Goal: Task Accomplishment & Management: Manage account settings

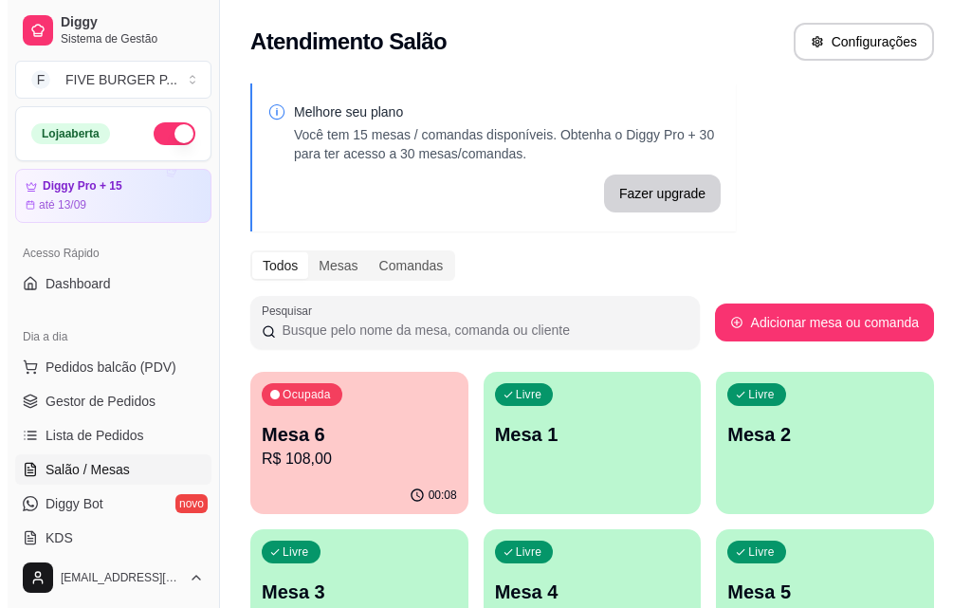
scroll to position [284, 0]
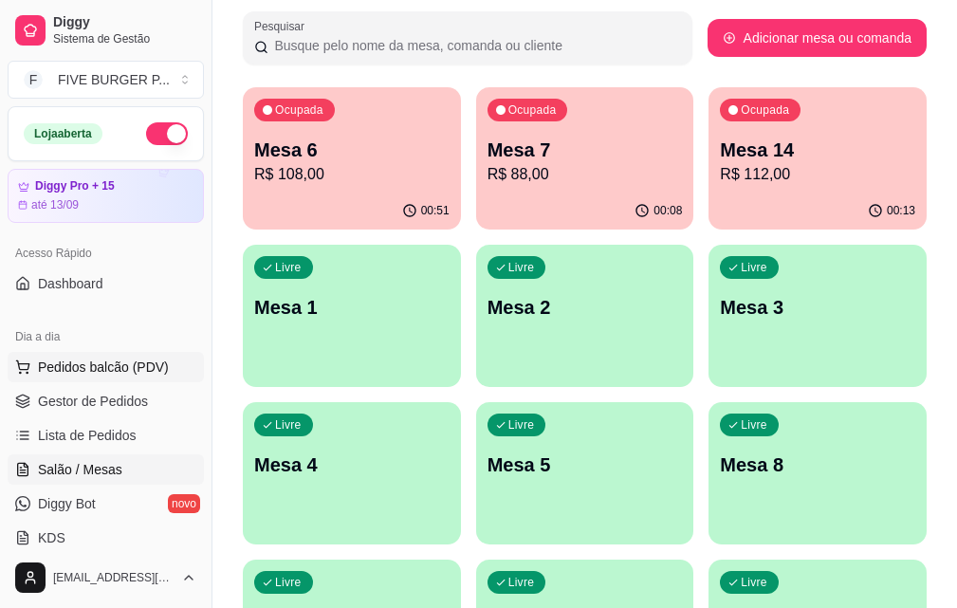
click at [117, 364] on span "Pedidos balcão (PDV)" at bounding box center [103, 367] width 131 height 19
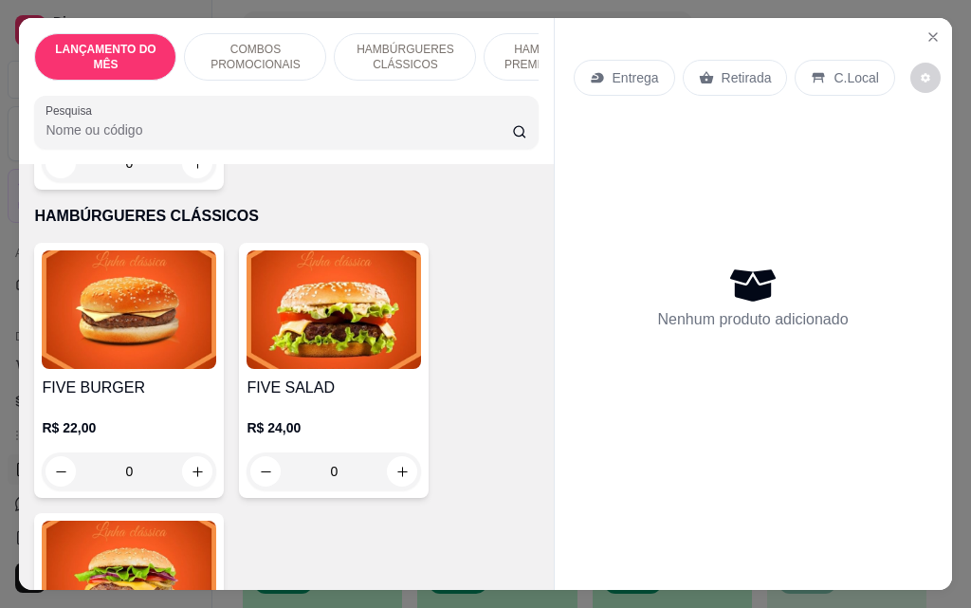
scroll to position [1328, 0]
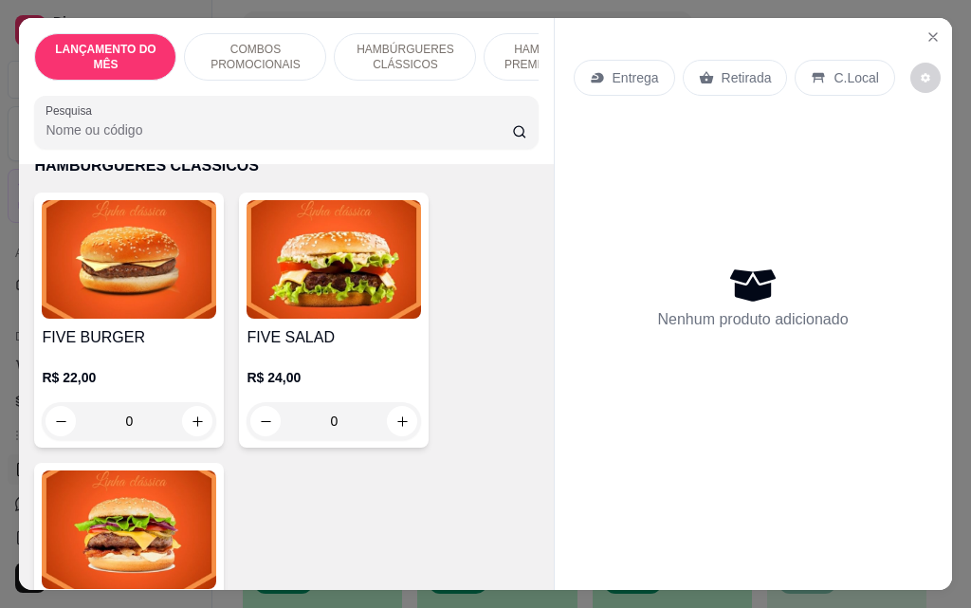
click at [150, 326] on h4 "FIVE BURGER" at bounding box center [129, 337] width 174 height 23
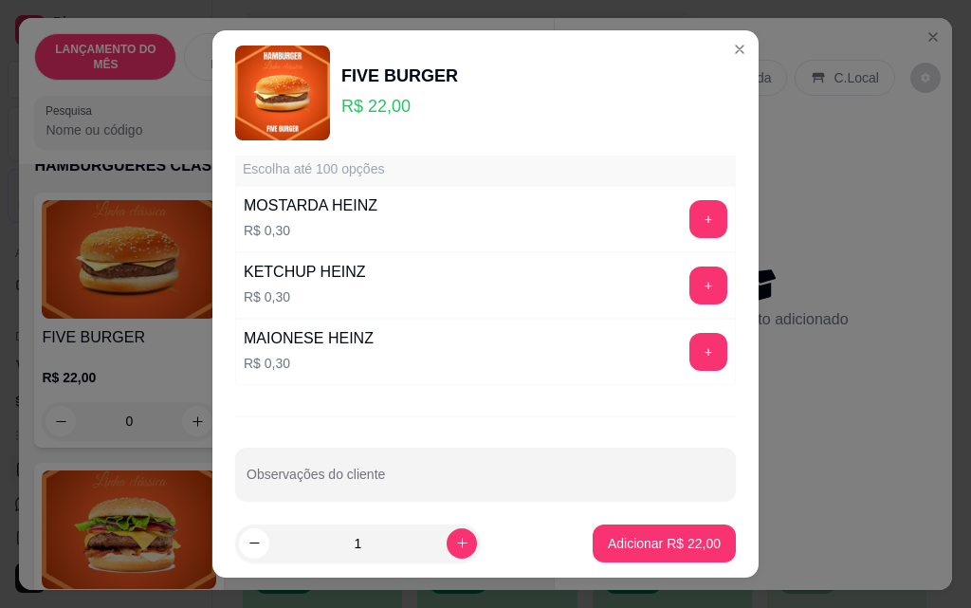
scroll to position [1662, 0]
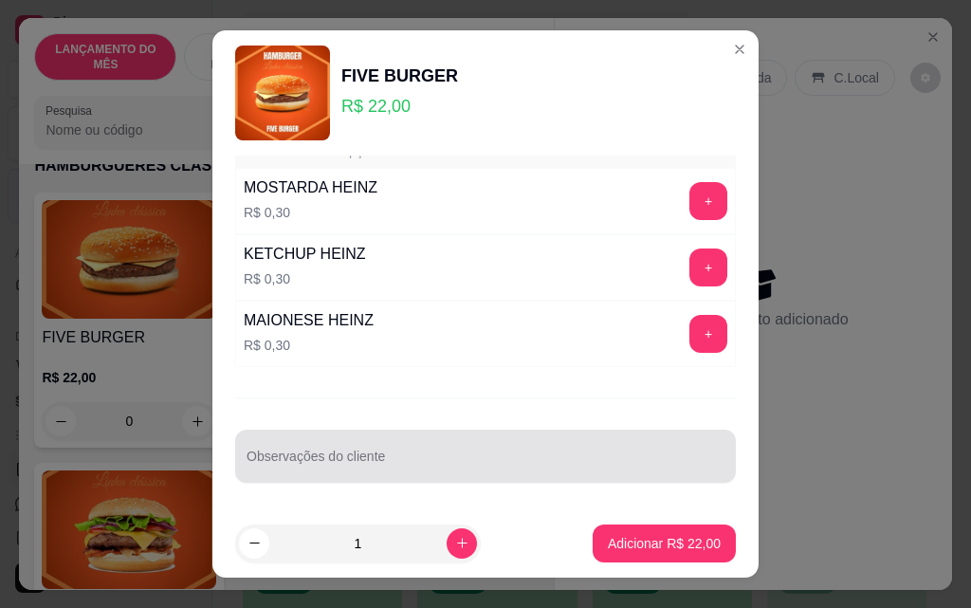
click at [355, 452] on div at bounding box center [486, 456] width 478 height 38
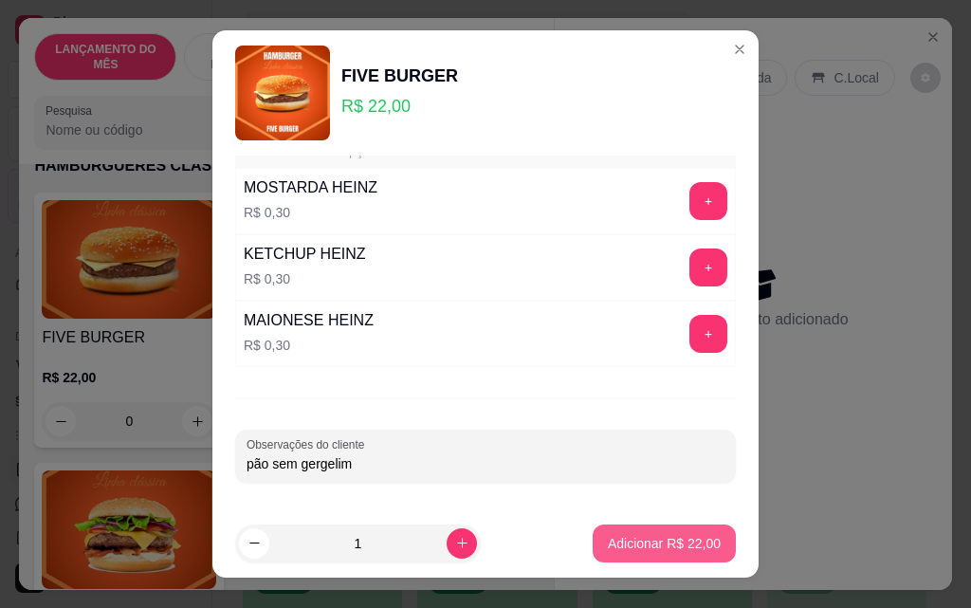
type input "pão sem gergelim"
click at [677, 539] on p "Adicionar R$ 22,00" at bounding box center [665, 543] width 110 height 18
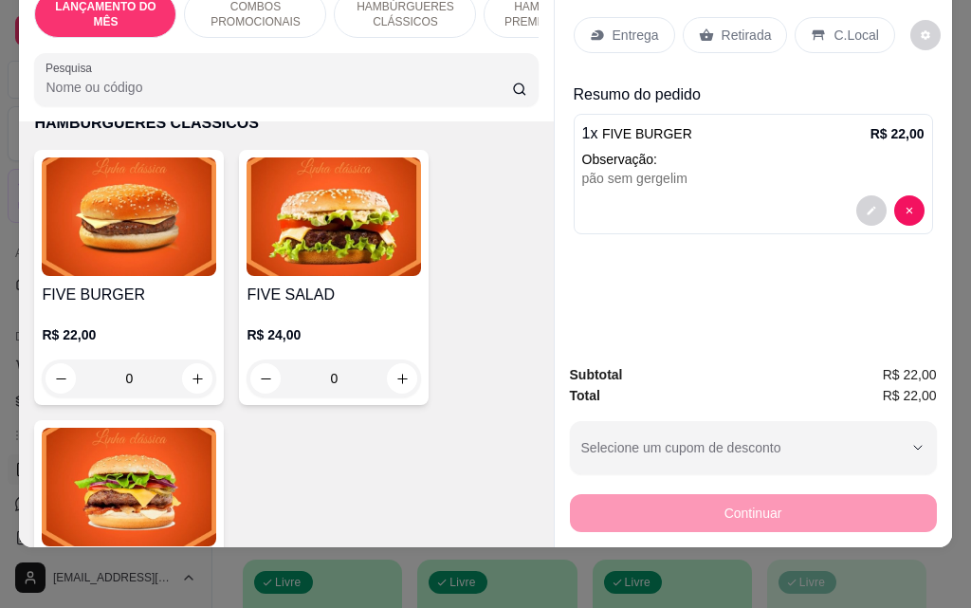
scroll to position [0, 0]
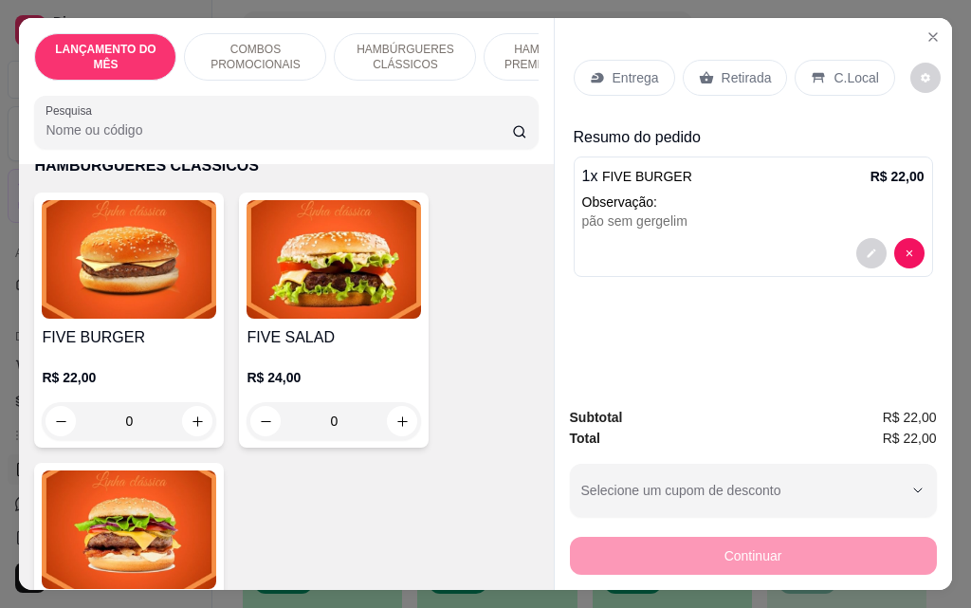
click at [742, 69] on p "Retirada" at bounding box center [747, 77] width 50 height 19
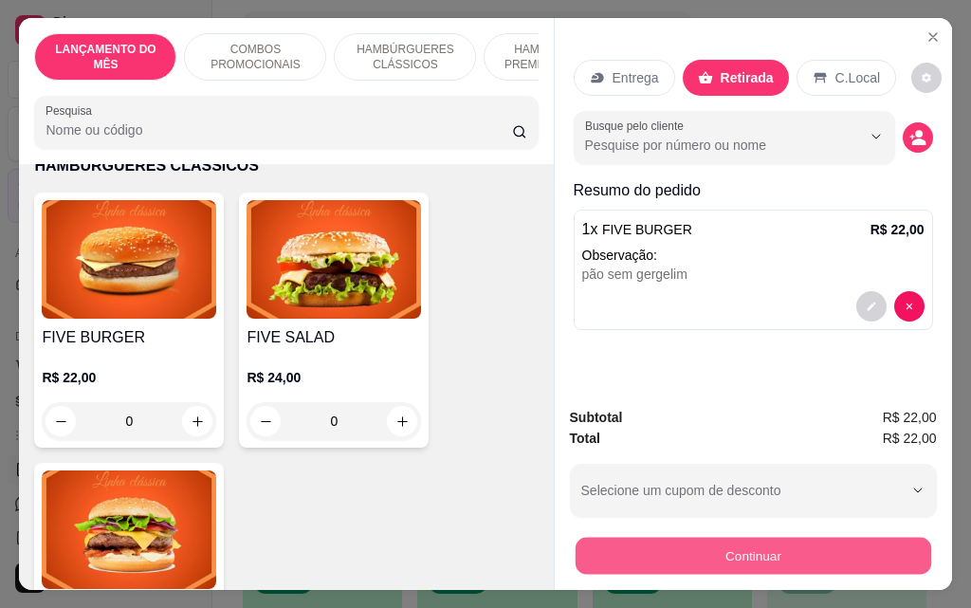
click at [787, 549] on button "Continuar" at bounding box center [753, 555] width 356 height 37
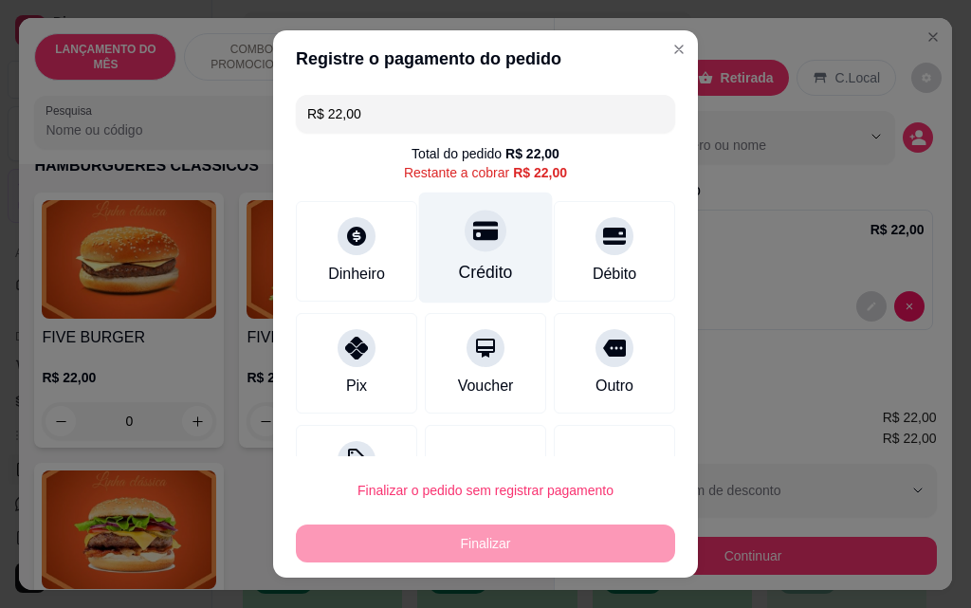
click at [478, 266] on div "Crédito" at bounding box center [486, 272] width 54 height 25
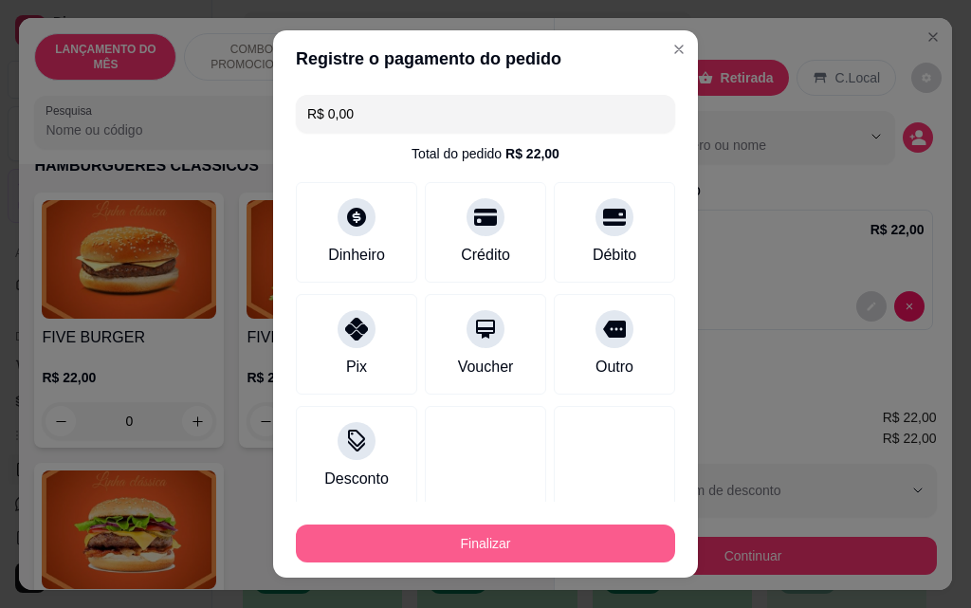
click at [512, 550] on button "Finalizar" at bounding box center [485, 543] width 379 height 38
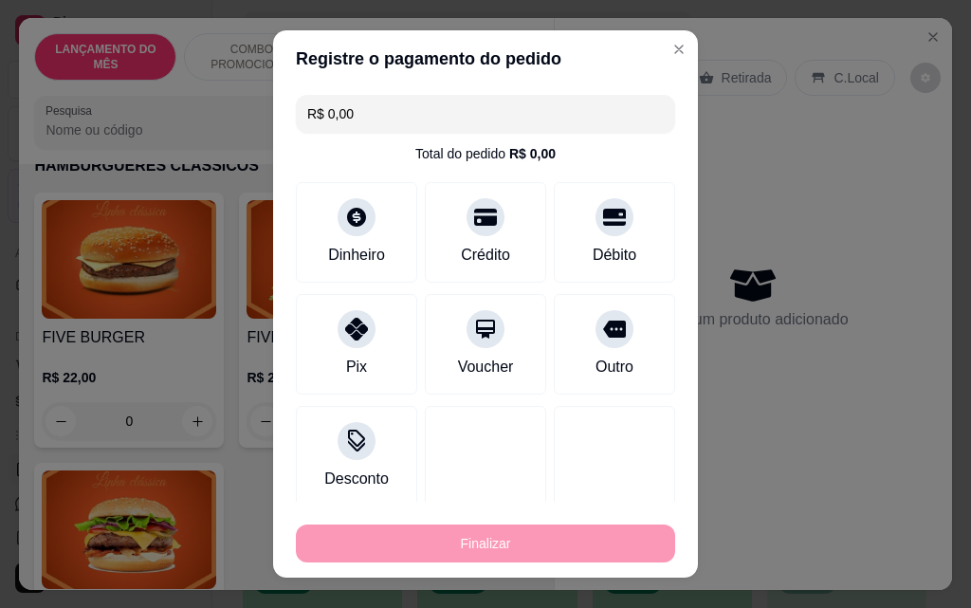
type input "-R$ 22,00"
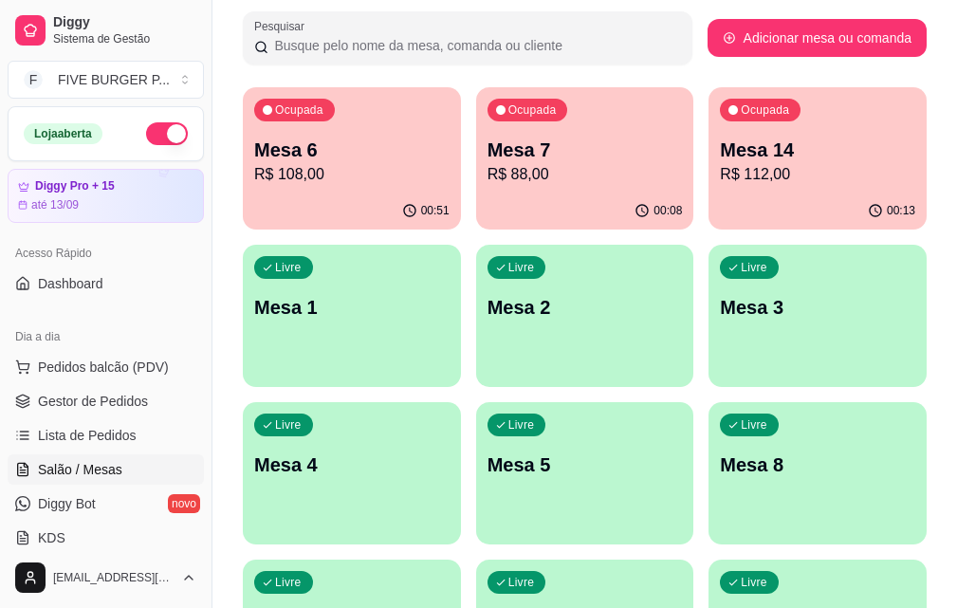
click at [361, 164] on p "R$ 108,00" at bounding box center [351, 174] width 195 height 23
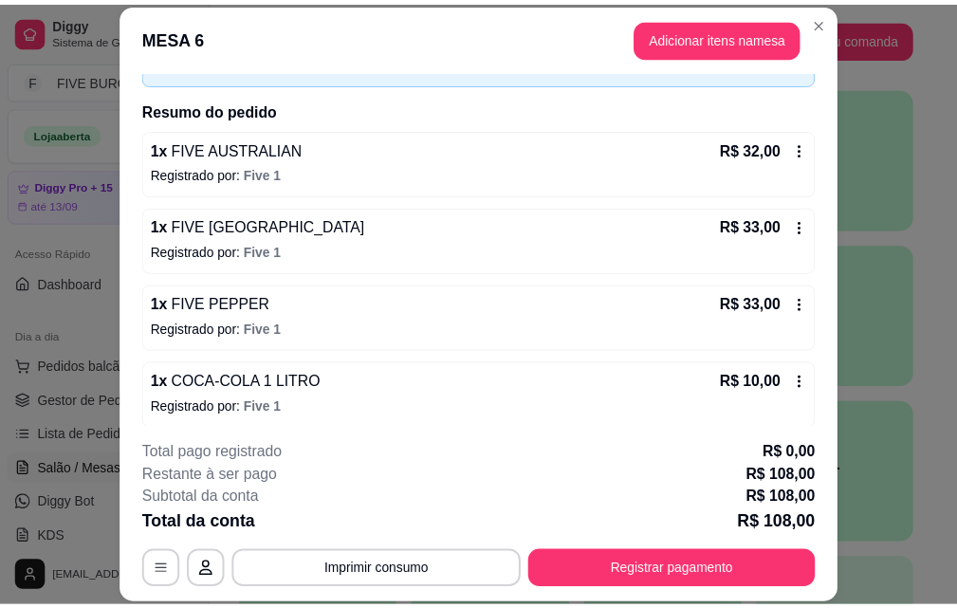
scroll to position [131, 0]
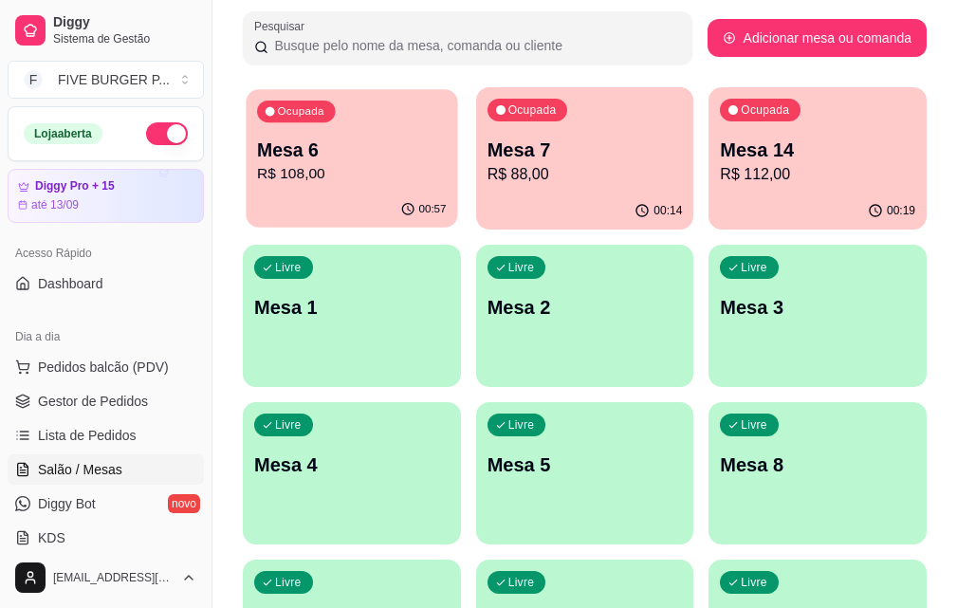
click at [351, 136] on div "Ocupada Mesa 6 R$ 108,00" at bounding box center [351, 140] width 211 height 102
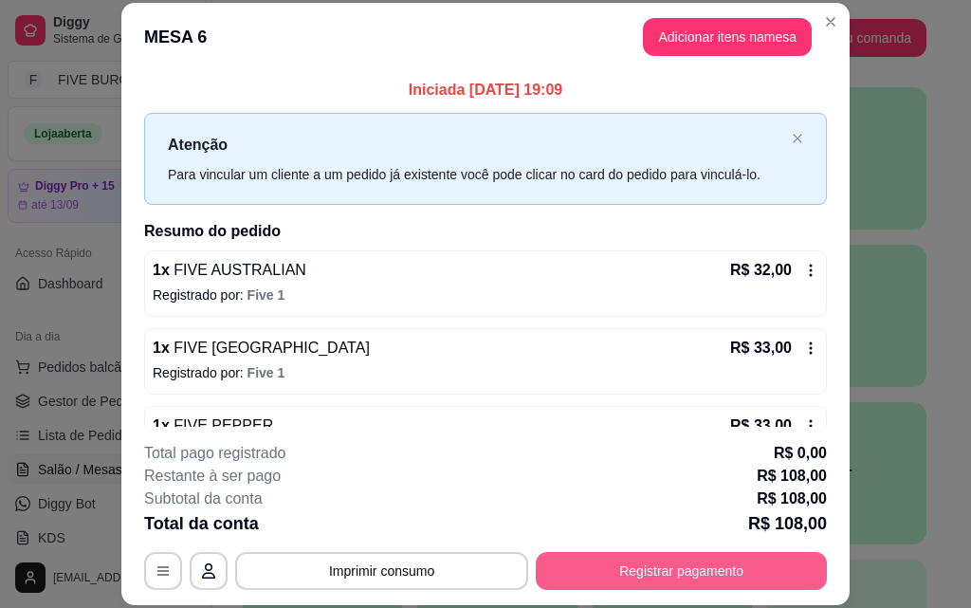
click at [712, 572] on button "Registrar pagamento" at bounding box center [681, 571] width 291 height 38
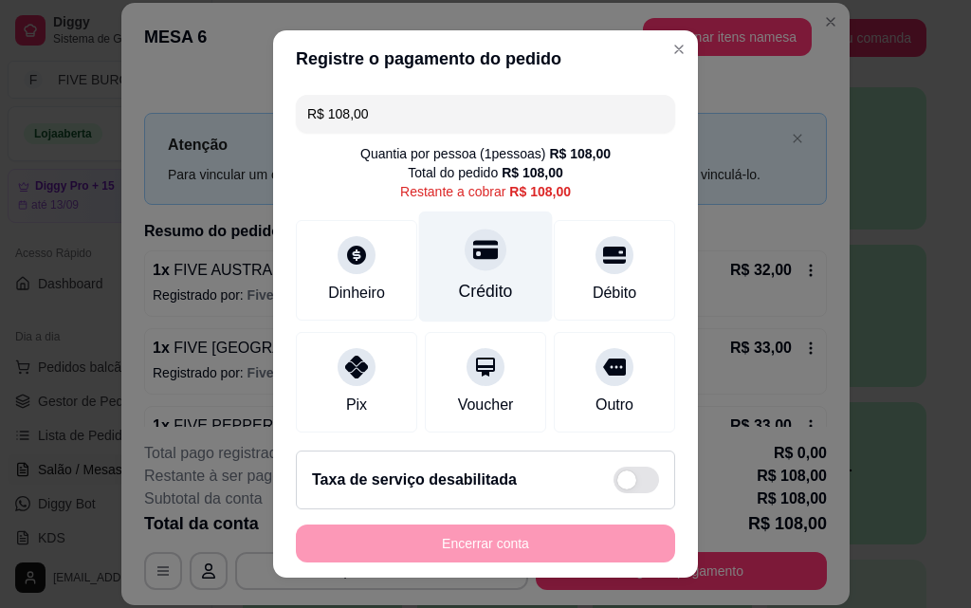
click at [461, 276] on div "Crédito" at bounding box center [486, 266] width 134 height 111
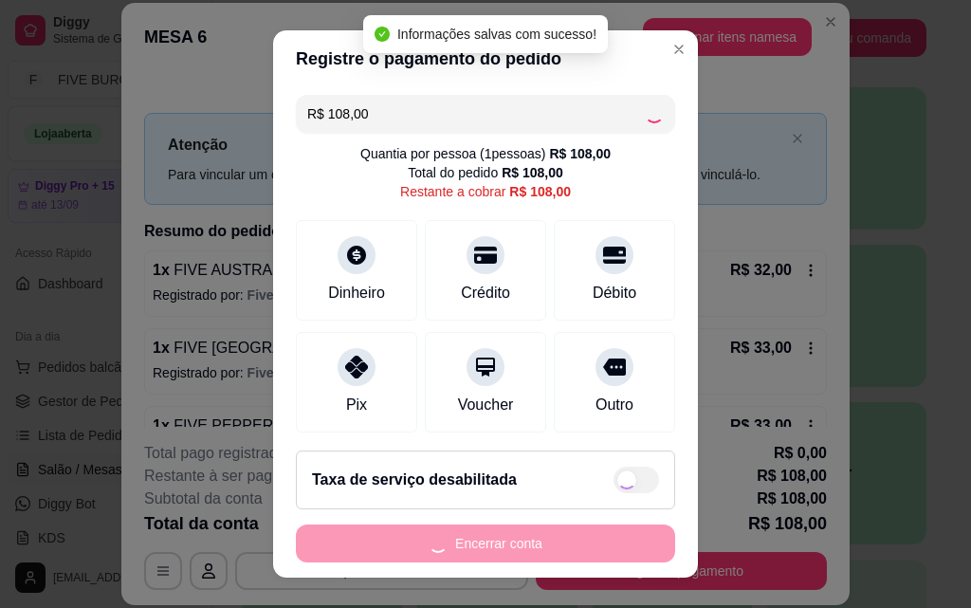
type input "R$ 0,00"
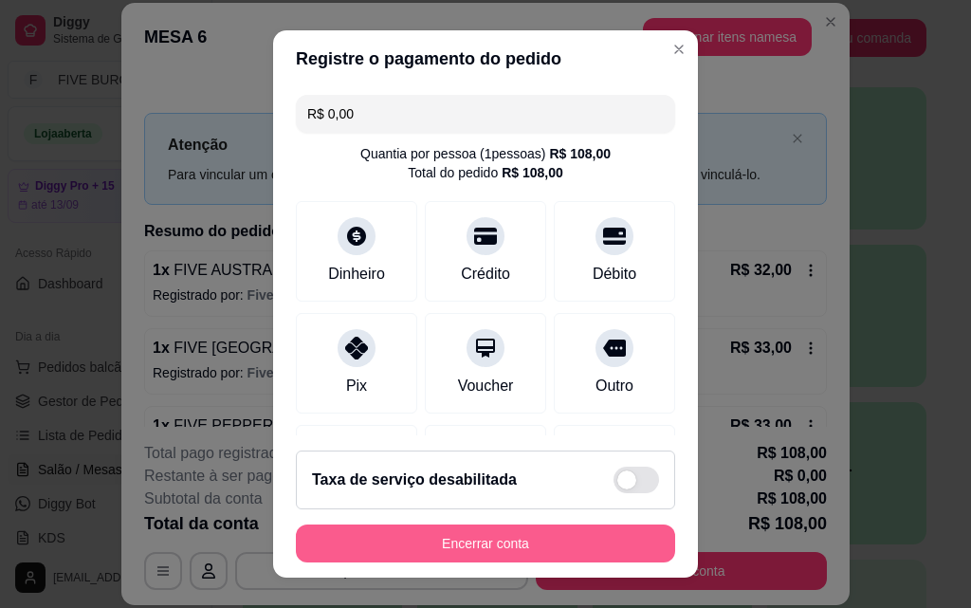
click at [507, 547] on button "Encerrar conta" at bounding box center [485, 543] width 379 height 38
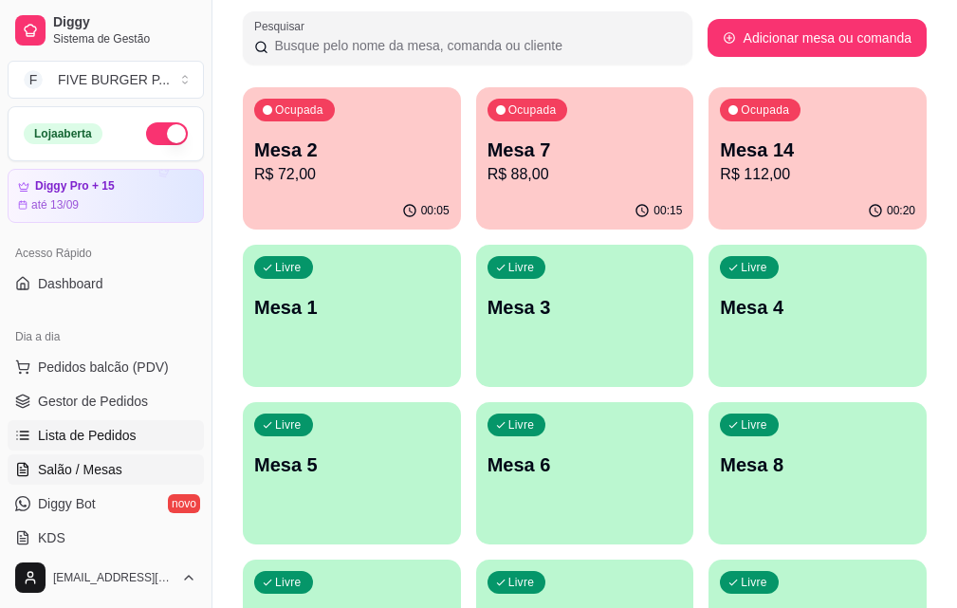
click at [90, 441] on span "Lista de Pedidos" at bounding box center [87, 435] width 99 height 19
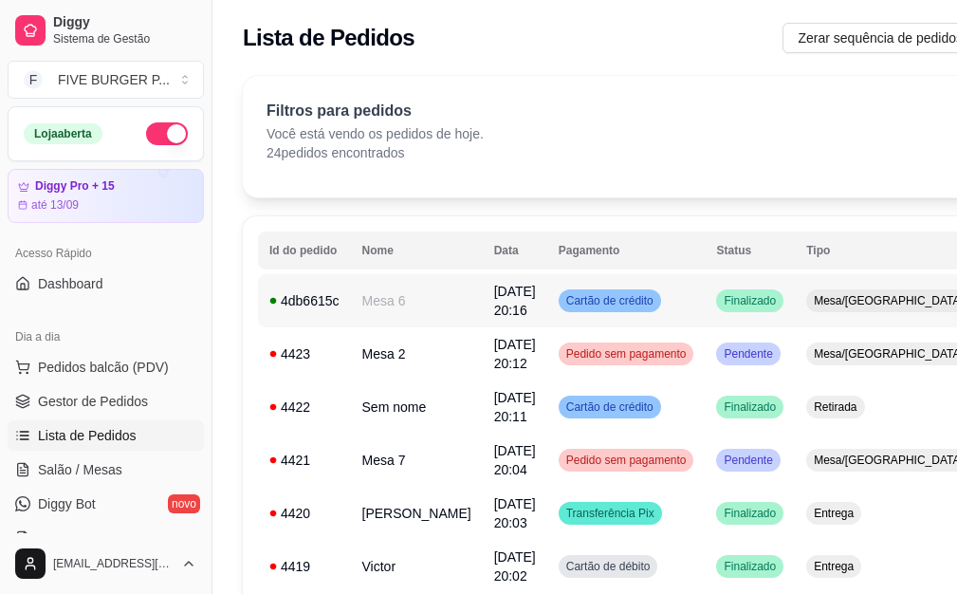
click at [402, 311] on td "Mesa 6" at bounding box center [417, 300] width 132 height 53
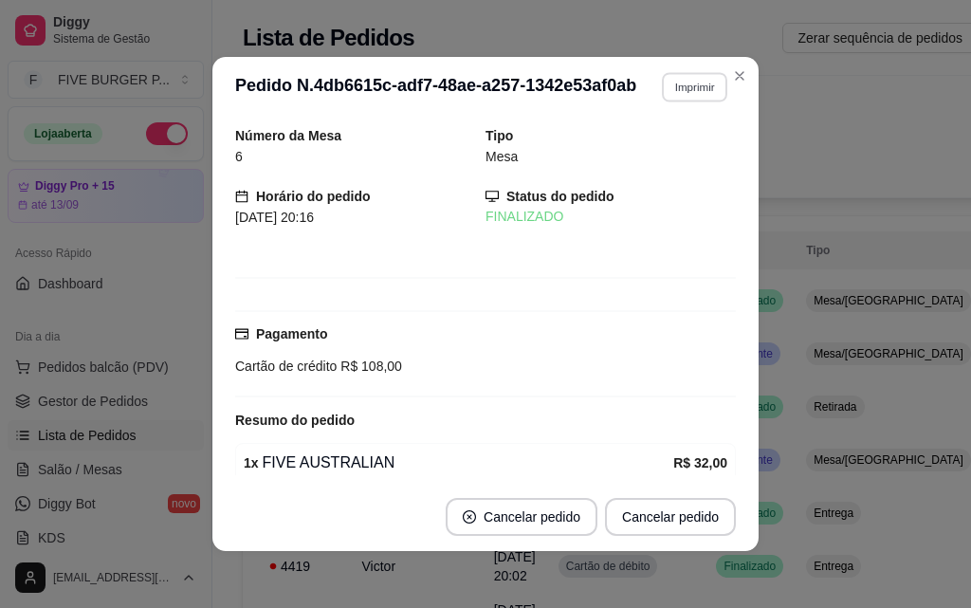
click at [666, 89] on button "Imprimir" at bounding box center [694, 86] width 65 height 29
click at [667, 155] on button "IMPRESSORA" at bounding box center [654, 152] width 133 height 29
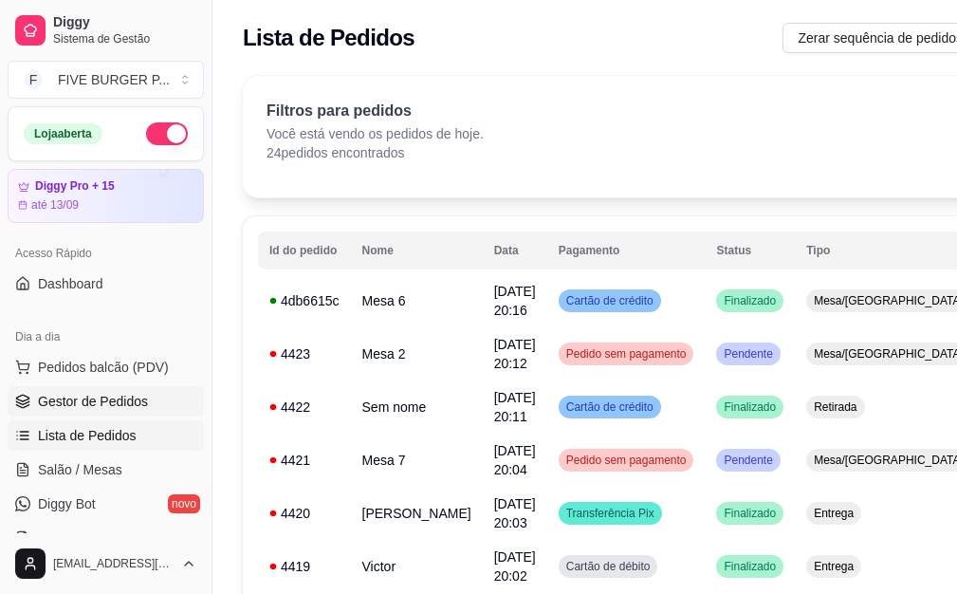
click at [121, 395] on span "Gestor de Pedidos" at bounding box center [93, 401] width 110 height 19
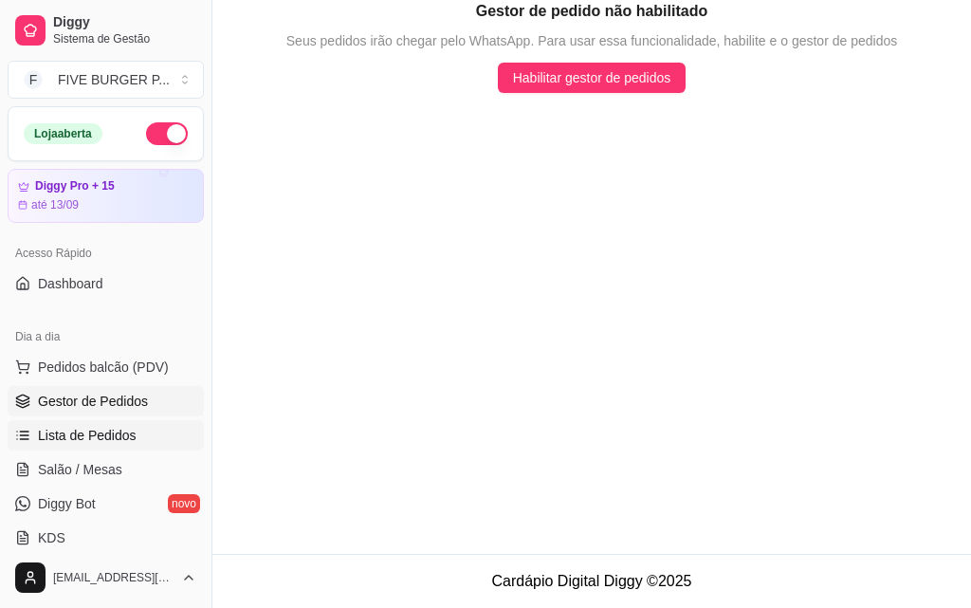
click at [121, 431] on span "Lista de Pedidos" at bounding box center [87, 435] width 99 height 19
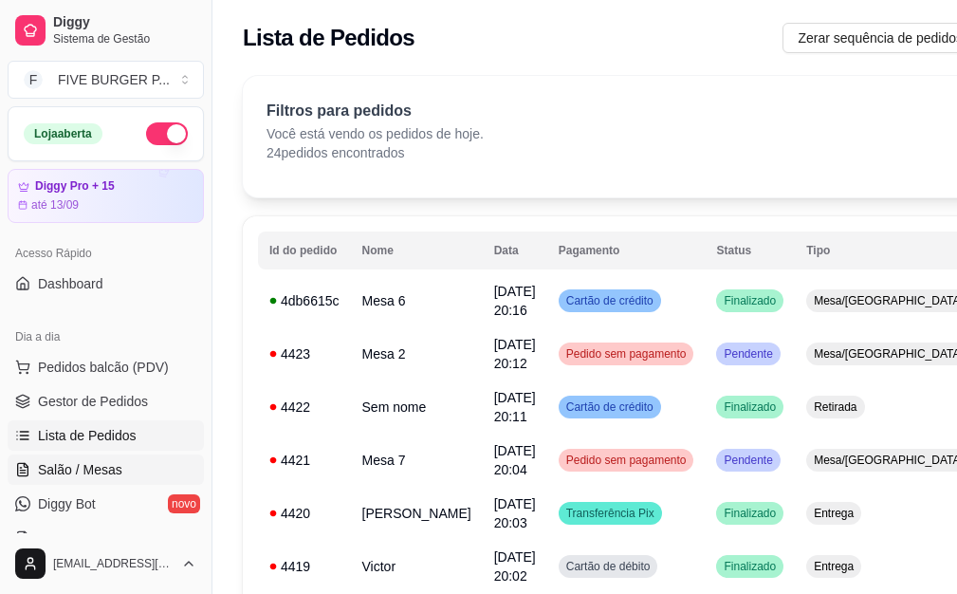
click at [129, 471] on link "Salão / Mesas" at bounding box center [106, 469] width 196 height 30
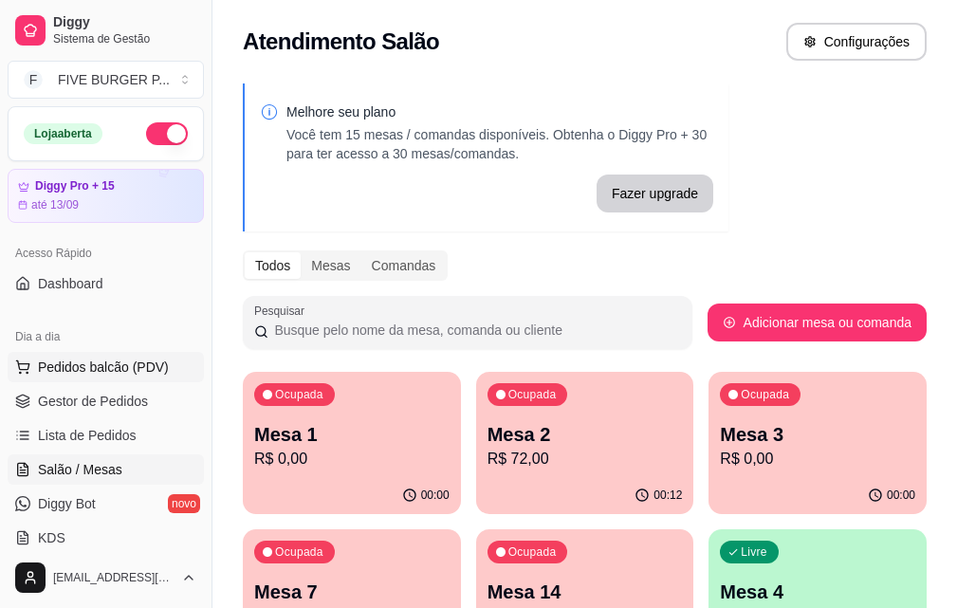
click at [99, 374] on span "Pedidos balcão (PDV)" at bounding box center [103, 367] width 131 height 19
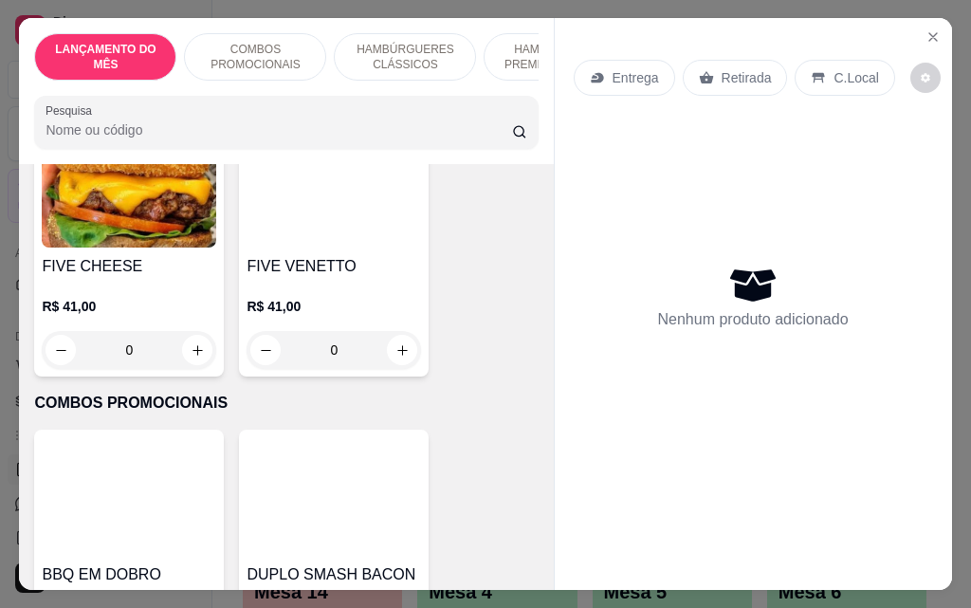
scroll to position [664, 0]
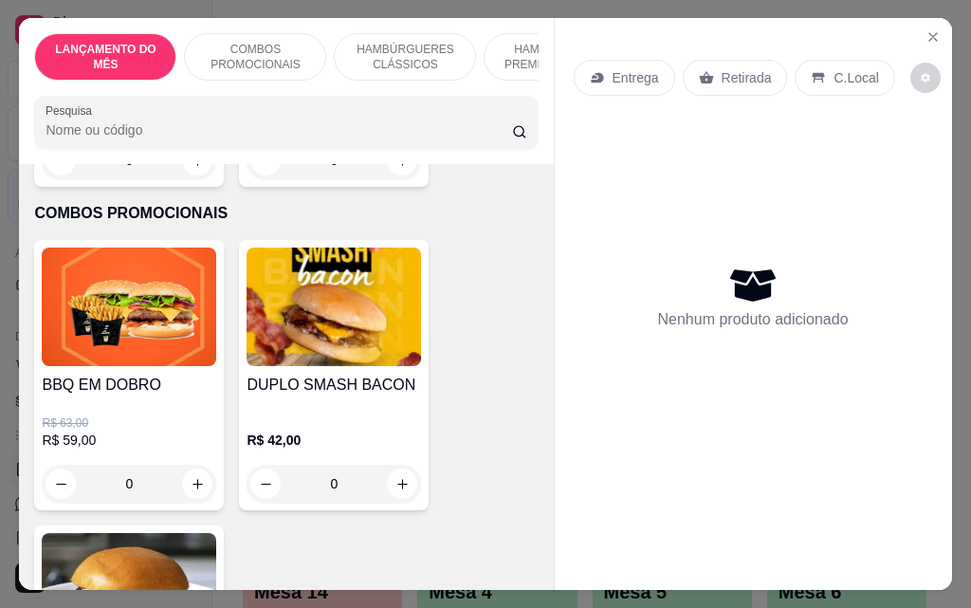
click at [148, 375] on div "BBQ EM DOBRO R$ 63,00 R$ 59,00 0" at bounding box center [129, 375] width 190 height 270
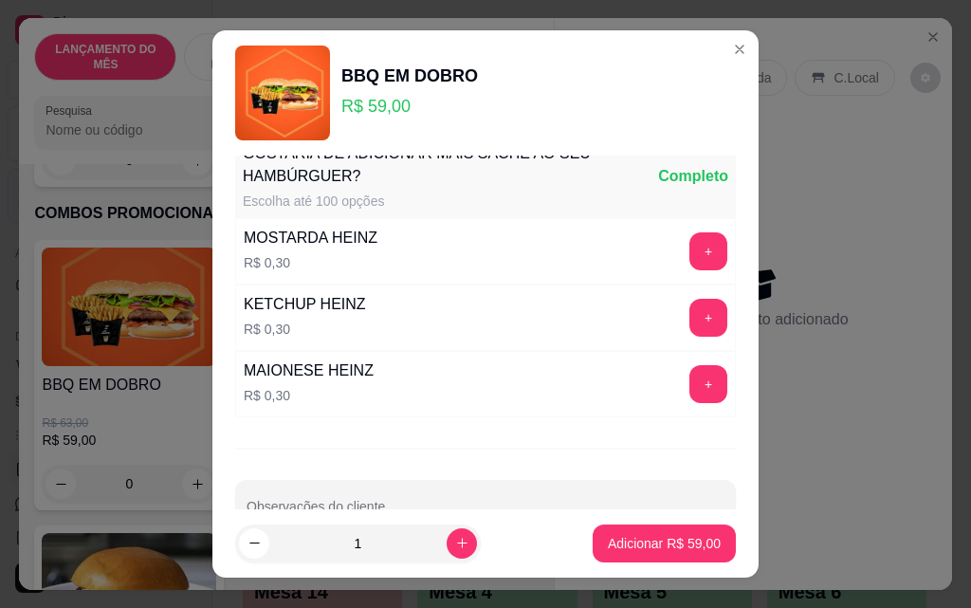
scroll to position [274, 0]
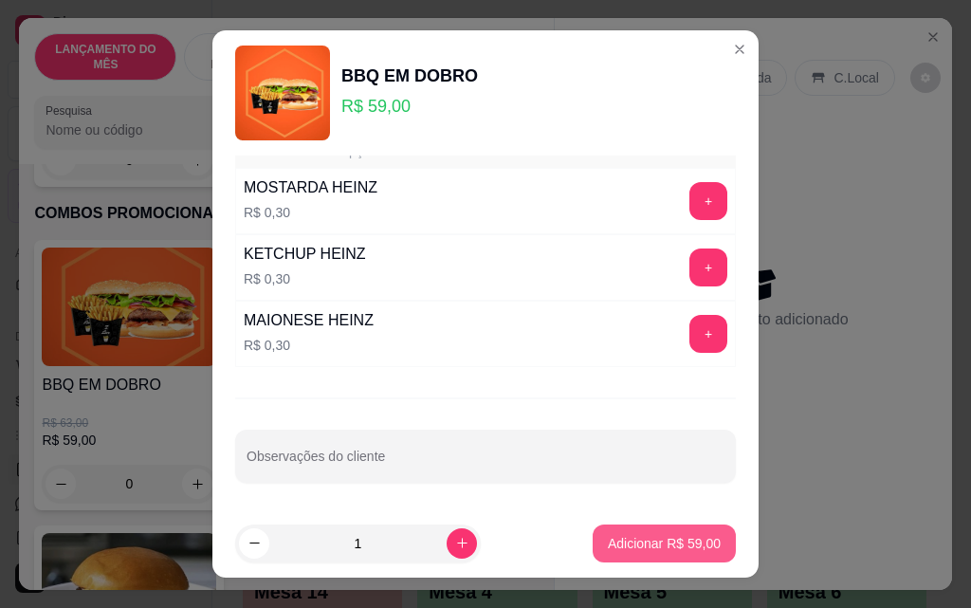
click at [626, 538] on p "Adicionar R$ 59,00" at bounding box center [664, 543] width 113 height 19
type input "1"
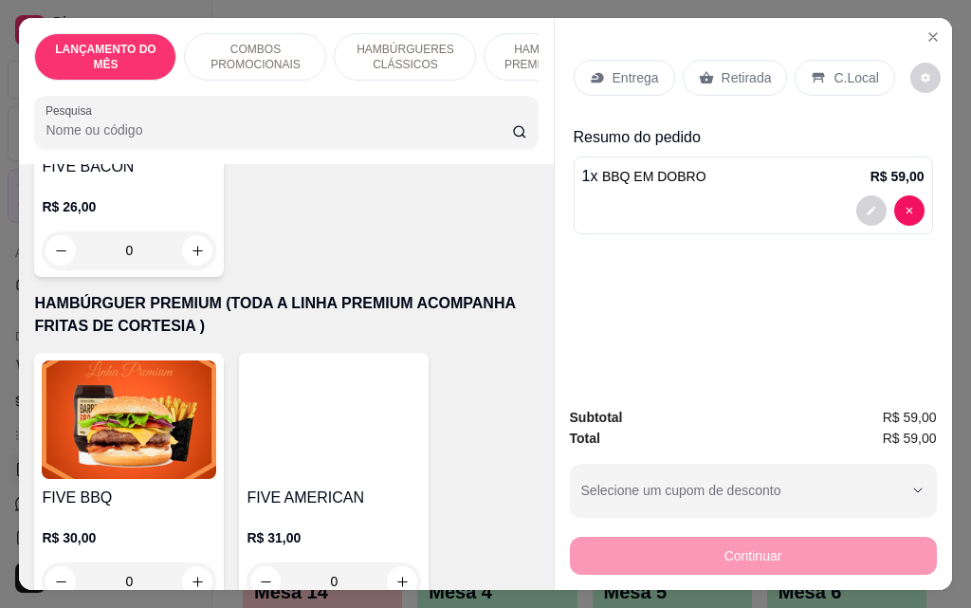
scroll to position [1802, 0]
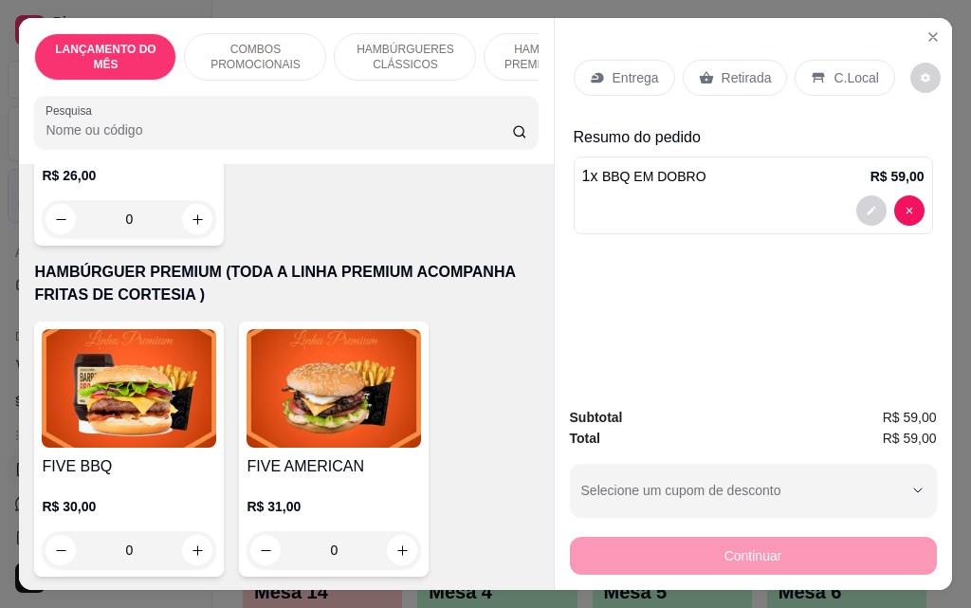
click at [151, 455] on h4 "FIVE BBQ" at bounding box center [129, 466] width 174 height 23
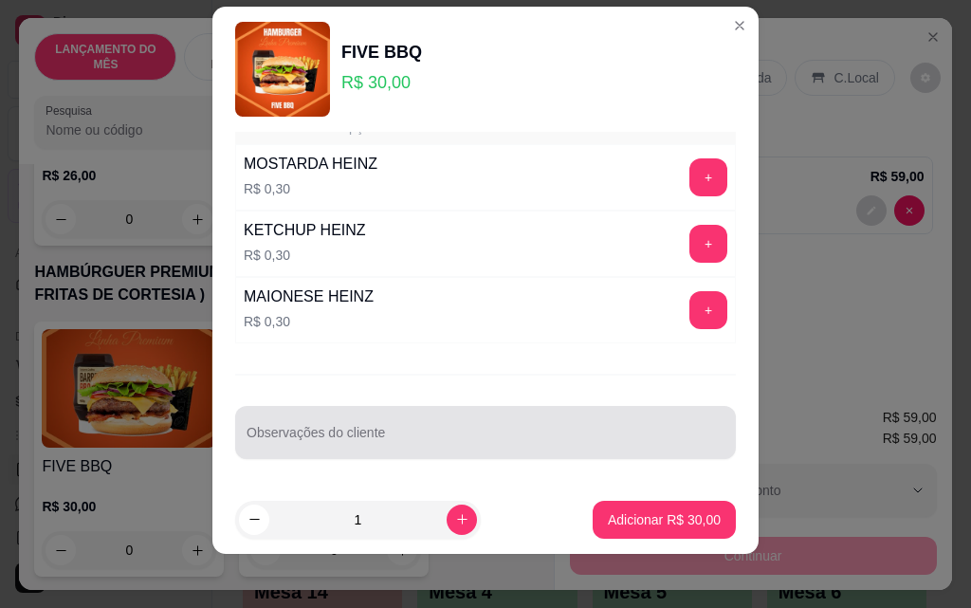
scroll to position [30, 0]
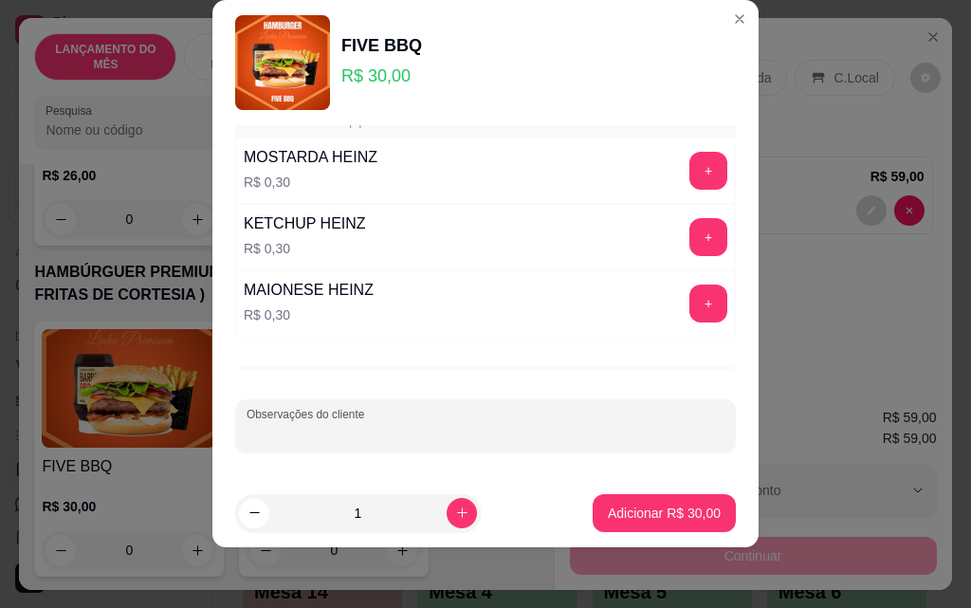
click at [418, 432] on input "Observações do cliente" at bounding box center [486, 433] width 478 height 19
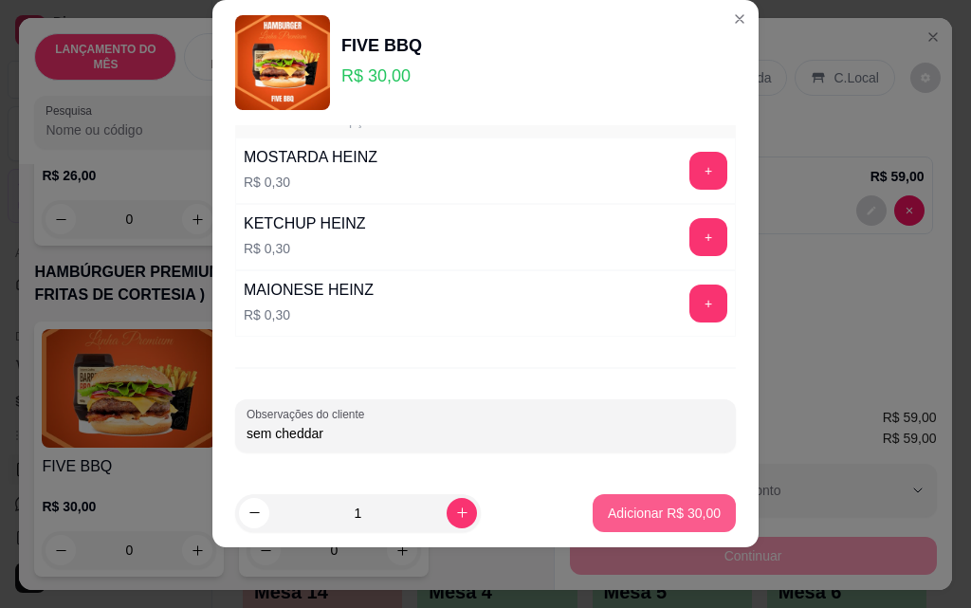
type input "sem cheddar"
click at [644, 512] on p "Adicionar R$ 30,00" at bounding box center [664, 513] width 113 height 19
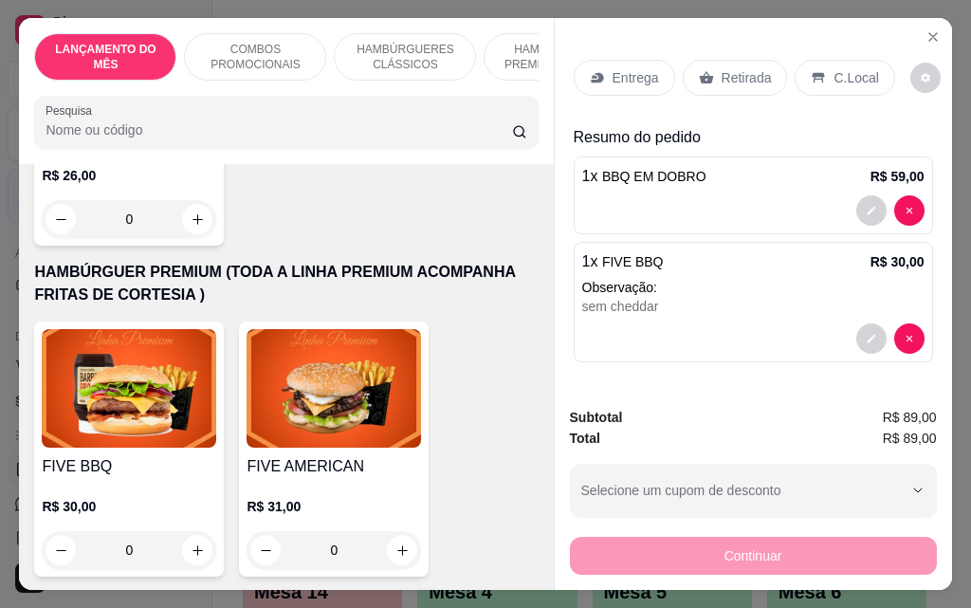
click at [732, 74] on p "Retirada" at bounding box center [747, 77] width 50 height 19
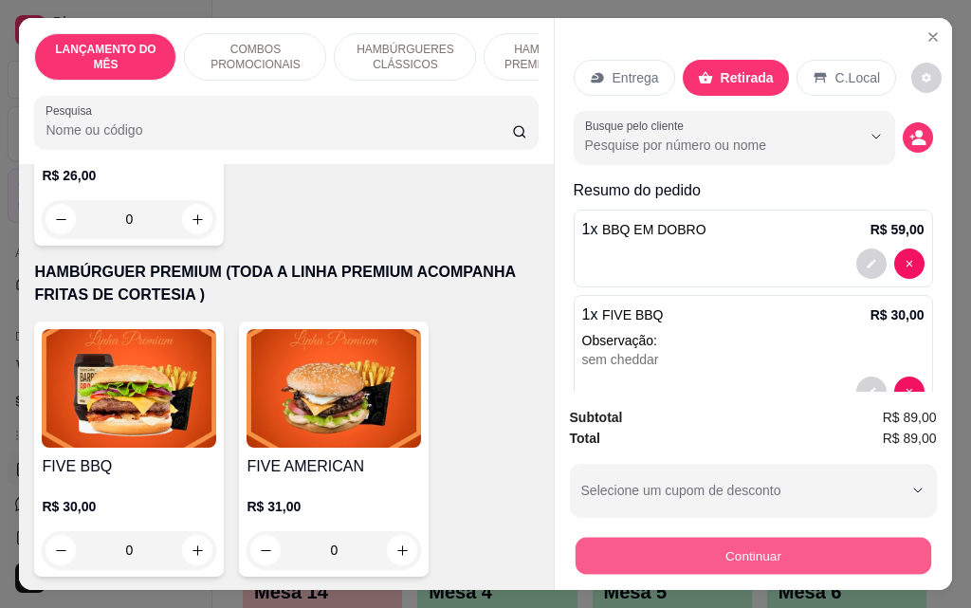
click at [729, 552] on button "Continuar" at bounding box center [753, 555] width 356 height 37
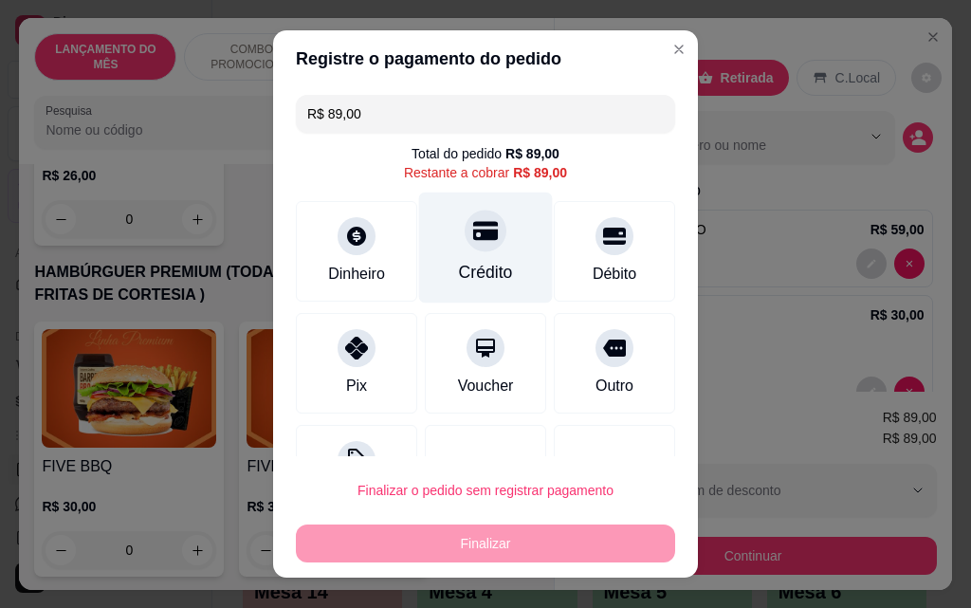
click at [438, 252] on div "Crédito" at bounding box center [486, 248] width 134 height 111
type input "R$ 0,00"
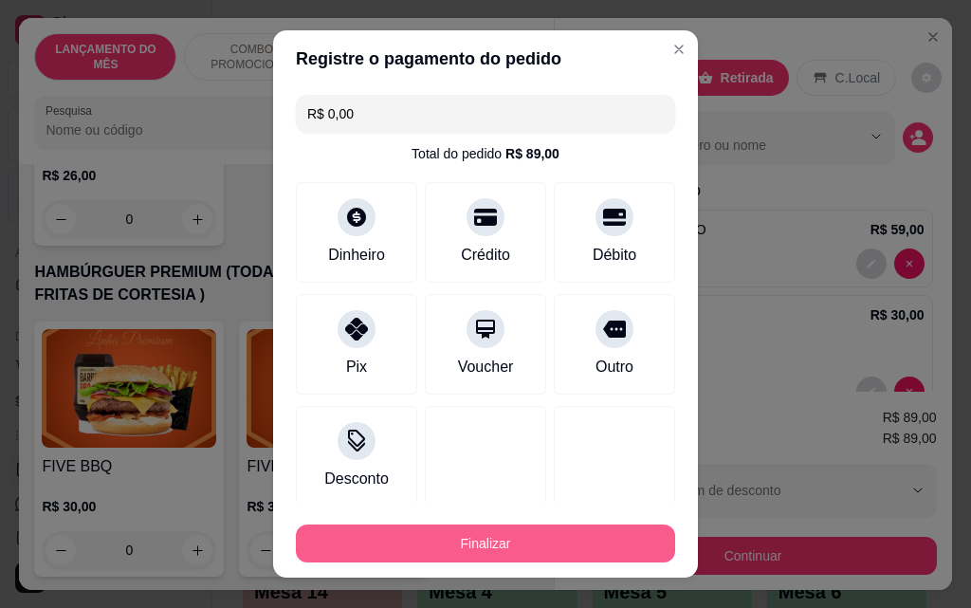
click at [483, 554] on button "Finalizar" at bounding box center [485, 543] width 379 height 38
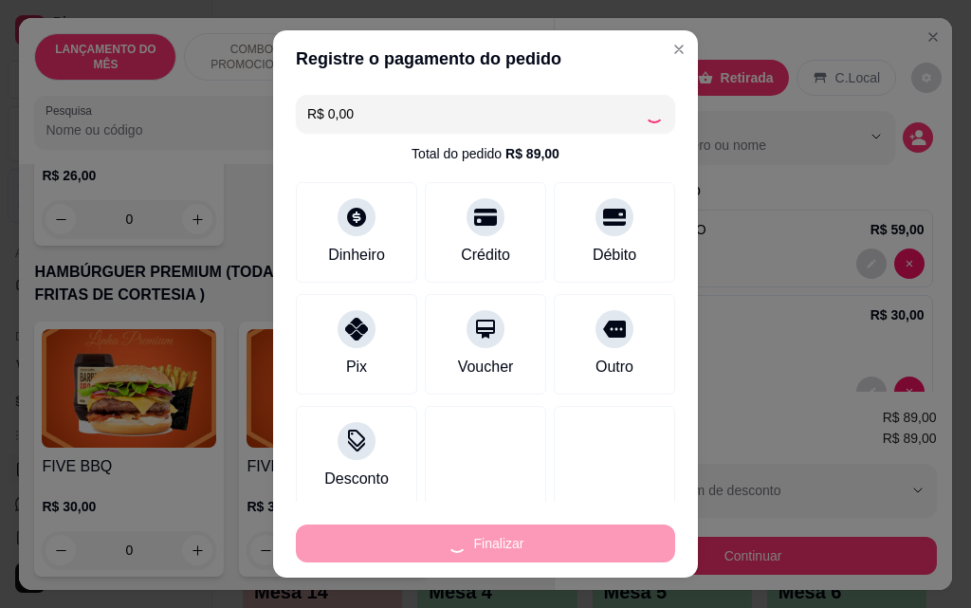
type input "0"
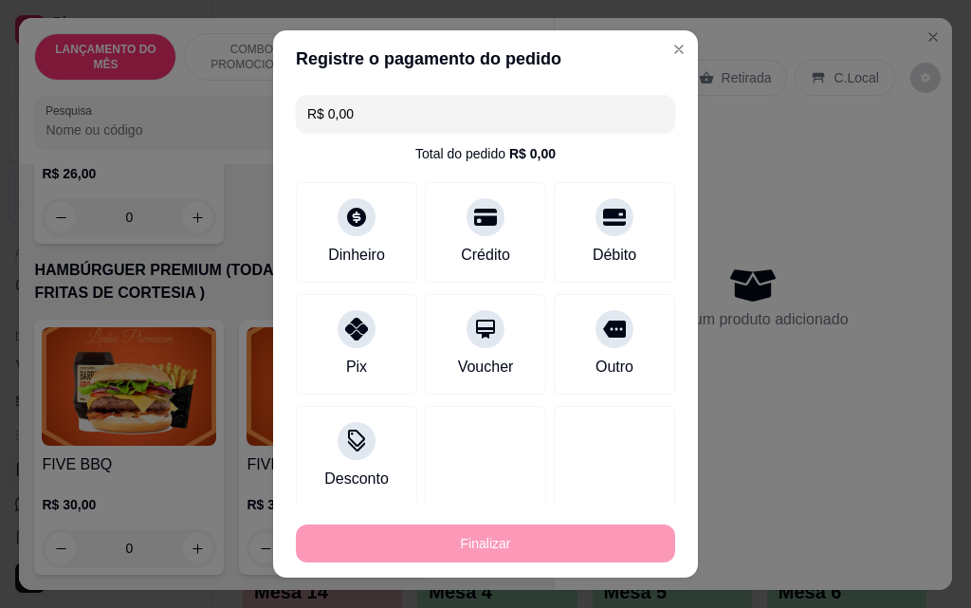
type input "-R$ 89,00"
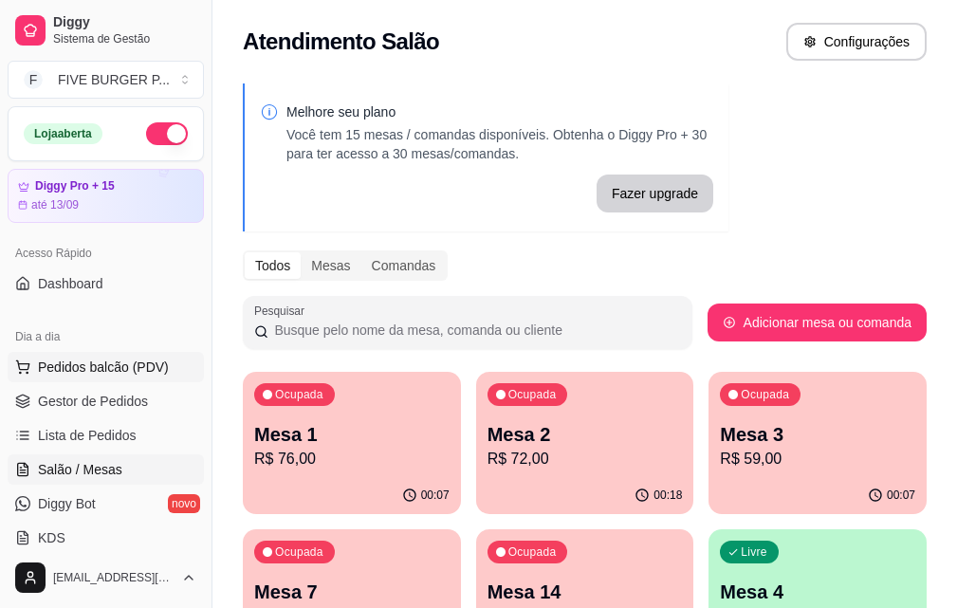
click at [125, 371] on span "Pedidos balcão (PDV)" at bounding box center [103, 367] width 131 height 19
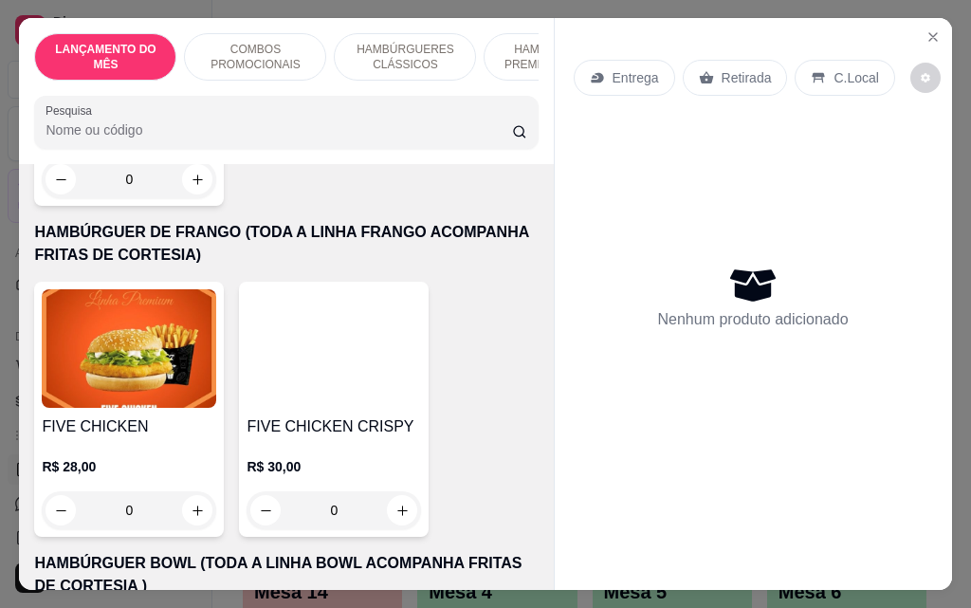
scroll to position [3983, 0]
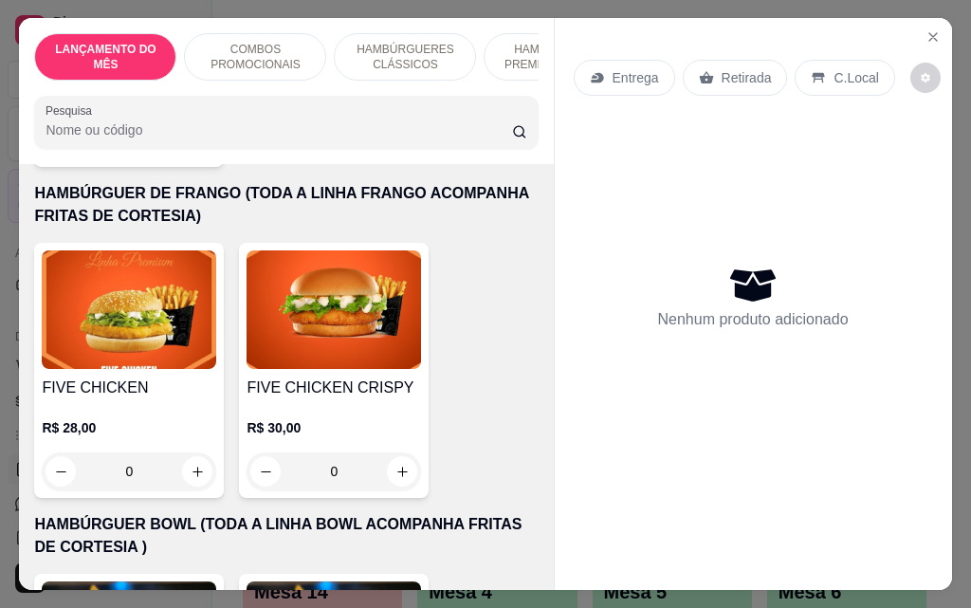
click at [191, 452] on div "0" at bounding box center [129, 471] width 174 height 38
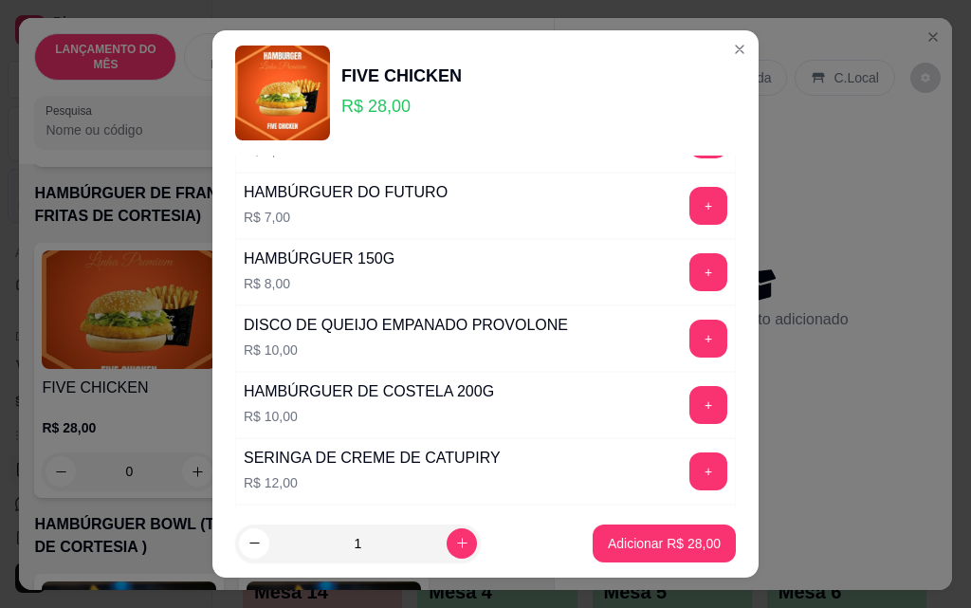
scroll to position [1662, 0]
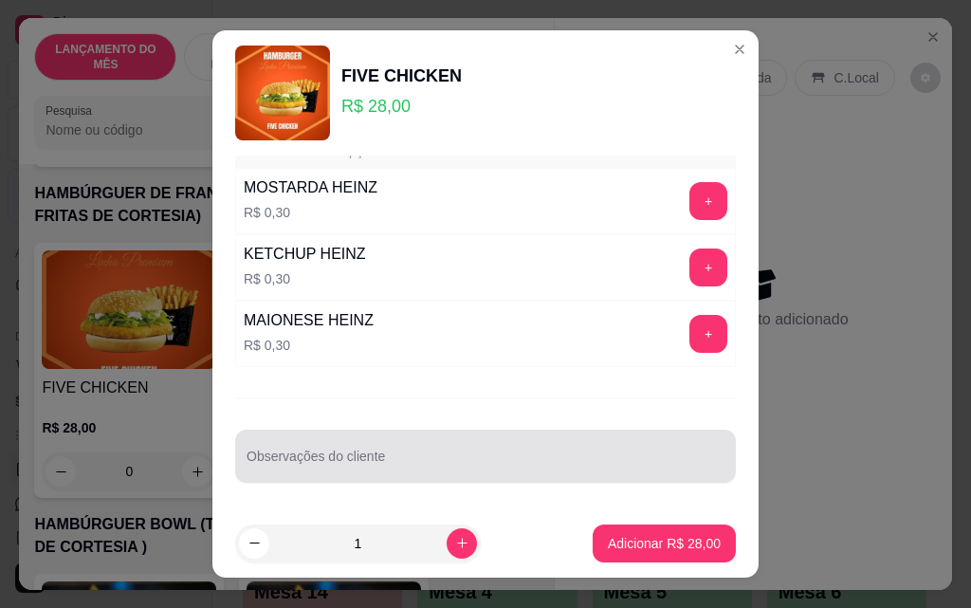
click at [428, 449] on div at bounding box center [486, 456] width 478 height 38
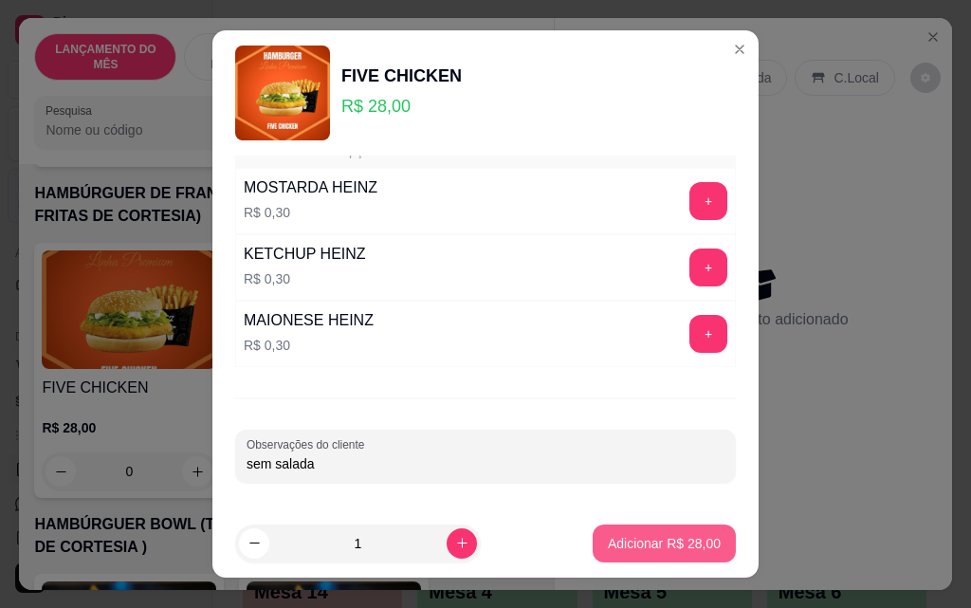
type input "sem salada"
click at [641, 542] on p "Adicionar R$ 28,00" at bounding box center [664, 543] width 113 height 19
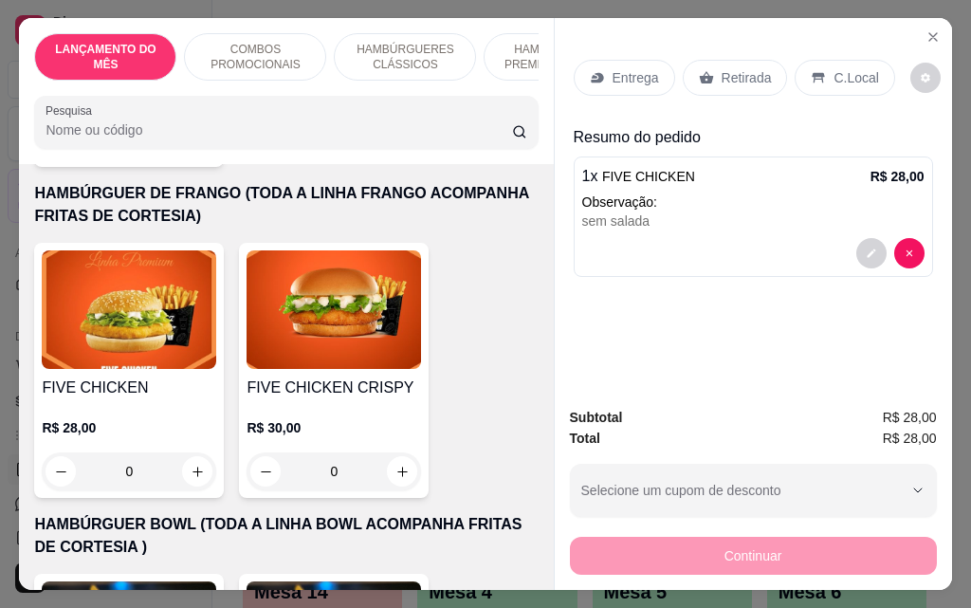
click at [736, 69] on p "Retirada" at bounding box center [747, 77] width 50 height 19
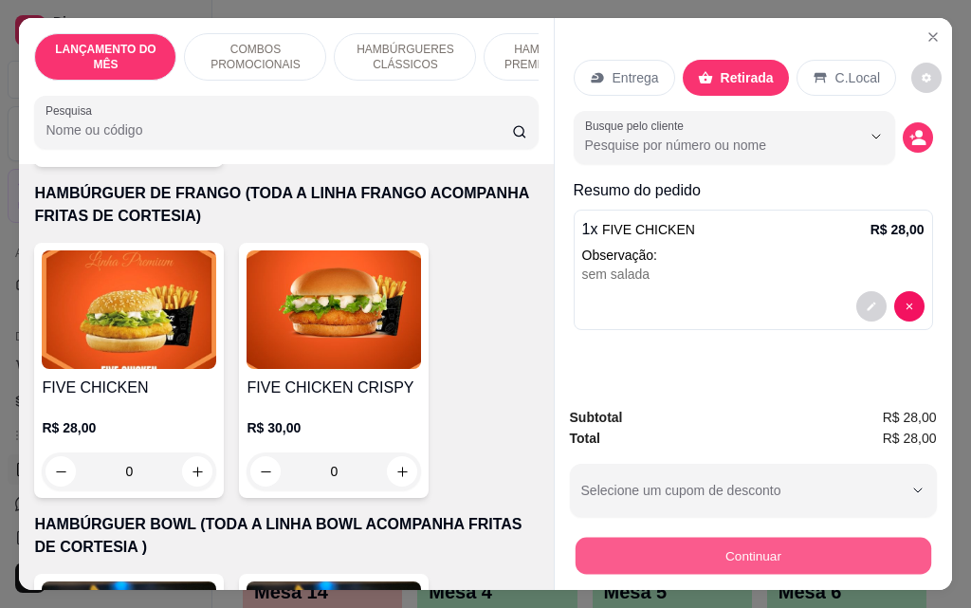
click at [849, 549] on button "Continuar" at bounding box center [753, 555] width 356 height 37
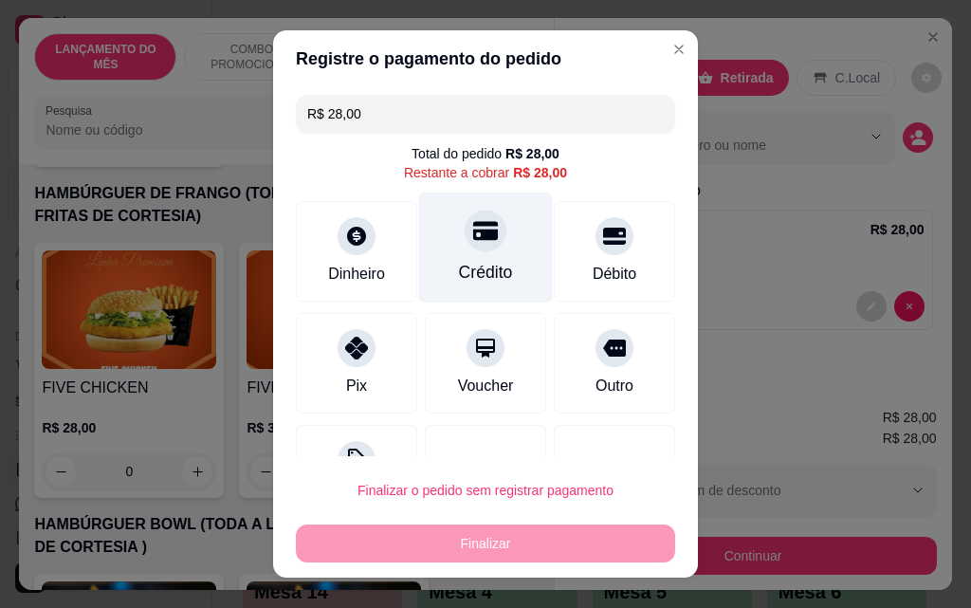
click at [459, 284] on div "Crédito" at bounding box center [486, 272] width 54 height 25
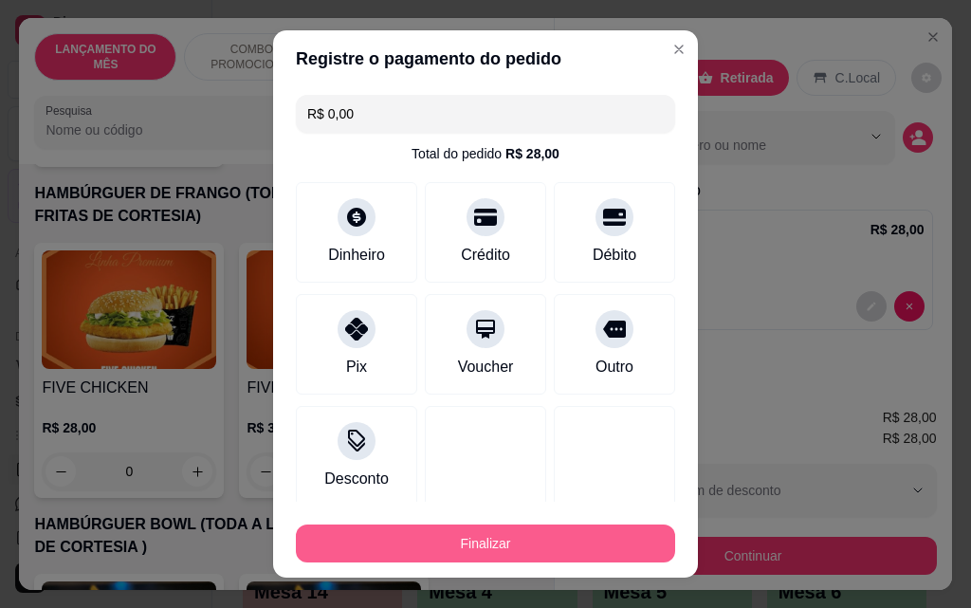
click at [568, 550] on button "Finalizar" at bounding box center [485, 543] width 379 height 38
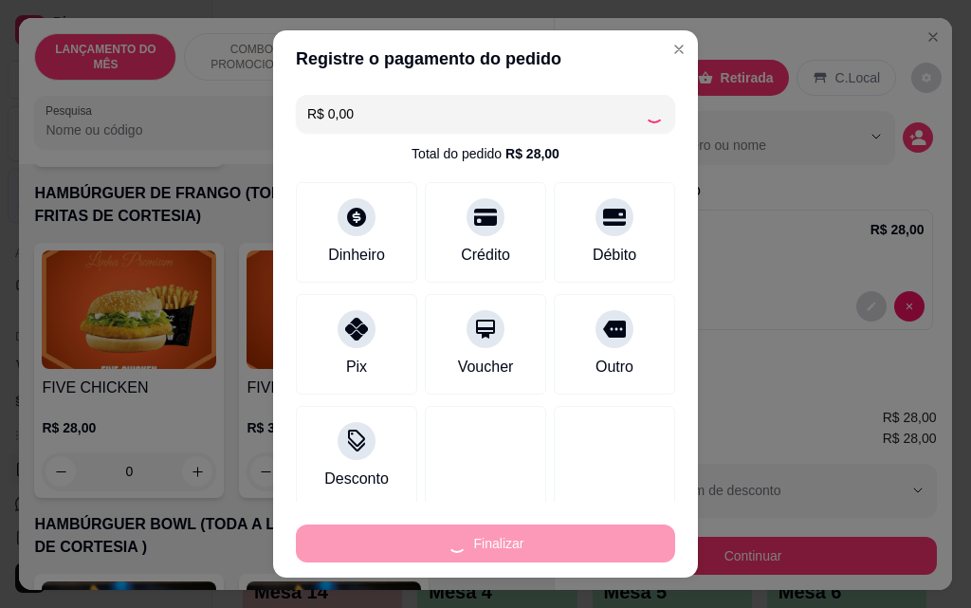
type input "-R$ 28,00"
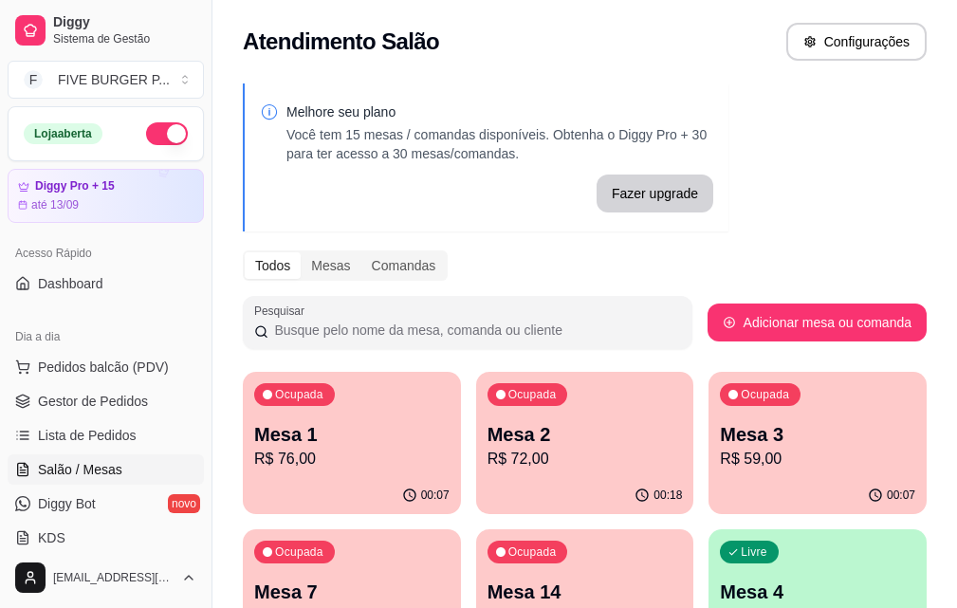
click at [449, 605] on p "R$ 88,00" at bounding box center [351, 616] width 195 height 23
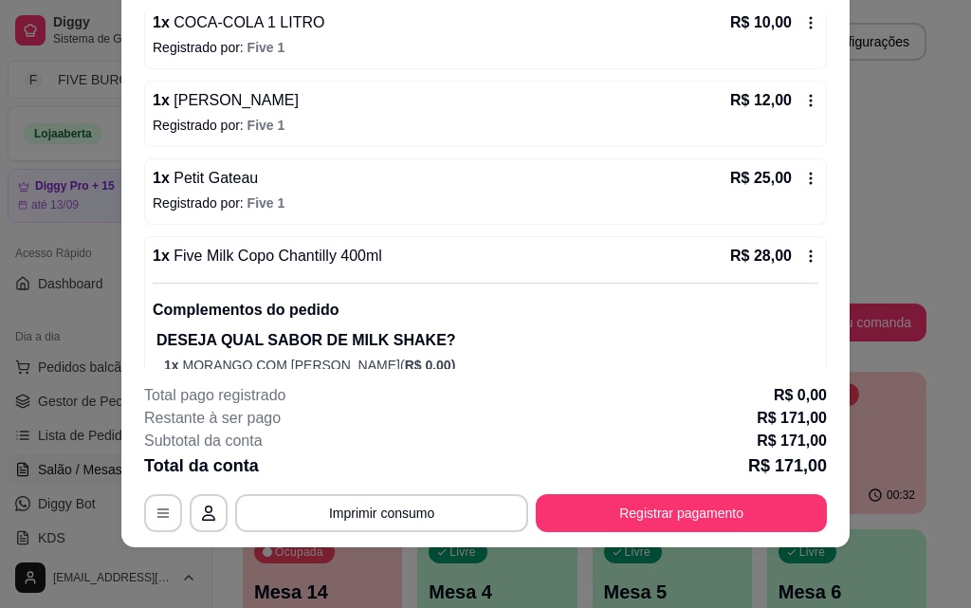
scroll to position [468, 0]
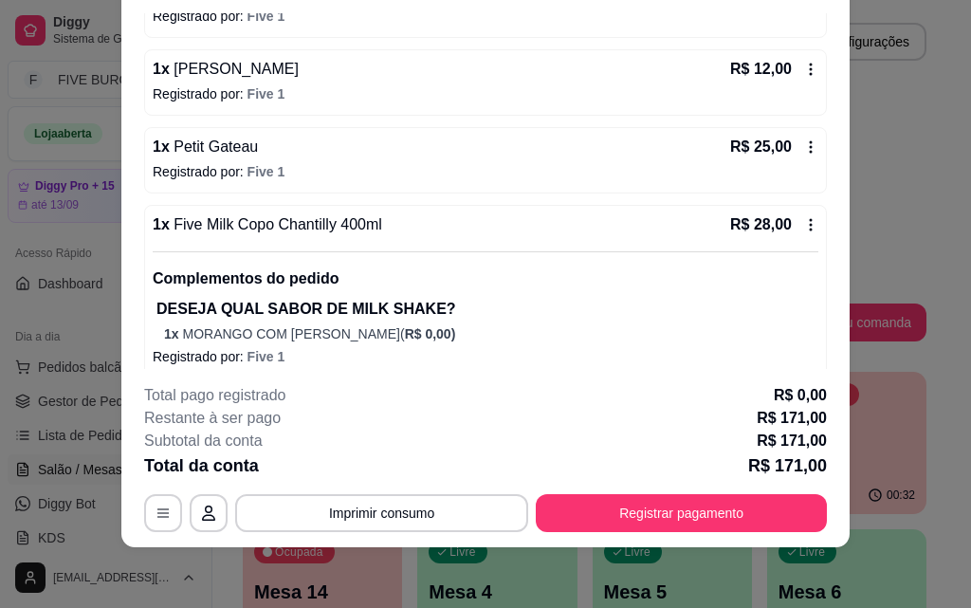
click at [803, 149] on icon at bounding box center [810, 146] width 15 height 15
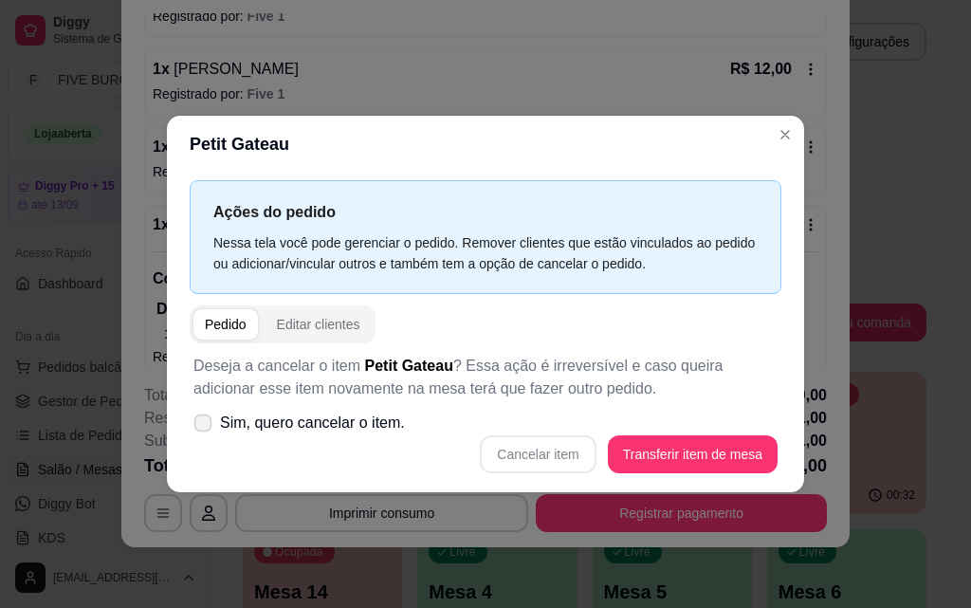
click at [203, 419] on icon at bounding box center [202, 422] width 14 height 10
click at [203, 426] on input "Sim, quero cancelar o item." at bounding box center [199, 432] width 12 height 12
checkbox input "true"
click at [567, 451] on button "Cancelar item" at bounding box center [538, 454] width 116 height 38
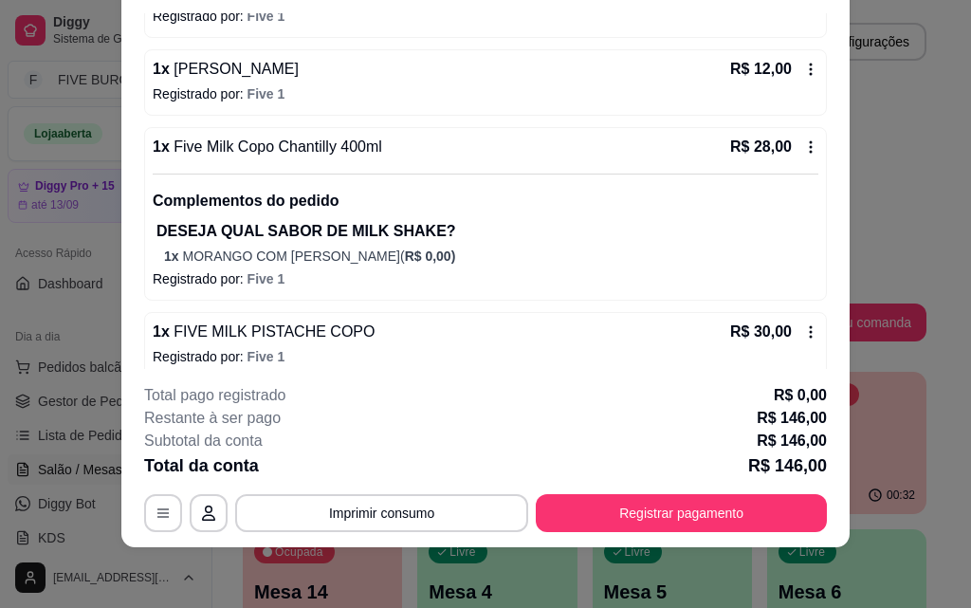
scroll to position [0, 0]
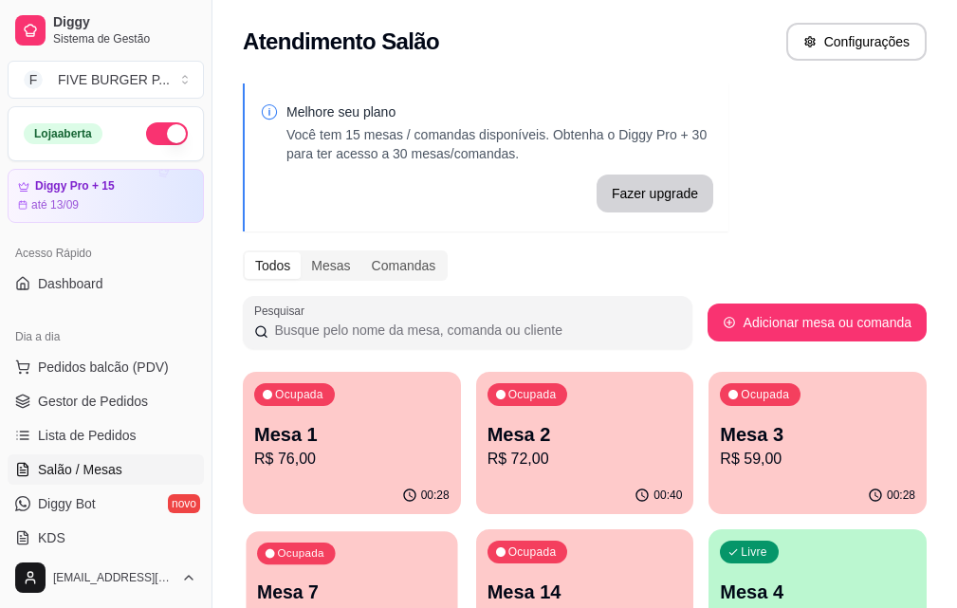
click at [446, 605] on p "R$ 88,00" at bounding box center [351, 616] width 189 height 22
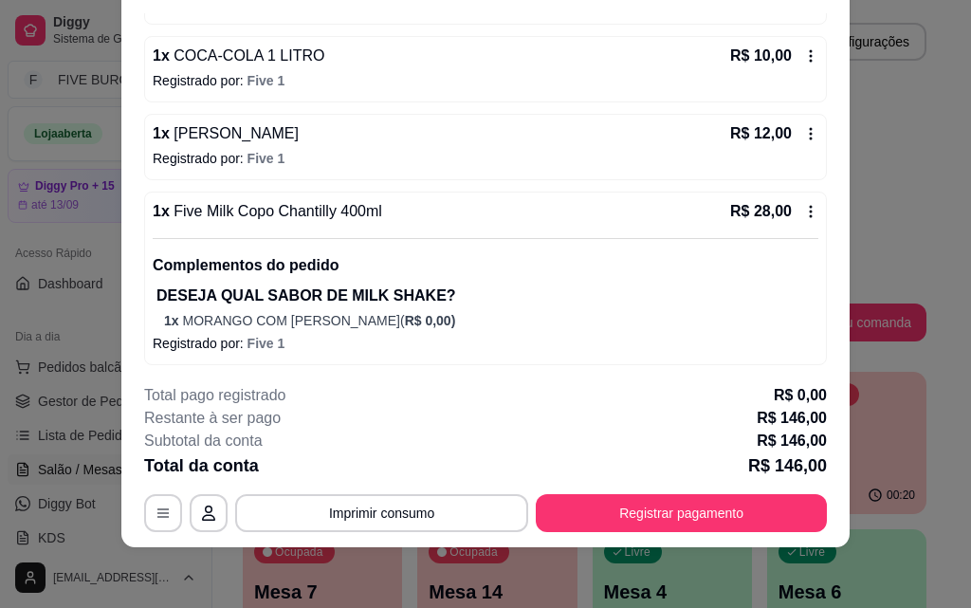
scroll to position [593, 0]
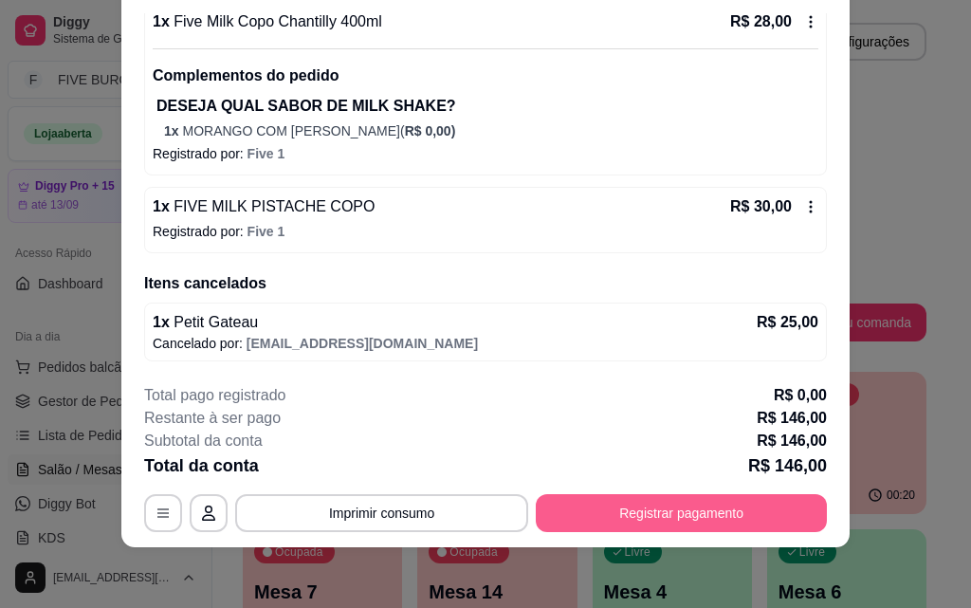
click at [718, 510] on button "Registrar pagamento" at bounding box center [681, 513] width 291 height 38
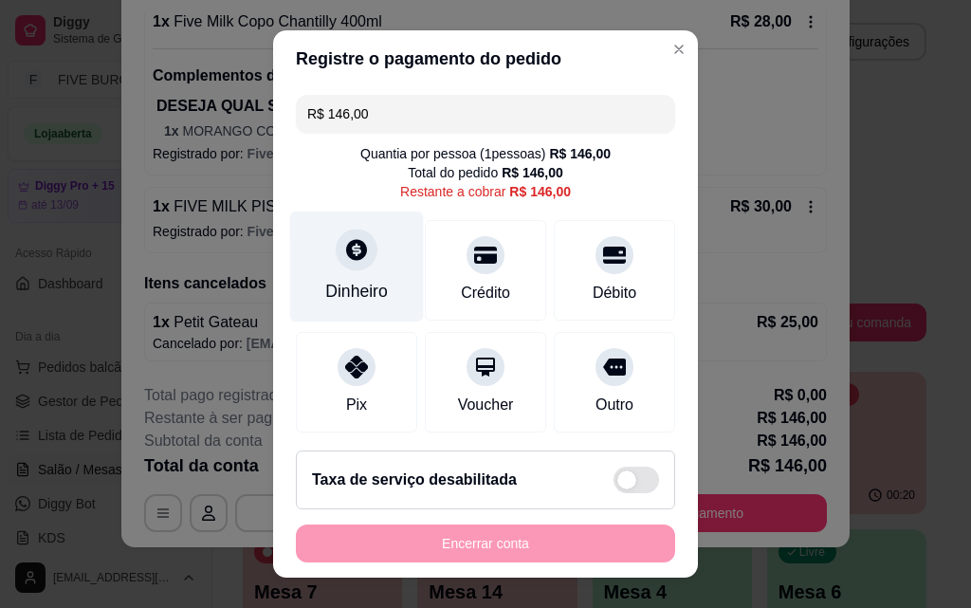
click at [361, 265] on div "Dinheiro" at bounding box center [357, 266] width 134 height 111
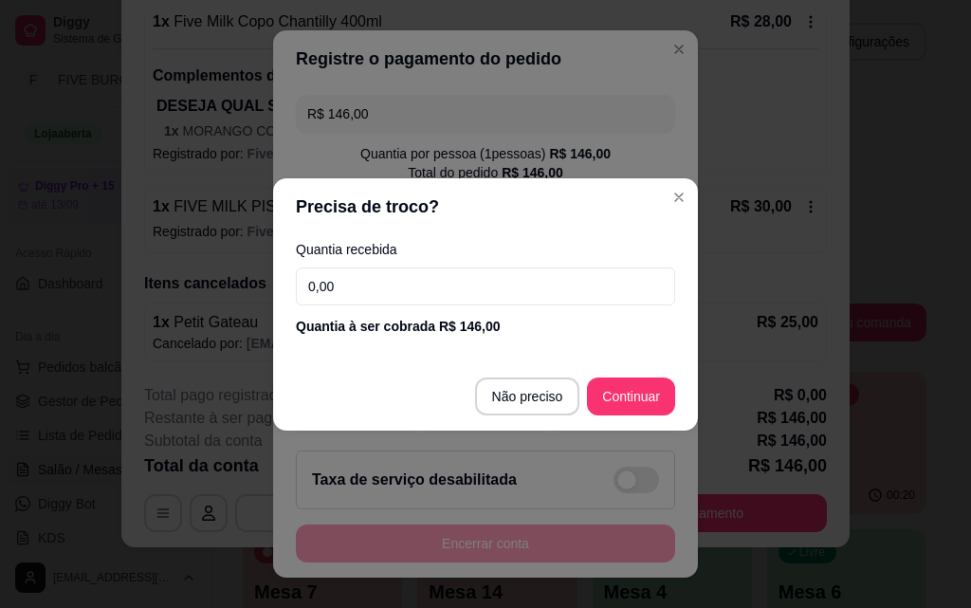
click at [387, 293] on input "0,00" at bounding box center [485, 286] width 379 height 38
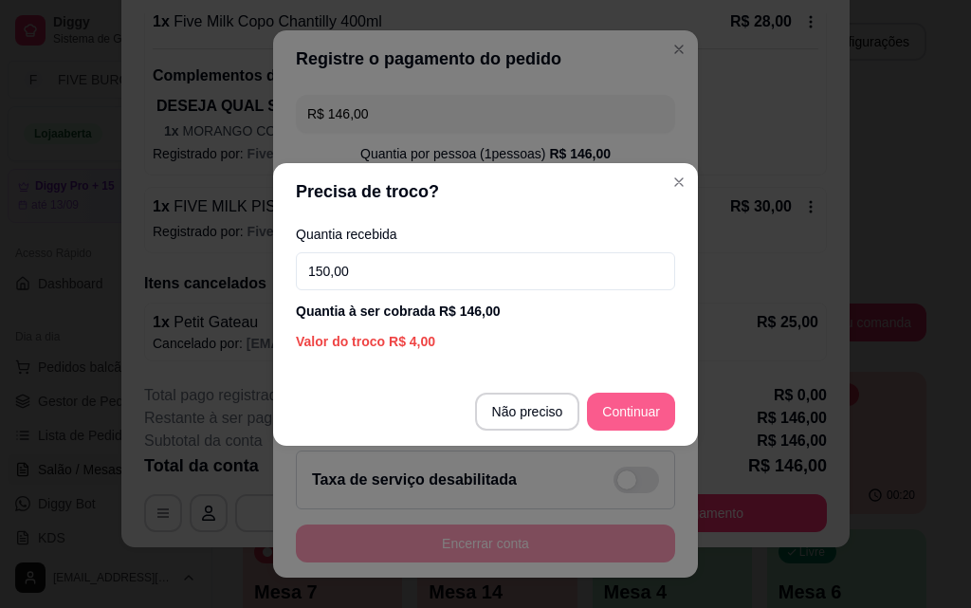
type input "150,00"
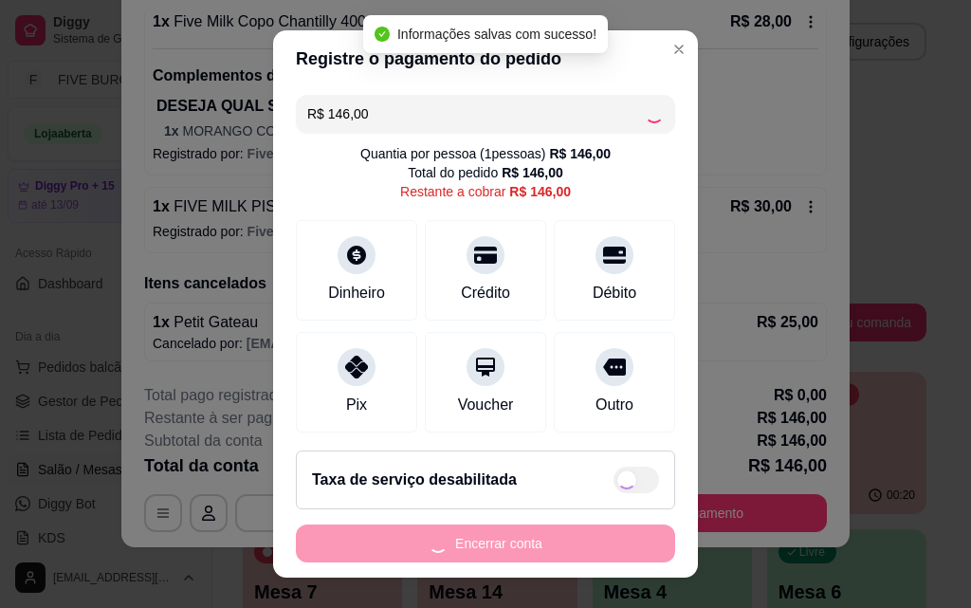
type input "R$ 0,00"
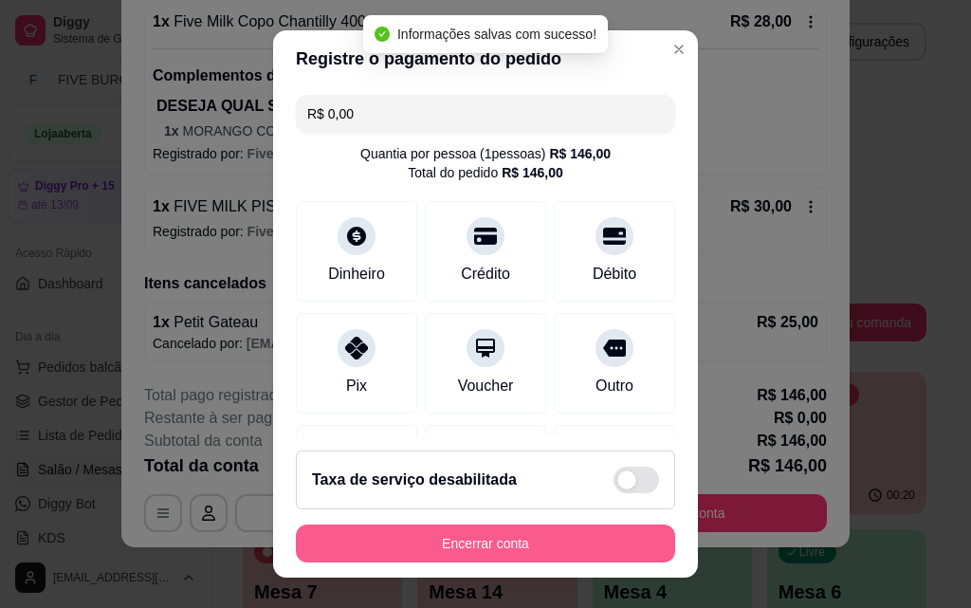
click at [553, 549] on button "Encerrar conta" at bounding box center [485, 543] width 379 height 38
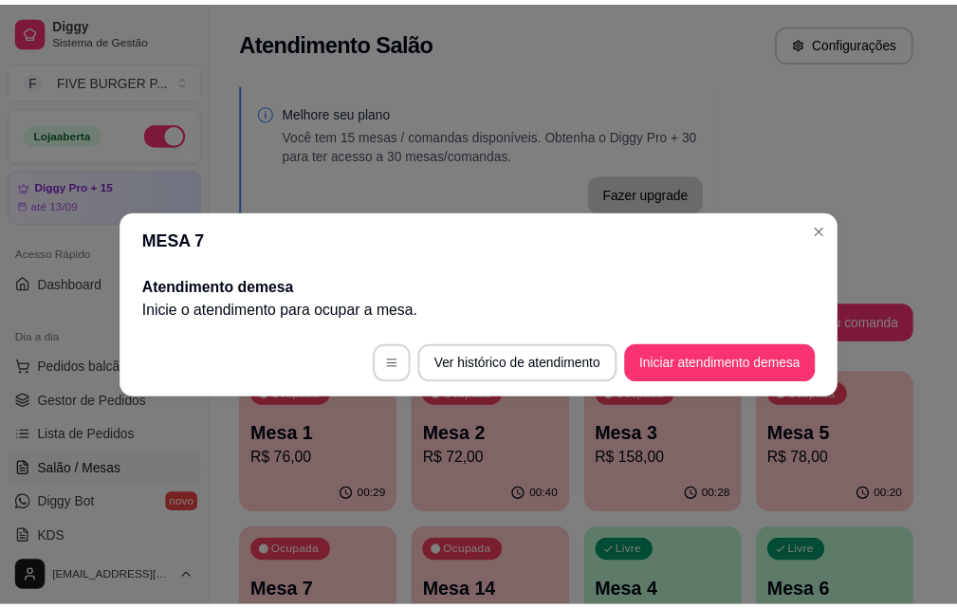
scroll to position [0, 0]
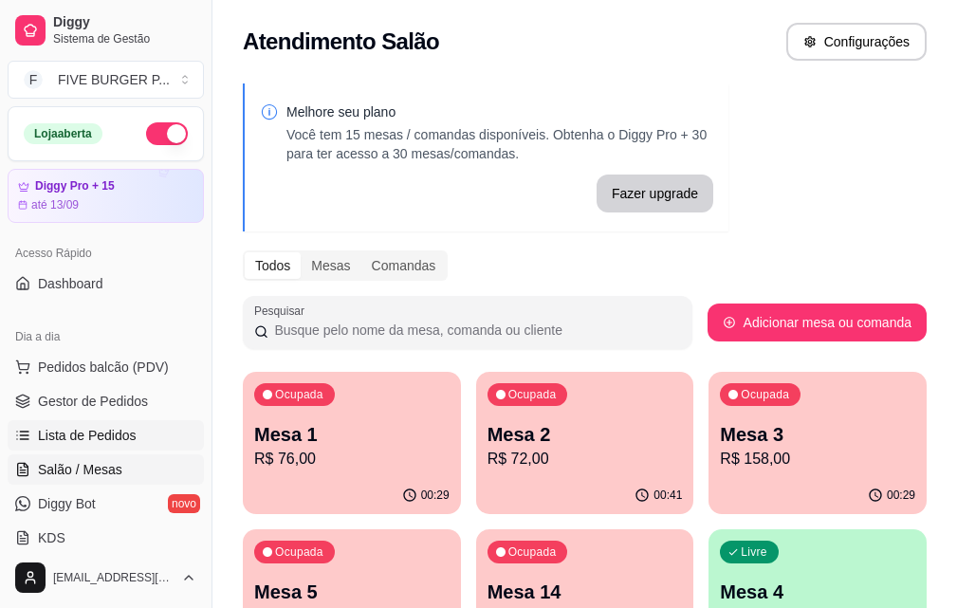
click at [151, 446] on link "Lista de Pedidos" at bounding box center [106, 435] width 196 height 30
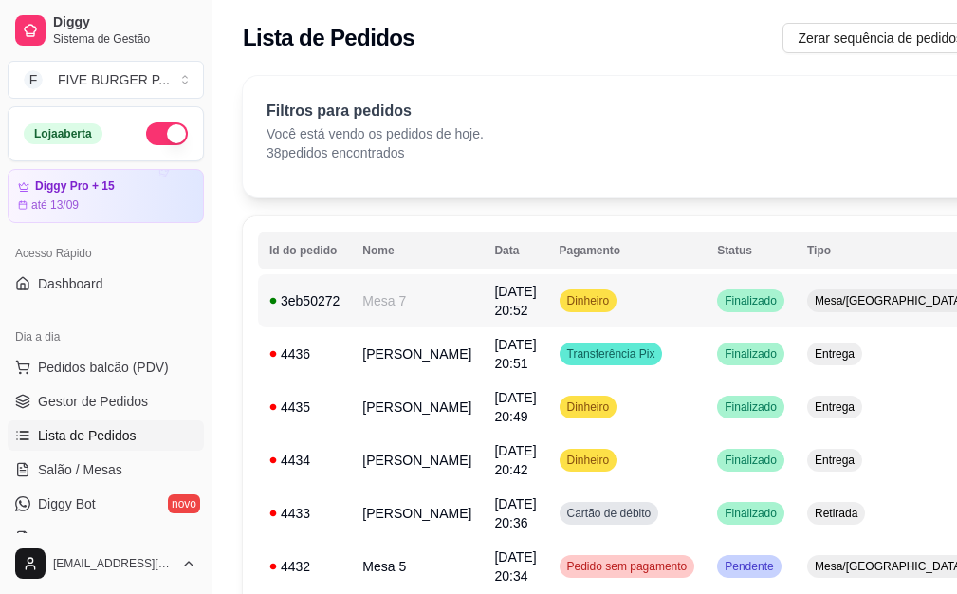
click at [616, 306] on td "Dinheiro" at bounding box center [627, 300] width 158 height 53
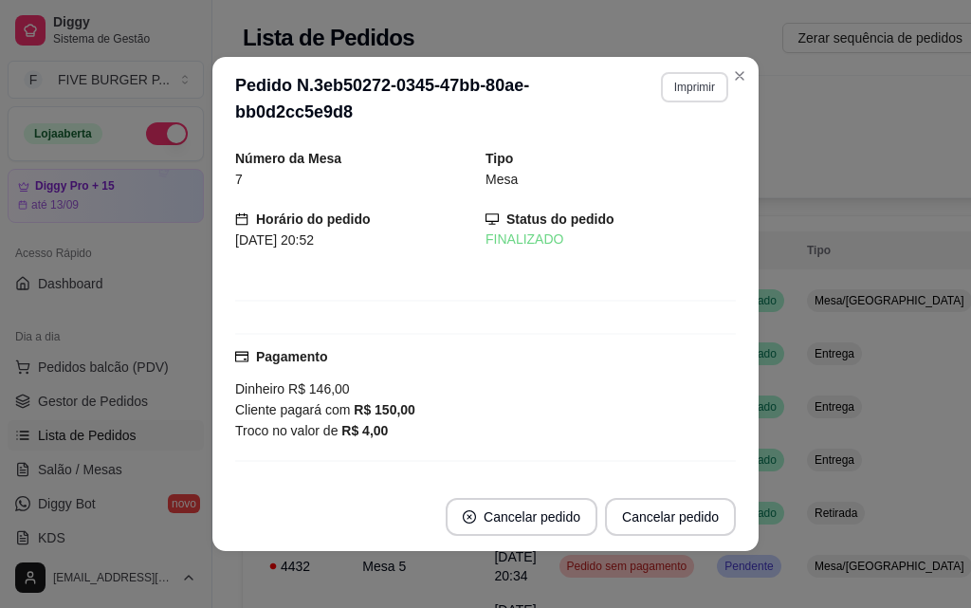
click at [692, 85] on button "Imprimir" at bounding box center [694, 87] width 67 height 30
click at [693, 156] on button "IMPRESSORA" at bounding box center [654, 153] width 138 height 30
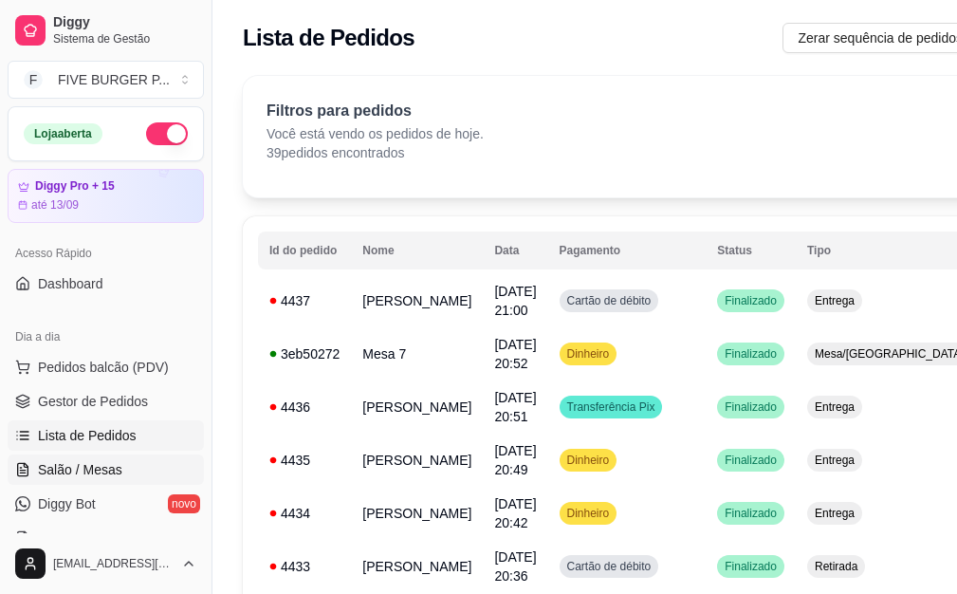
click at [119, 476] on span "Salão / Mesas" at bounding box center [80, 469] width 84 height 19
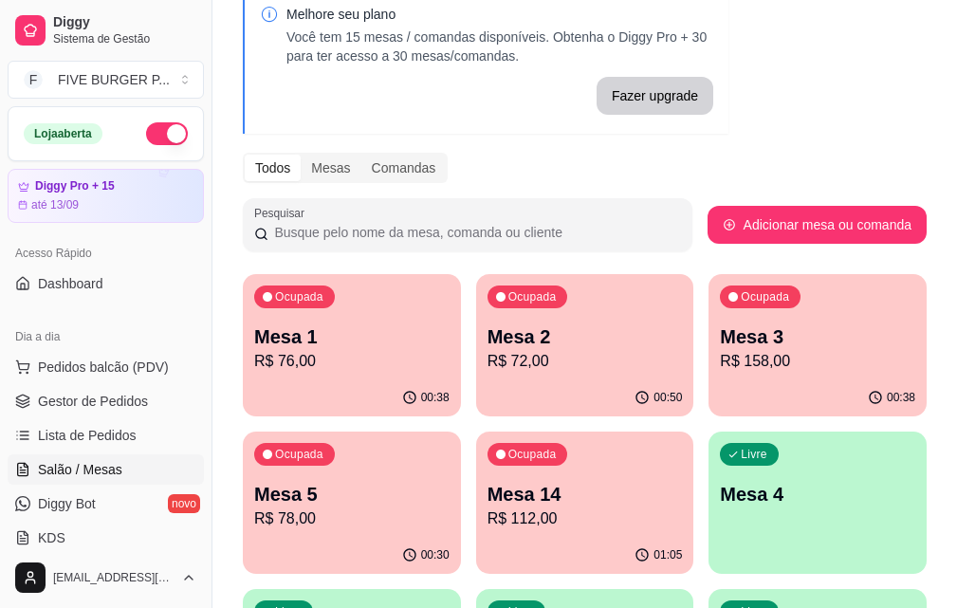
scroll to position [190, 0]
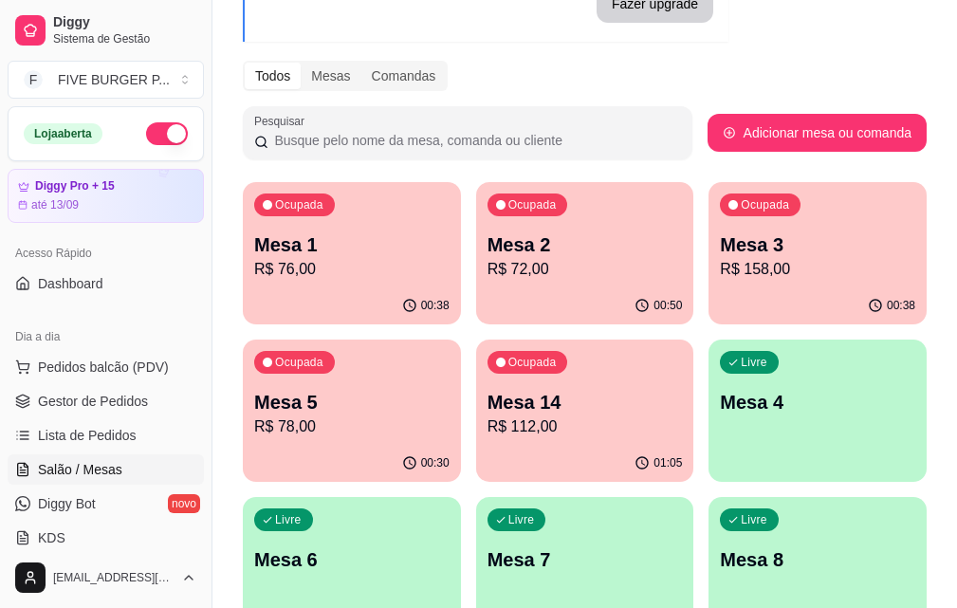
click at [487, 397] on p "Mesa 14" at bounding box center [584, 402] width 195 height 27
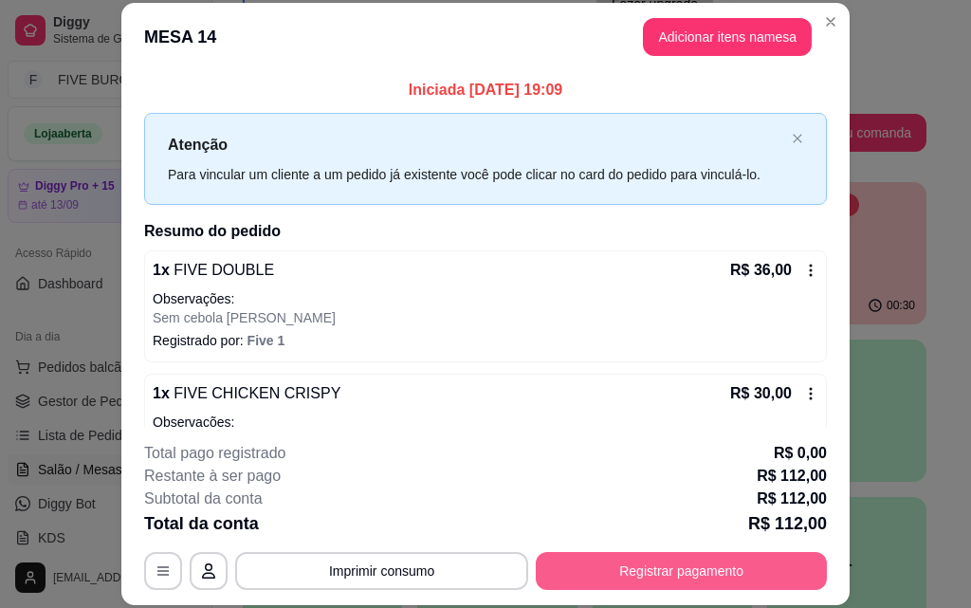
click at [733, 565] on button "Registrar pagamento" at bounding box center [681, 571] width 291 height 38
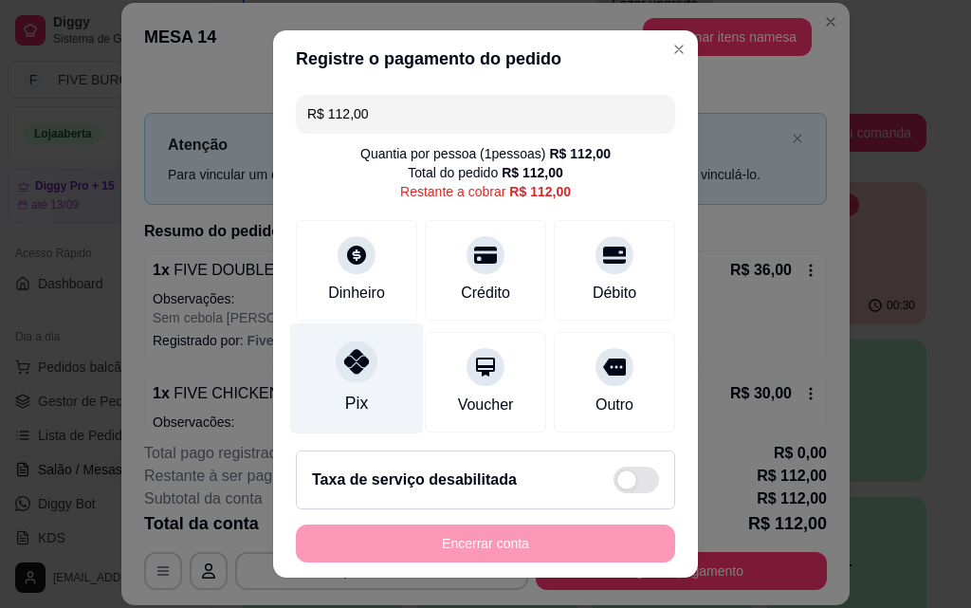
click at [386, 371] on div "Pix" at bounding box center [357, 378] width 134 height 111
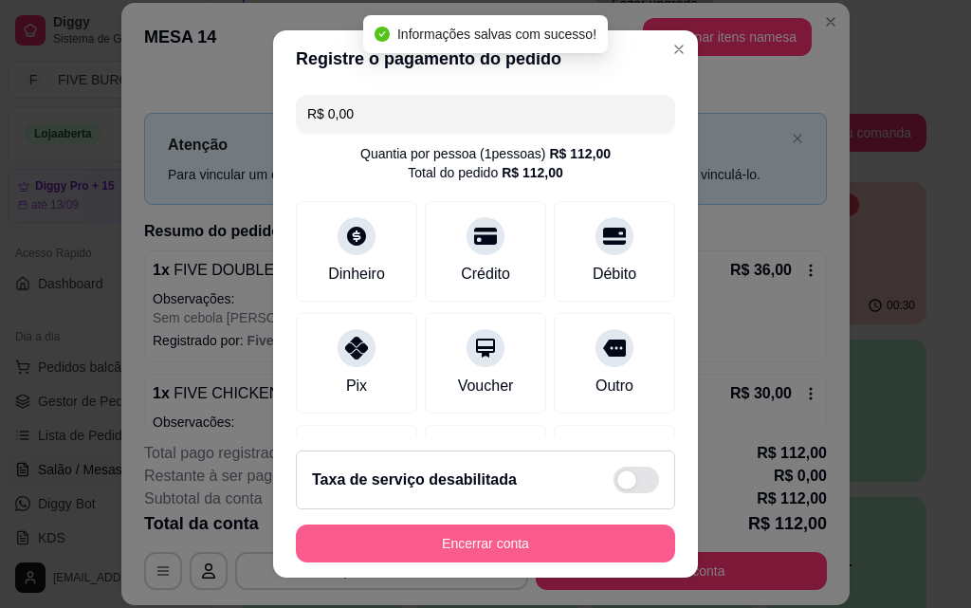
type input "R$ 0,00"
click at [516, 545] on button "Encerrar conta" at bounding box center [485, 543] width 379 height 38
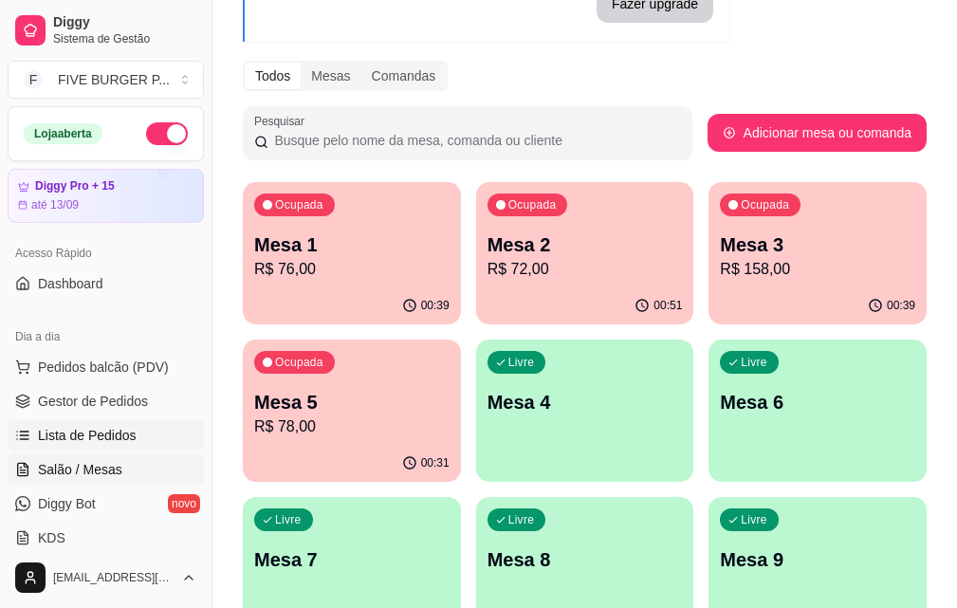
click at [166, 438] on link "Lista de Pedidos" at bounding box center [106, 435] width 196 height 30
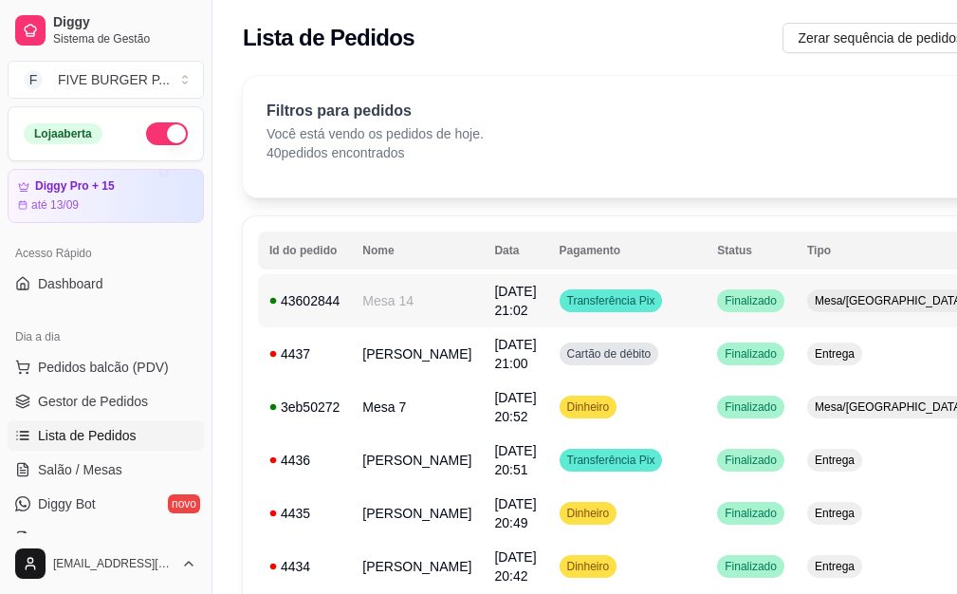
click at [650, 317] on td "Transferência Pix" at bounding box center [627, 300] width 158 height 53
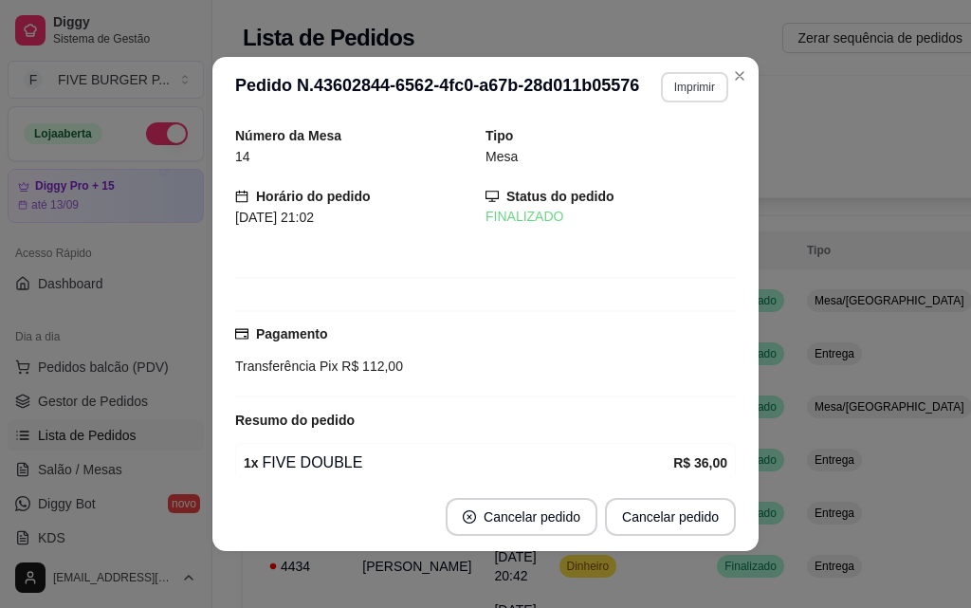
click at [680, 97] on button "Imprimir" at bounding box center [694, 87] width 67 height 30
click at [690, 156] on button "IMPRESSORA" at bounding box center [653, 152] width 133 height 29
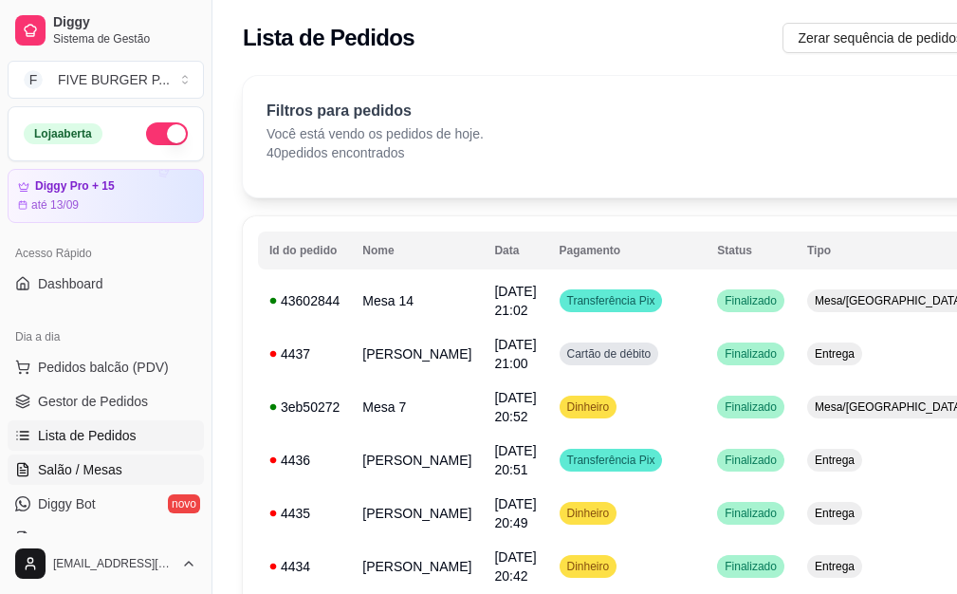
click at [127, 461] on link "Salão / Mesas" at bounding box center [106, 469] width 196 height 30
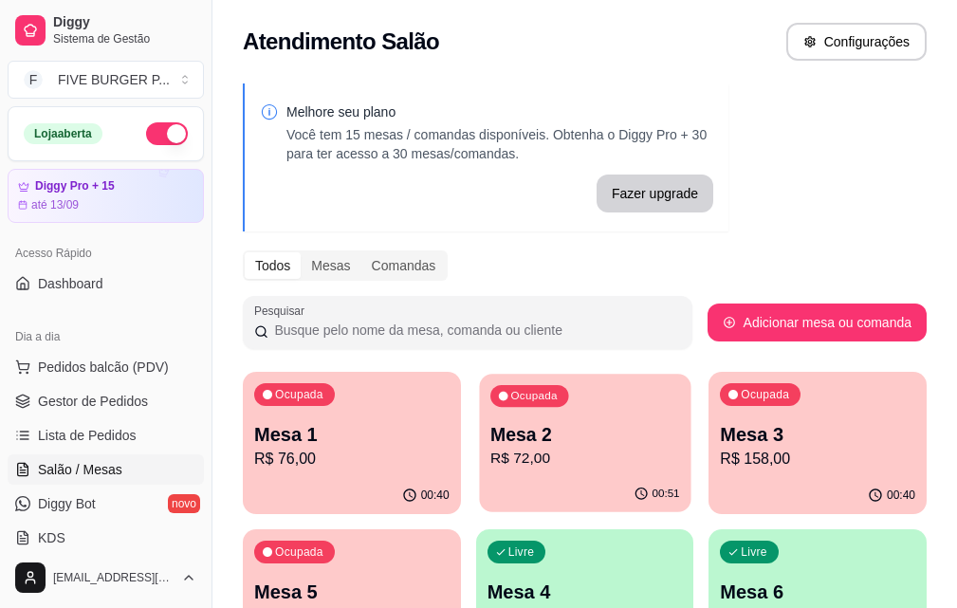
click at [526, 436] on p "Mesa 2" at bounding box center [585, 435] width 190 height 26
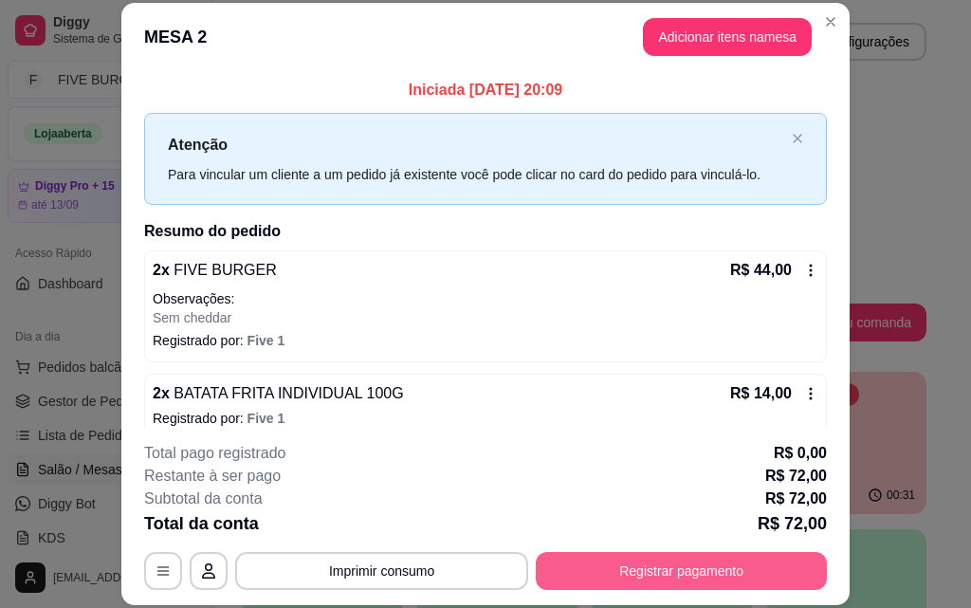
click at [664, 579] on button "Registrar pagamento" at bounding box center [681, 571] width 291 height 38
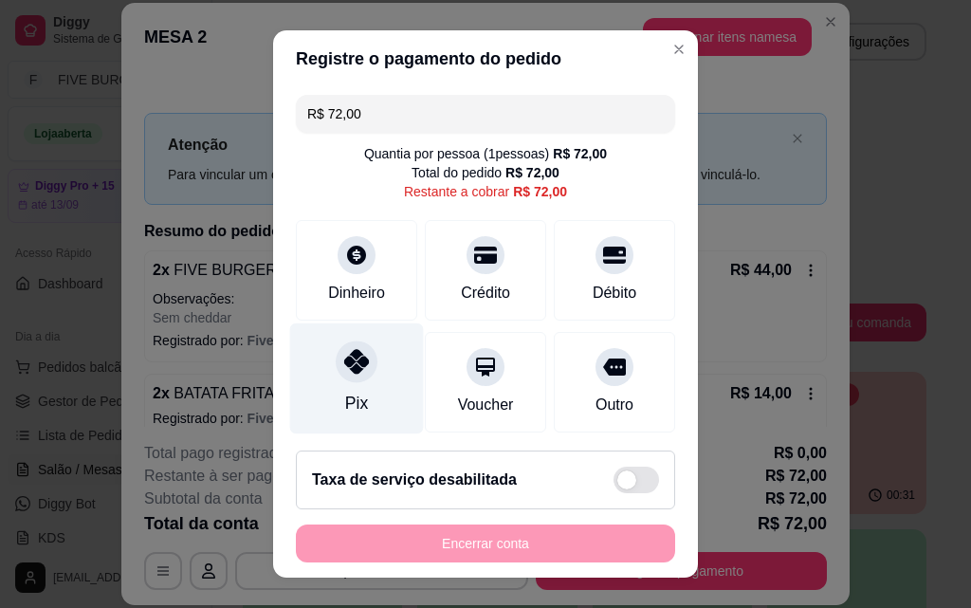
click at [358, 394] on div "Pix" at bounding box center [357, 378] width 134 height 111
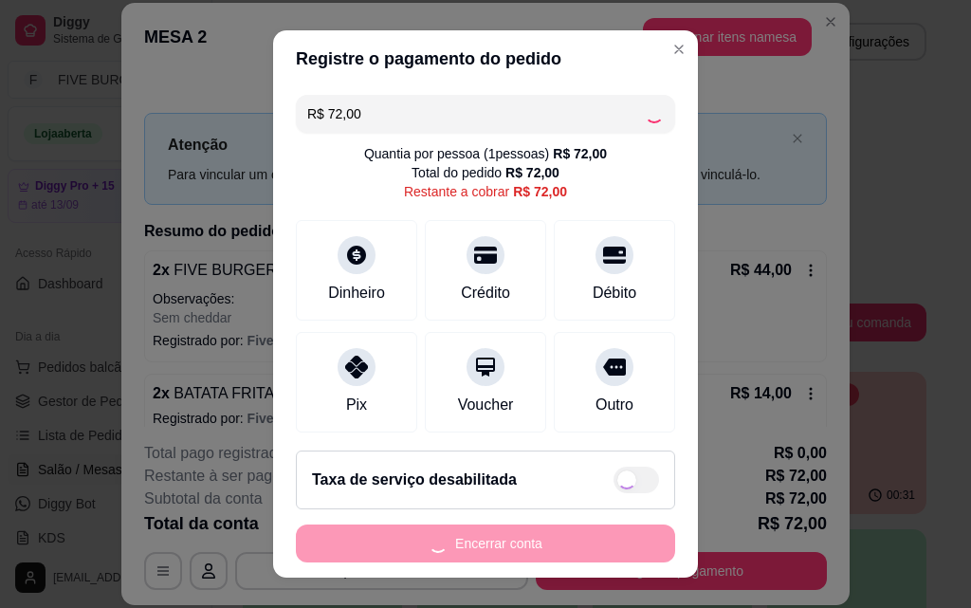
type input "R$ 0,00"
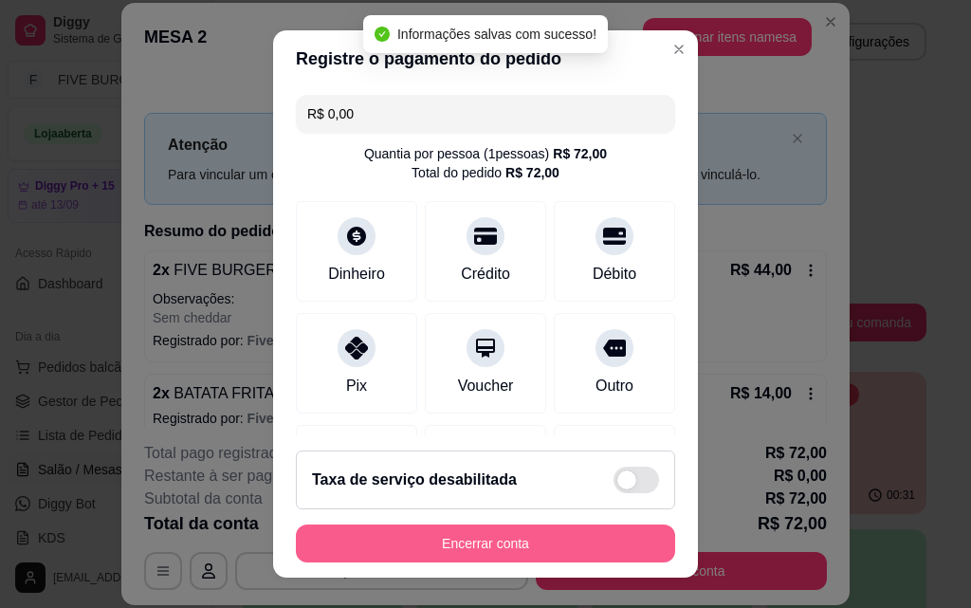
click at [450, 550] on button "Encerrar conta" at bounding box center [485, 543] width 379 height 38
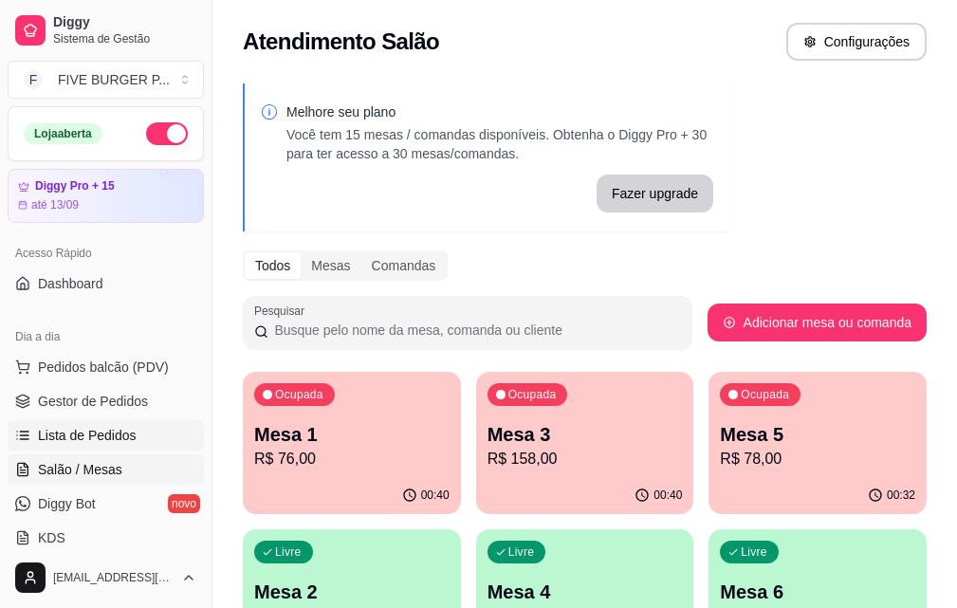
click at [136, 443] on link "Lista de Pedidos" at bounding box center [106, 435] width 196 height 30
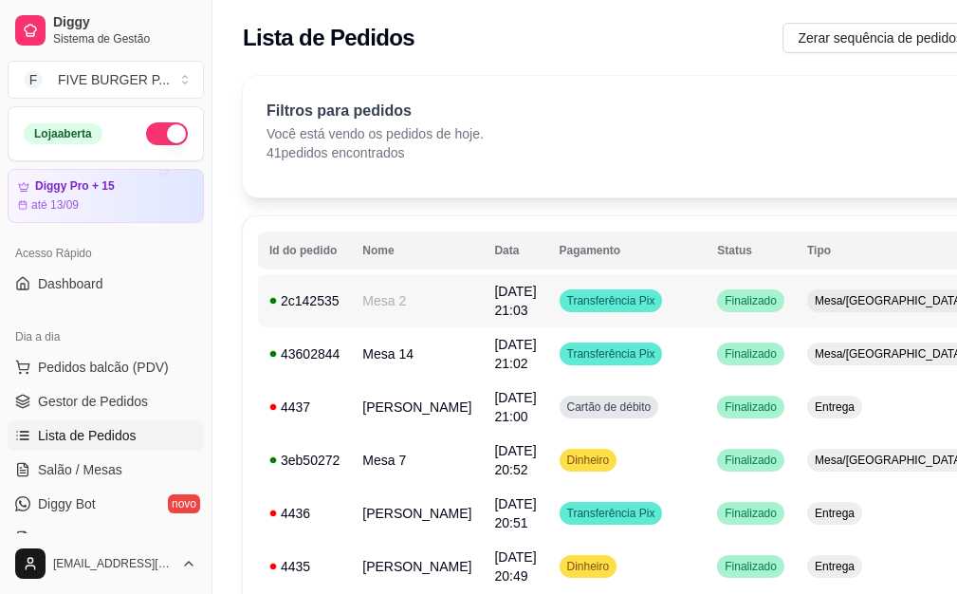
click at [634, 318] on td "Transferência Pix" at bounding box center [627, 300] width 158 height 53
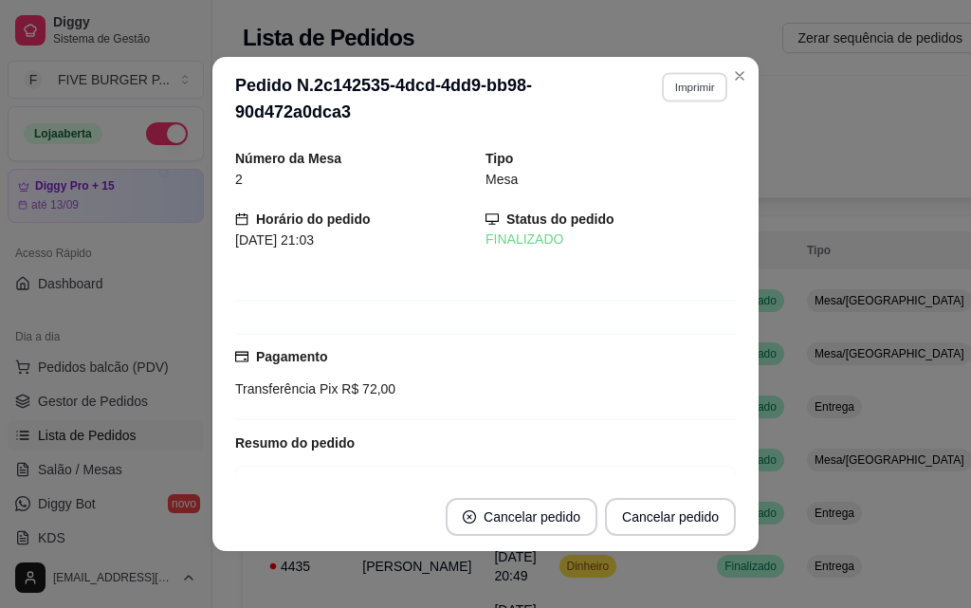
click at [689, 101] on button "Imprimir" at bounding box center [694, 86] width 65 height 29
click at [693, 149] on button "IMPRESSORA" at bounding box center [654, 153] width 138 height 30
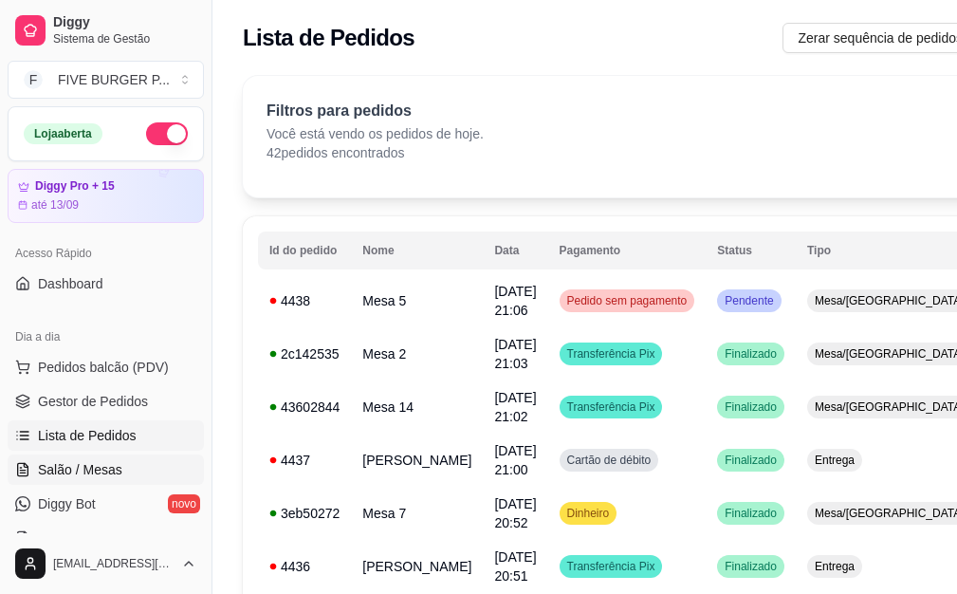
click at [143, 465] on link "Salão / Mesas" at bounding box center [106, 469] width 196 height 30
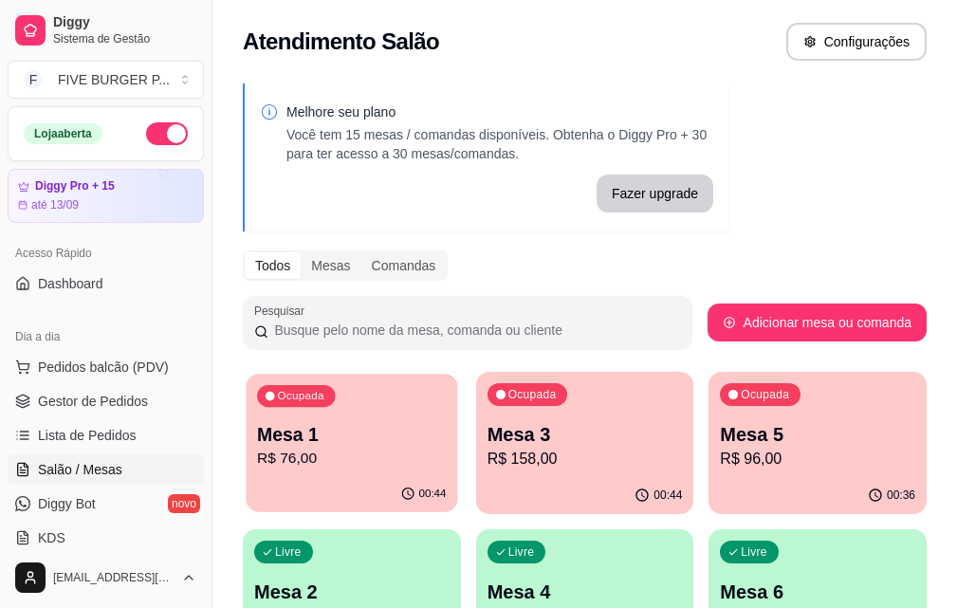
click at [337, 447] on div "Mesa 1 R$ 76,00" at bounding box center [351, 445] width 189 height 47
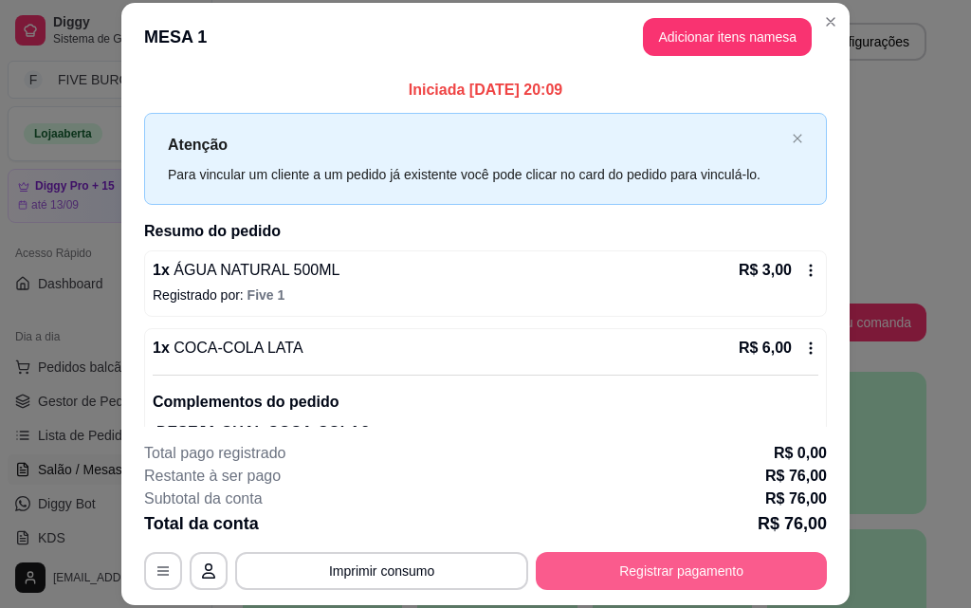
click at [646, 580] on button "Registrar pagamento" at bounding box center [681, 571] width 291 height 38
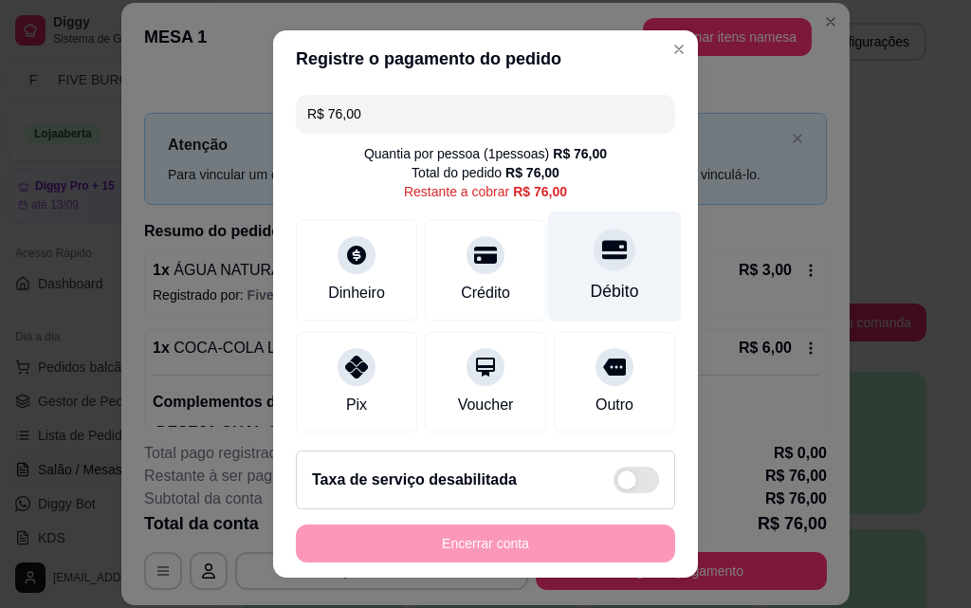
click at [591, 298] on div "Débito" at bounding box center [615, 291] width 48 height 25
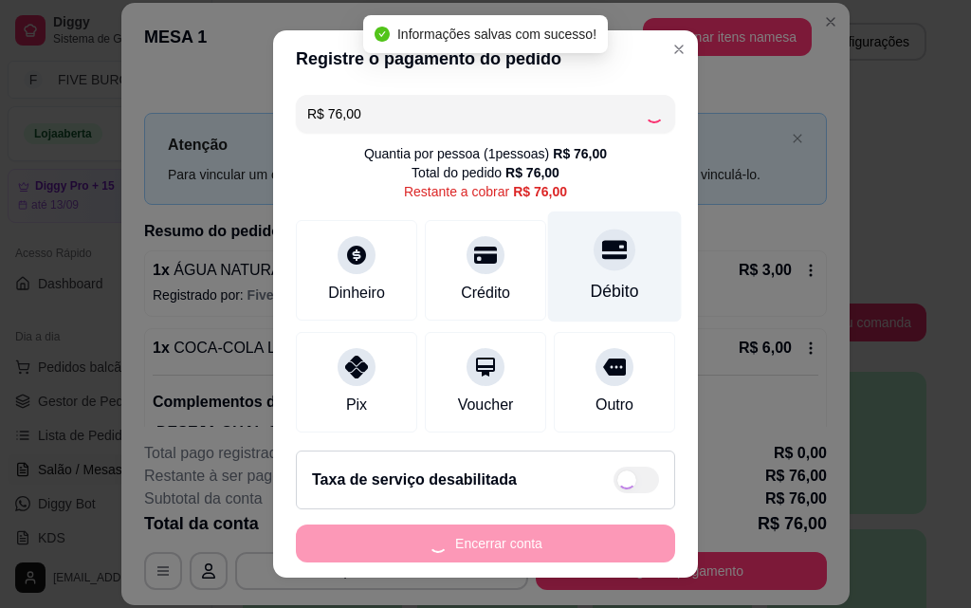
type input "R$ 0,00"
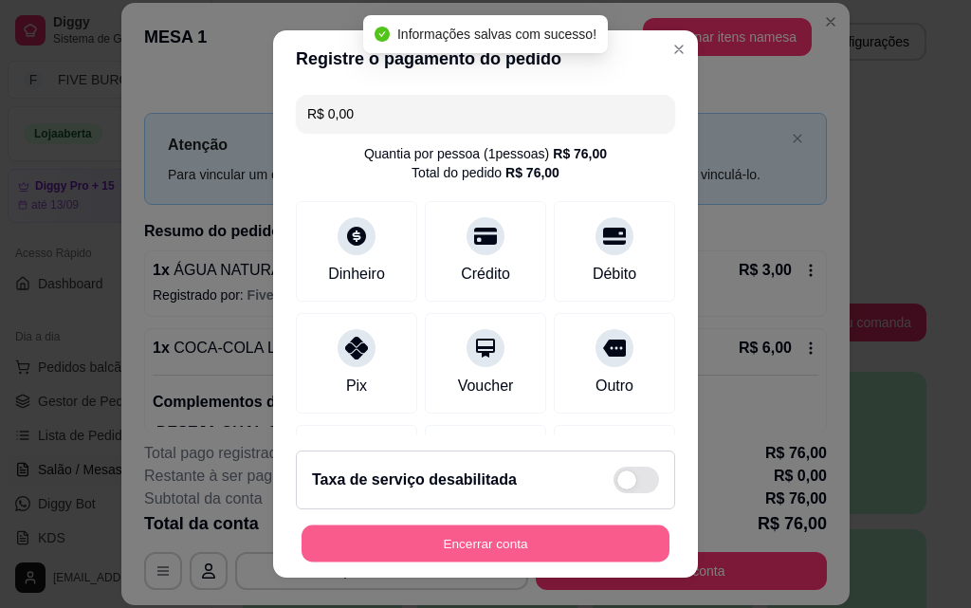
click at [602, 550] on button "Encerrar conta" at bounding box center [486, 543] width 368 height 37
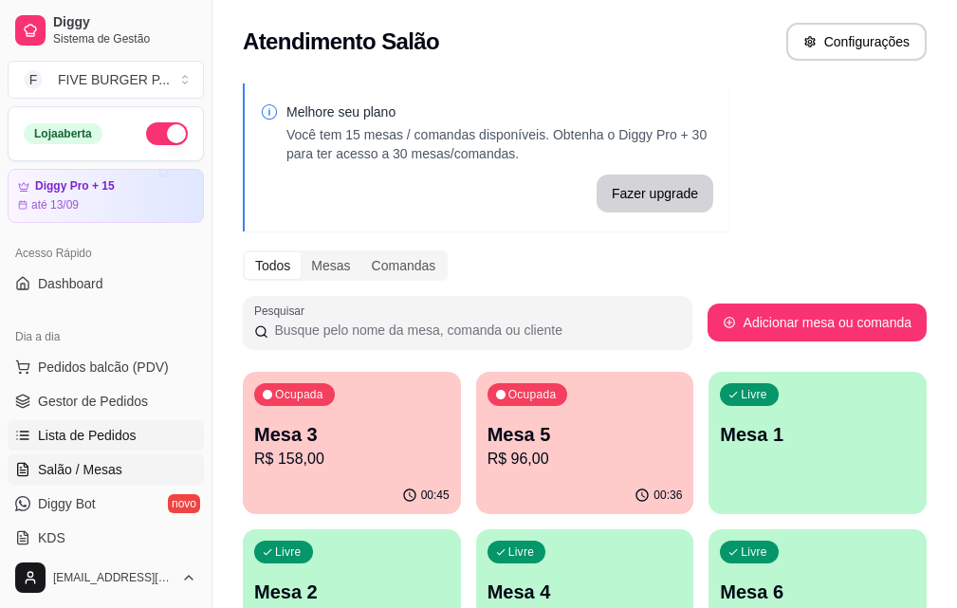
click at [167, 428] on link "Lista de Pedidos" at bounding box center [106, 435] width 196 height 30
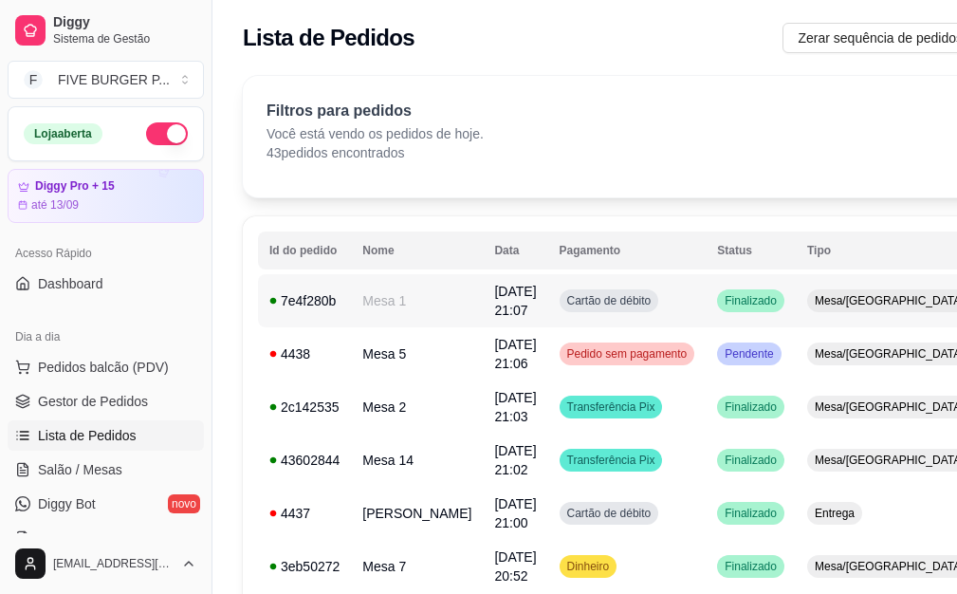
click at [628, 305] on td "Cartão de débito" at bounding box center [627, 300] width 158 height 53
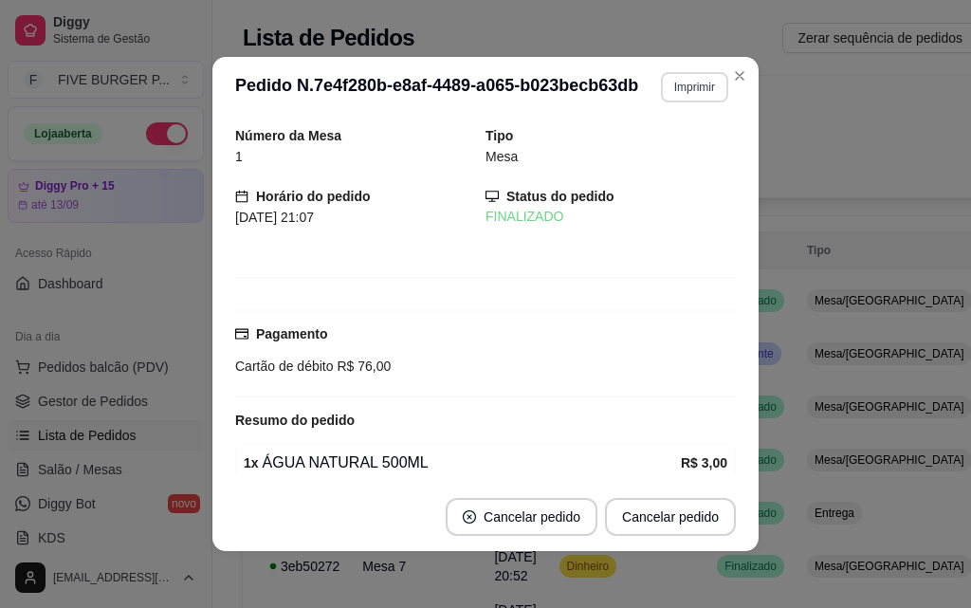
click at [671, 80] on button "Imprimir" at bounding box center [694, 87] width 67 height 30
click at [682, 145] on button "IMPRESSORA" at bounding box center [654, 152] width 133 height 29
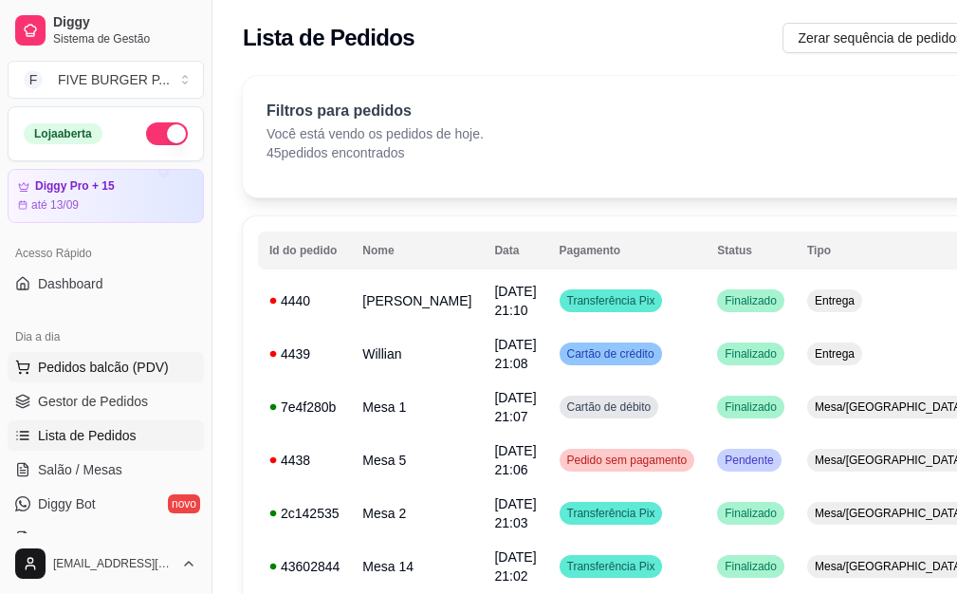
click at [124, 369] on span "Pedidos balcão (PDV)" at bounding box center [103, 367] width 131 height 19
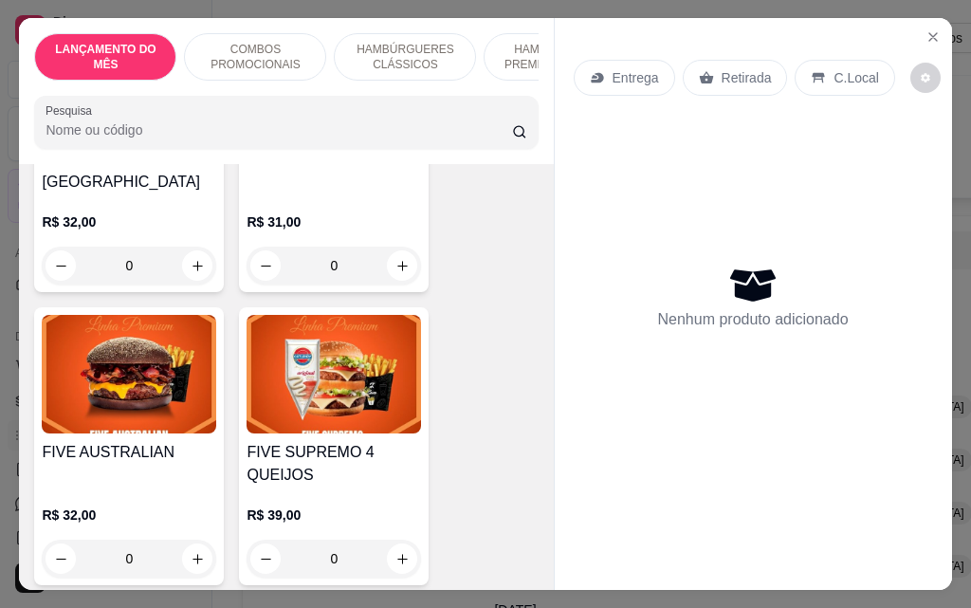
scroll to position [2371, 0]
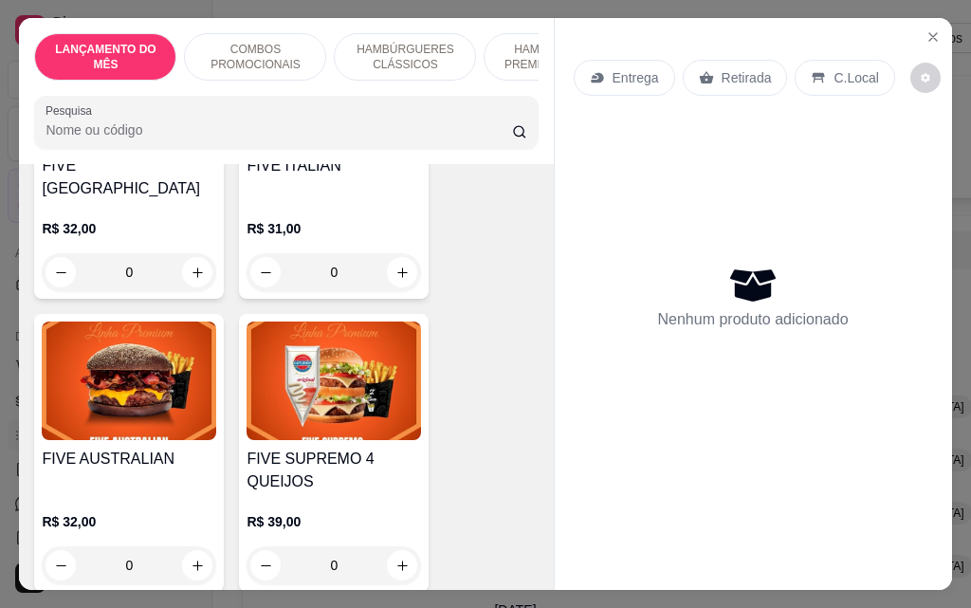
click at [394, 546] on div "0" at bounding box center [334, 565] width 174 height 38
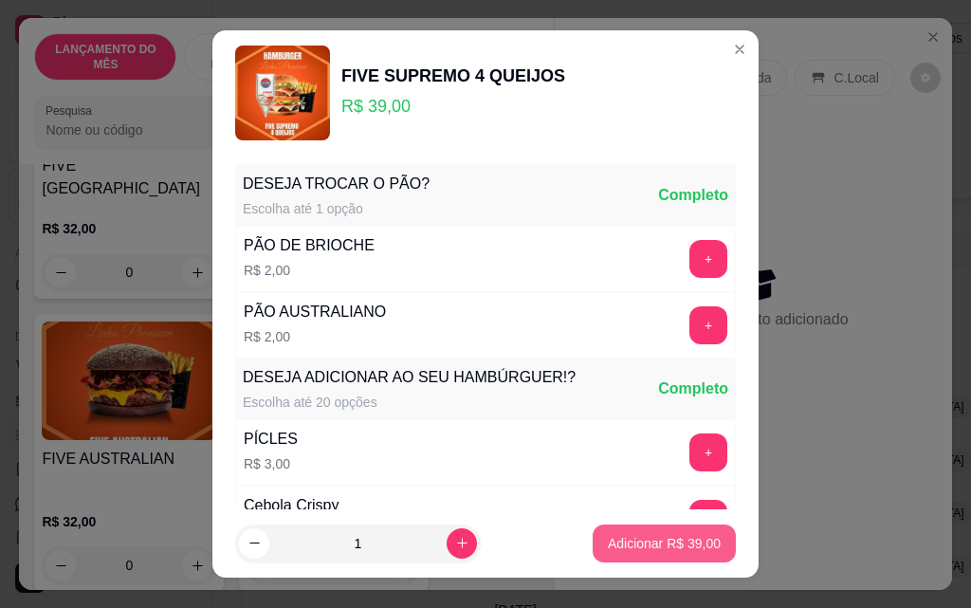
click at [633, 532] on button "Adicionar R$ 39,00" at bounding box center [664, 543] width 143 height 38
type input "1"
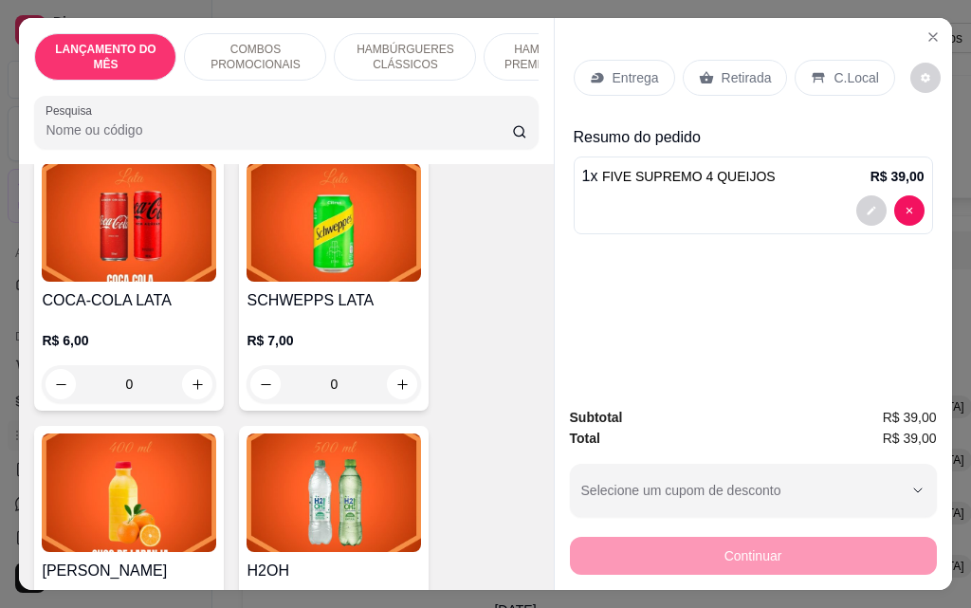
scroll to position [7871, 0]
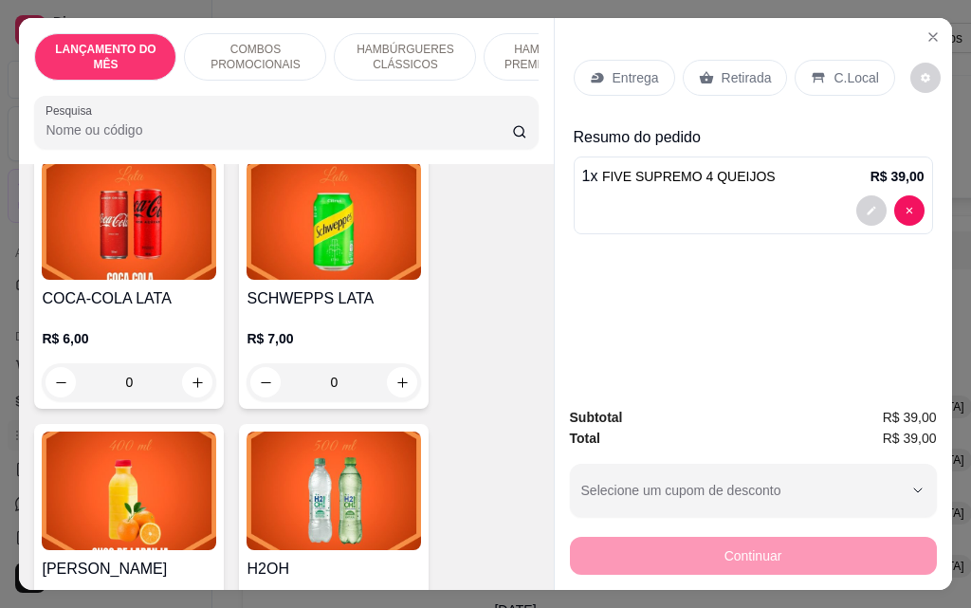
click at [198, 363] on div "0" at bounding box center [129, 382] width 174 height 38
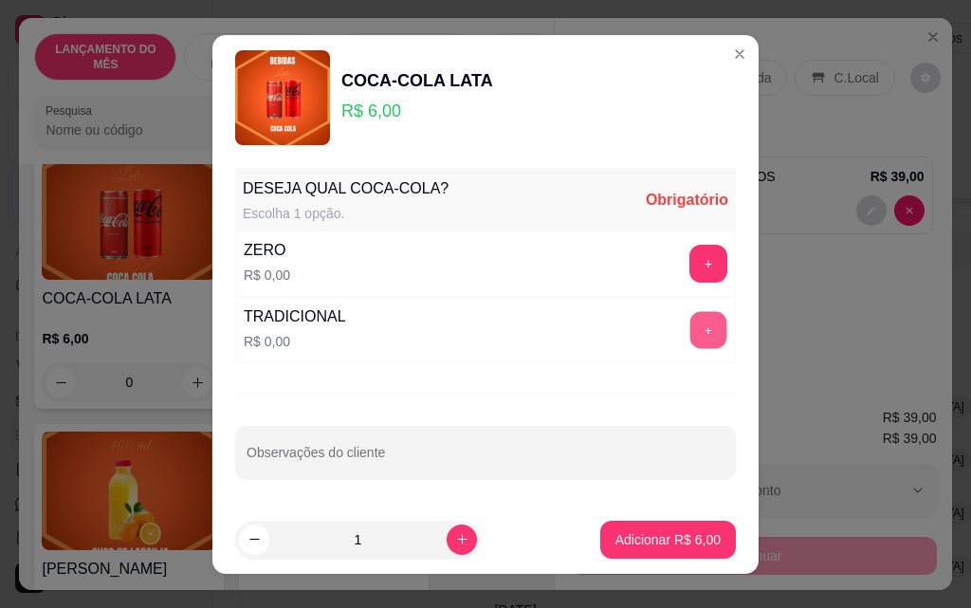
click at [690, 329] on button "+" at bounding box center [708, 329] width 37 height 37
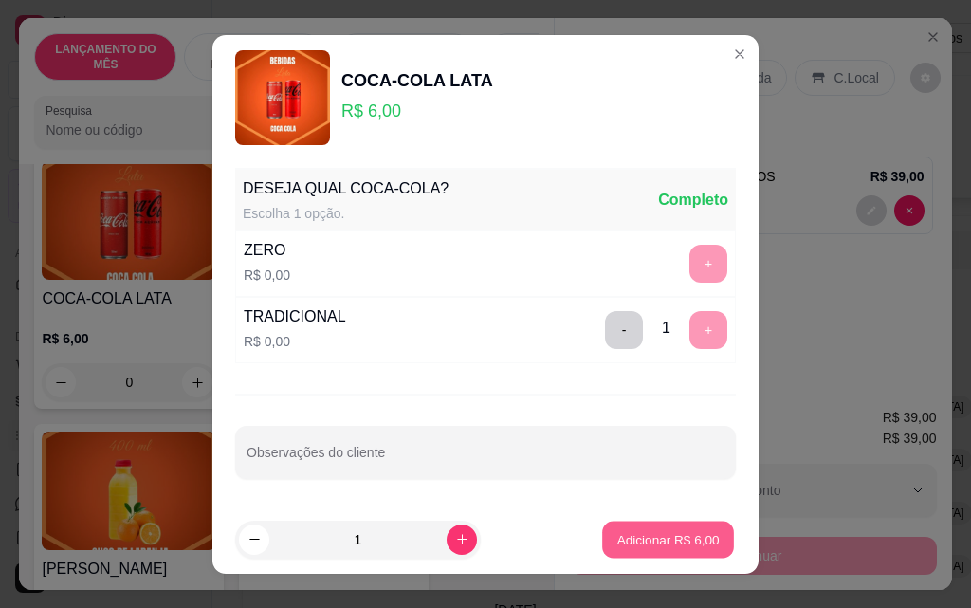
click at [671, 543] on p "Adicionar R$ 6,00" at bounding box center [667, 539] width 102 height 18
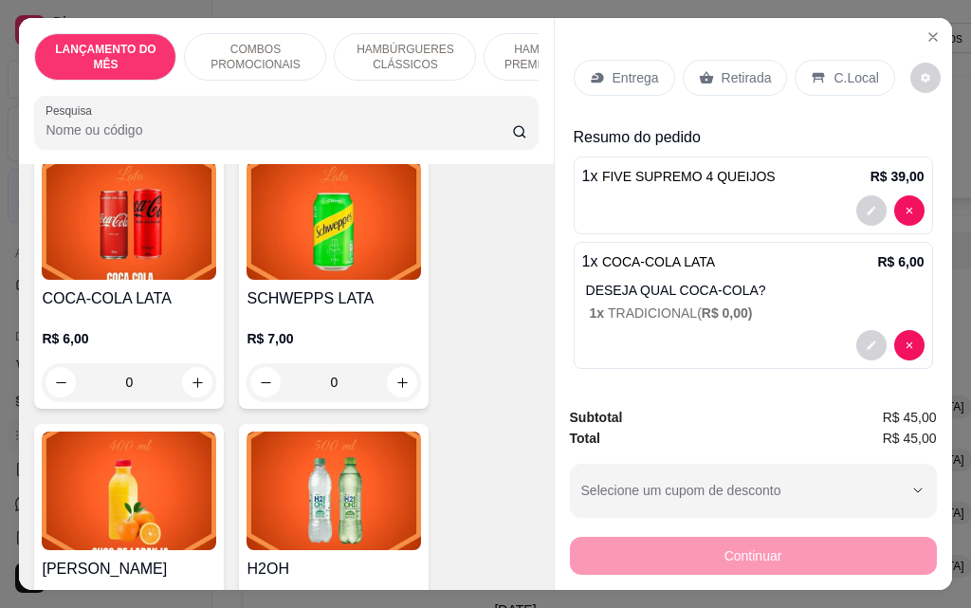
click at [617, 85] on div "Entrega" at bounding box center [624, 78] width 101 height 36
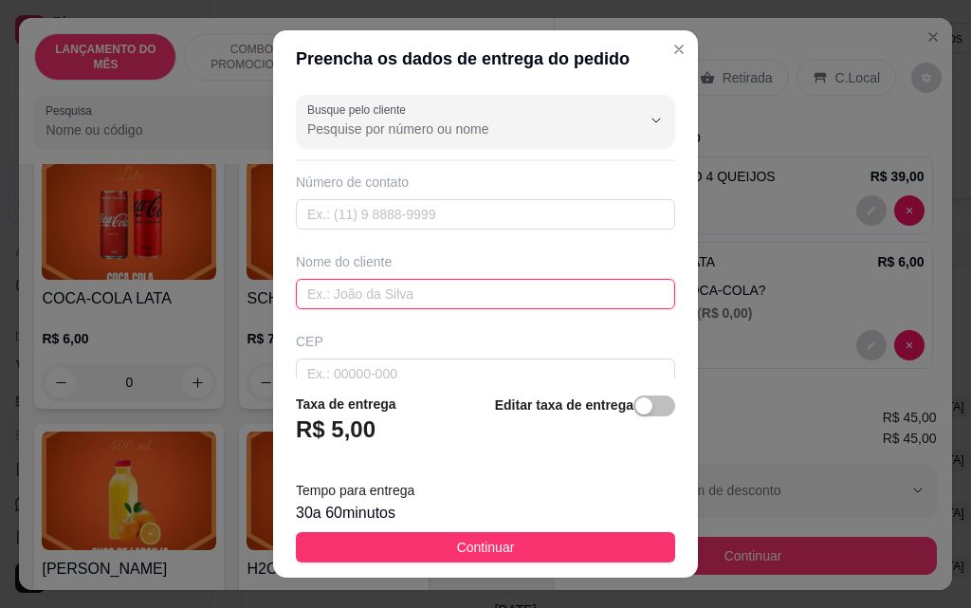
click at [473, 302] on input "text" at bounding box center [485, 294] width 379 height 30
type input "[PERSON_NAME]"
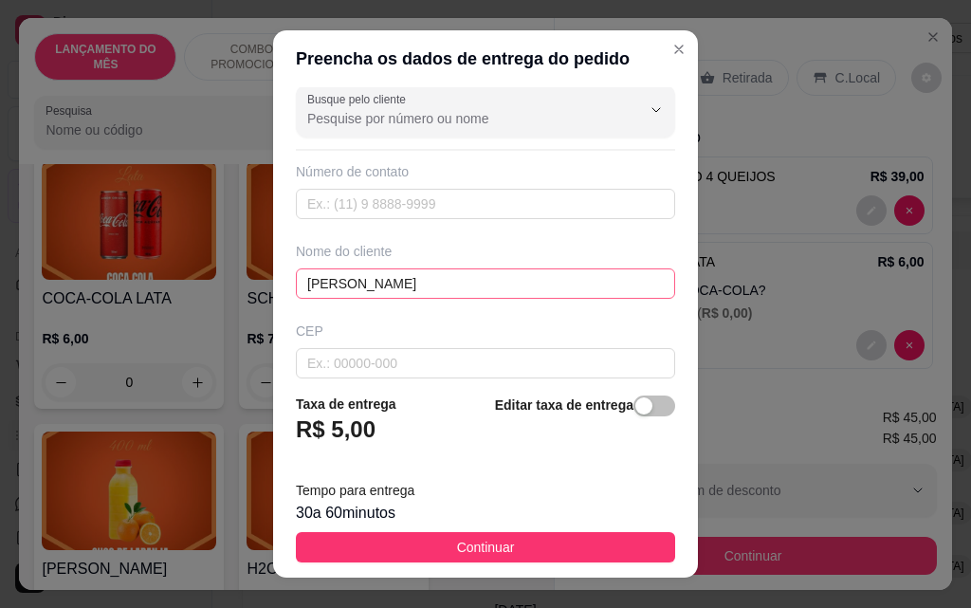
scroll to position [221, 0]
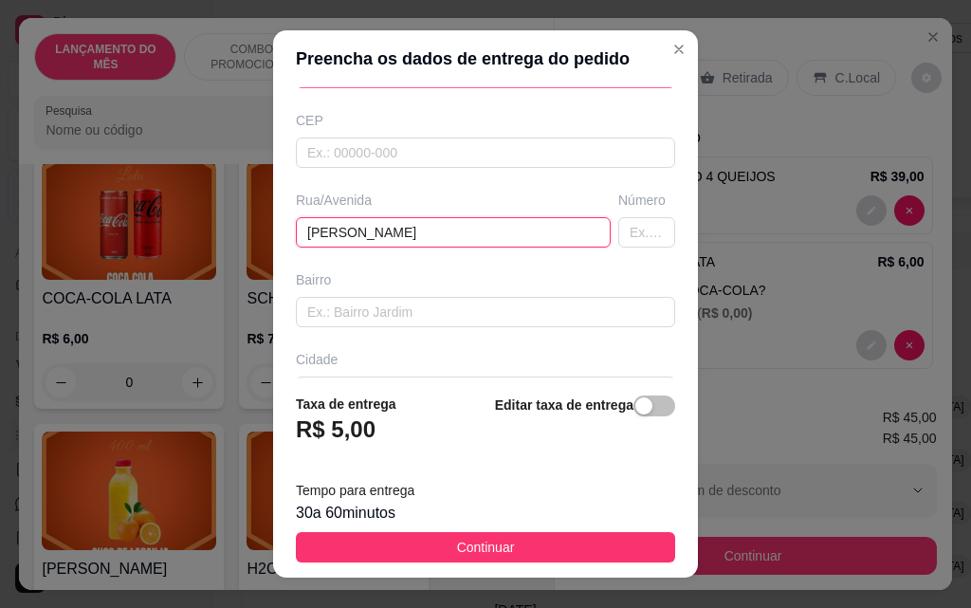
type input "[PERSON_NAME]"
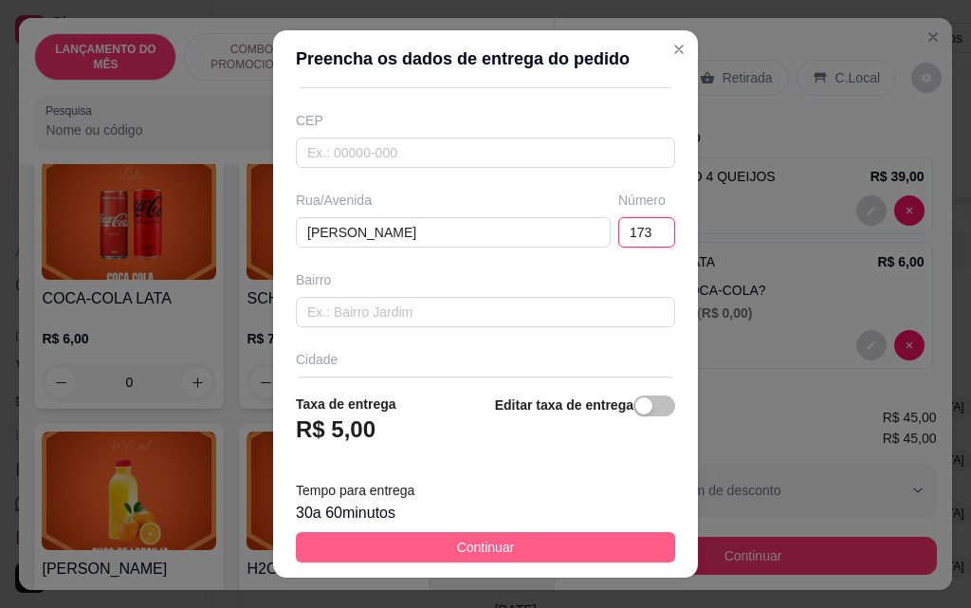
type input "173"
click at [600, 560] on button "Continuar" at bounding box center [485, 547] width 379 height 30
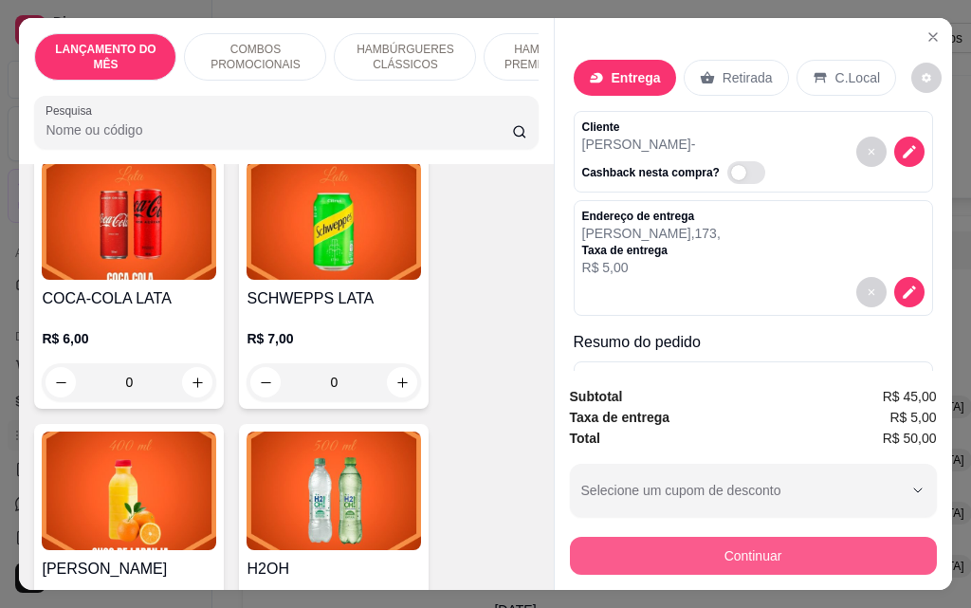
click at [702, 559] on button "Continuar" at bounding box center [753, 556] width 367 height 38
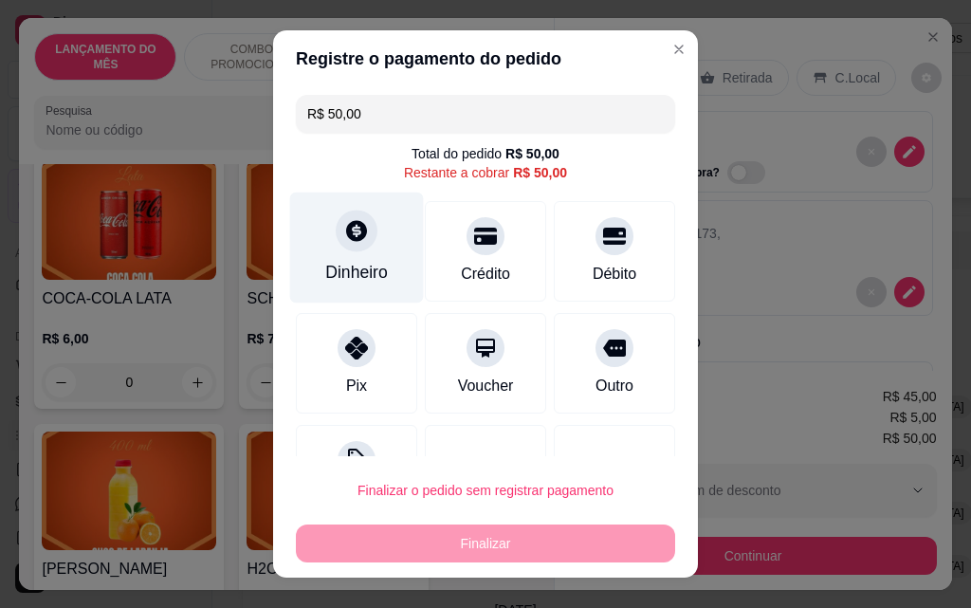
click at [366, 239] on div "Dinheiro" at bounding box center [357, 248] width 134 height 111
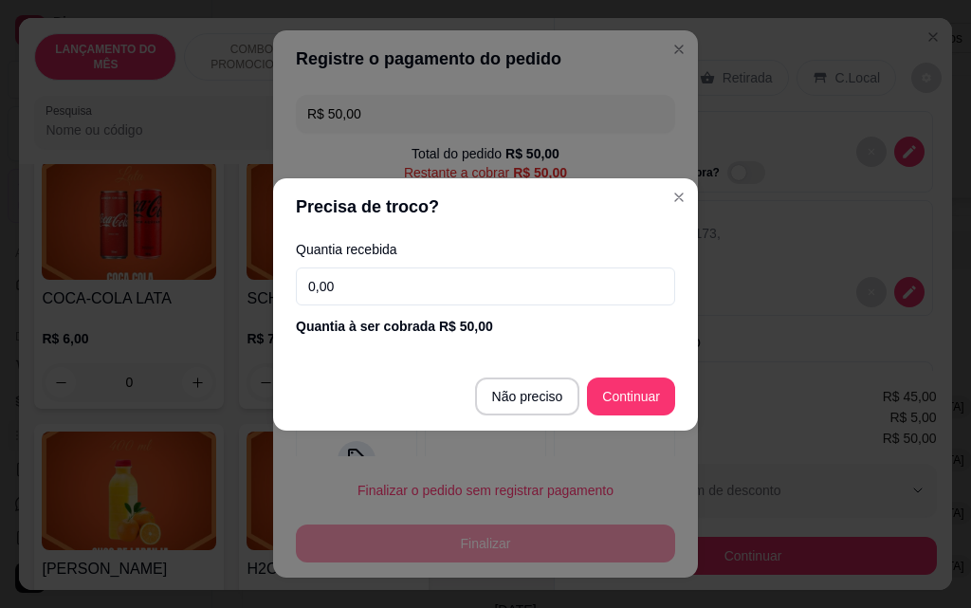
click at [413, 268] on input "0,00" at bounding box center [485, 286] width 379 height 38
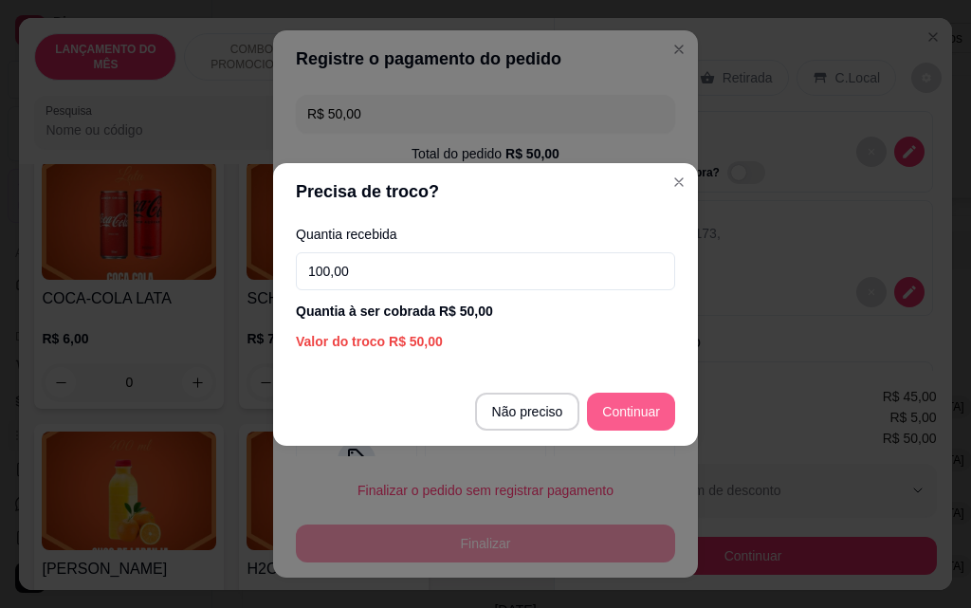
type input "100,00"
type input "R$ 0,00"
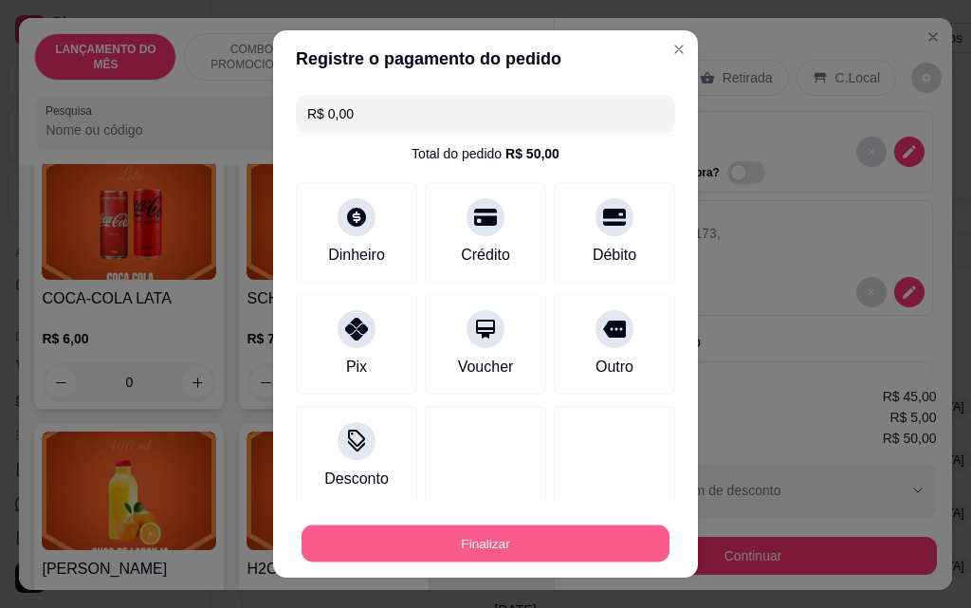
click at [571, 559] on button "Finalizar" at bounding box center [486, 543] width 368 height 37
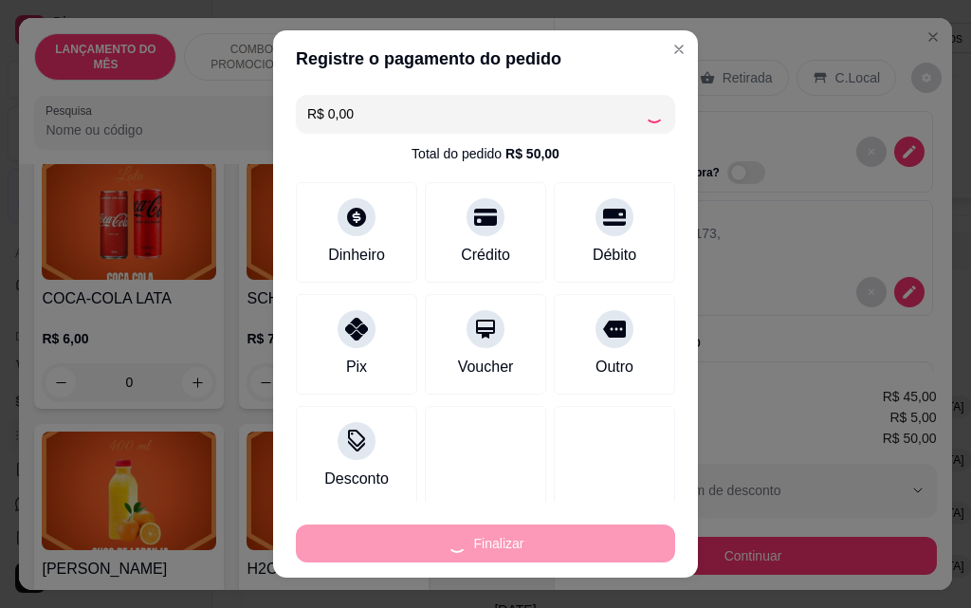
type input "0"
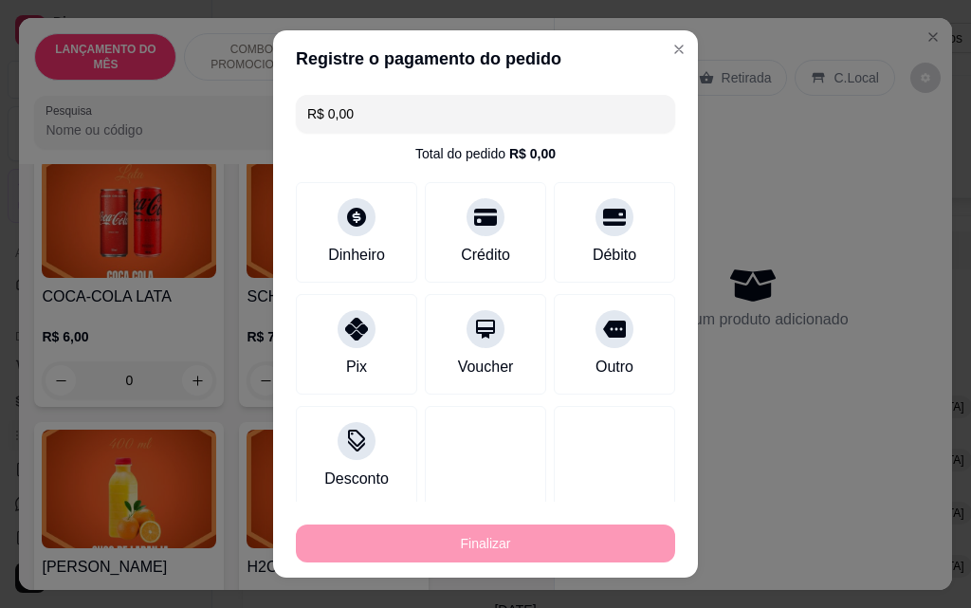
type input "-R$ 50,00"
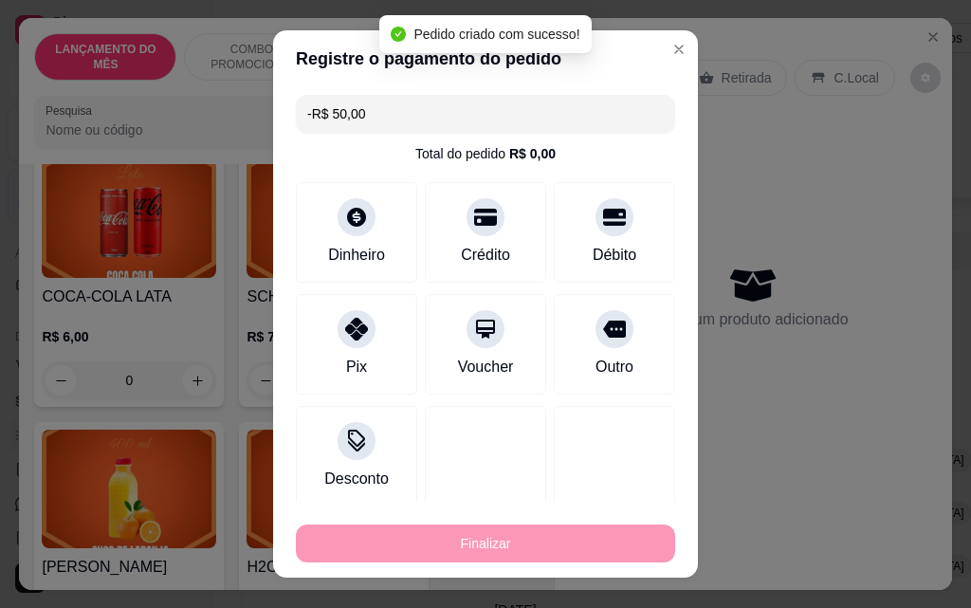
scroll to position [7869, 0]
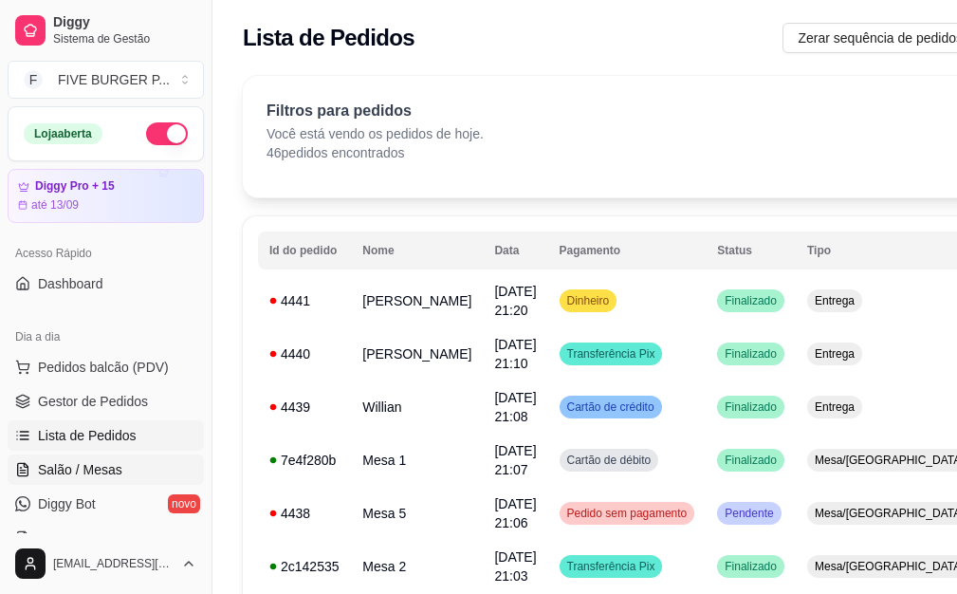
click at [139, 462] on link "Salão / Mesas" at bounding box center [106, 469] width 196 height 30
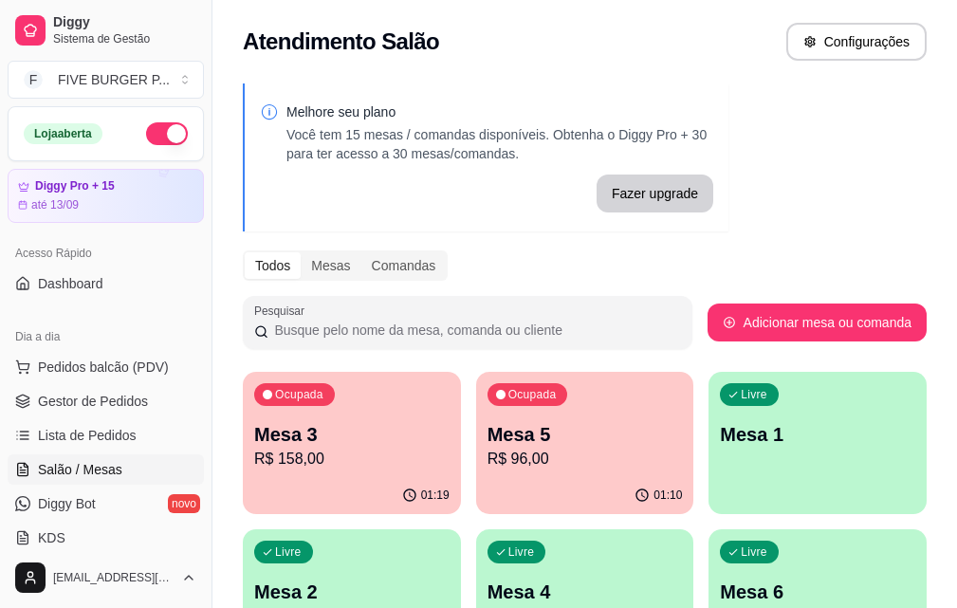
click at [288, 462] on p "R$ 158,00" at bounding box center [351, 459] width 195 height 23
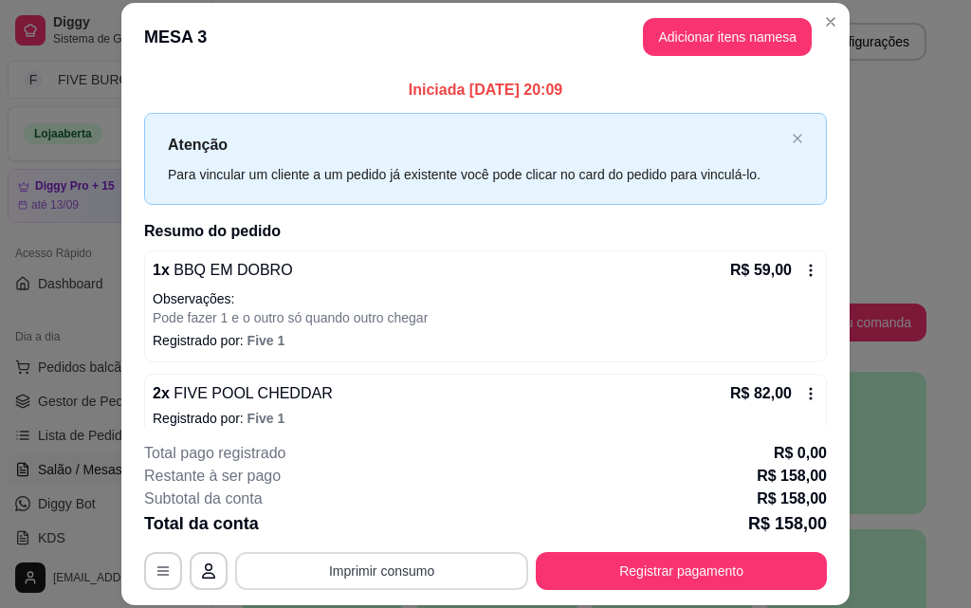
click at [484, 563] on button "Imprimir consumo" at bounding box center [381, 571] width 293 height 38
click at [417, 528] on button "IMPRESSORA" at bounding box center [380, 526] width 133 height 29
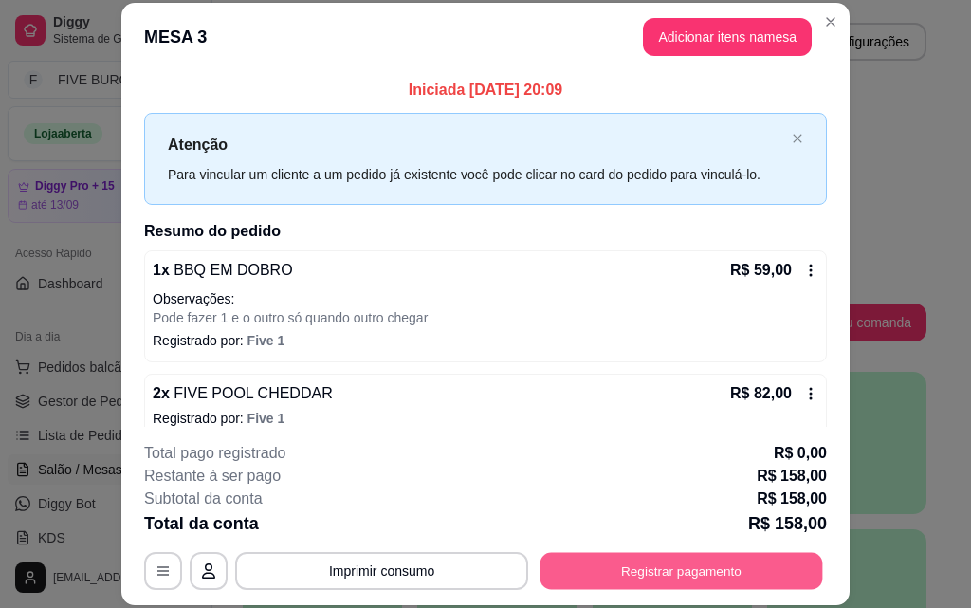
click at [611, 566] on button "Registrar pagamento" at bounding box center [682, 570] width 283 height 37
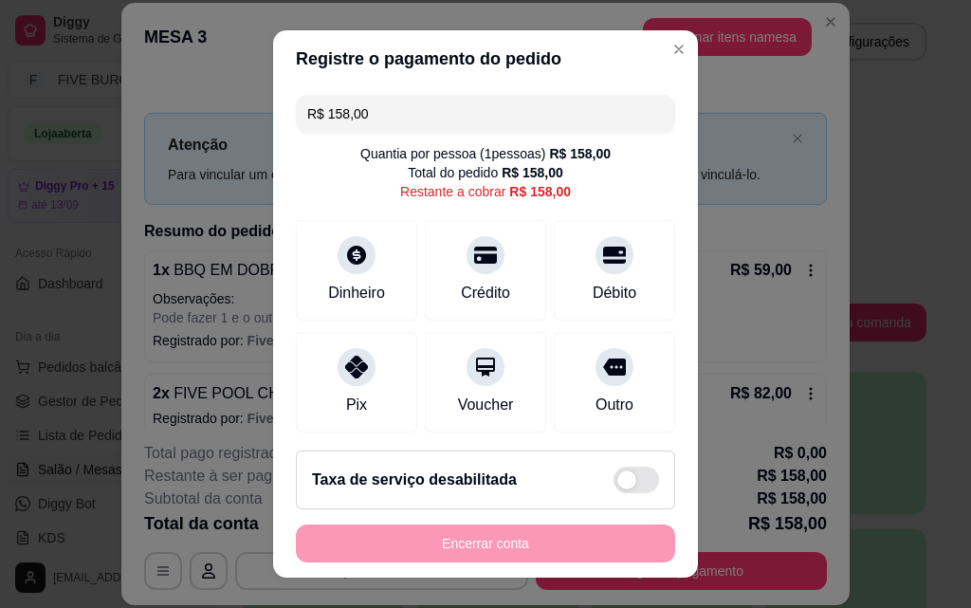
drag, startPoint x: 459, startPoint y: 108, endPoint x: 29, endPoint y: 123, distance: 429.8
click at [29, 123] on div "Registre o pagamento do pedido R$ 158,00 Quantia por pessoa ( 1 pessoas) R$ 158…" at bounding box center [485, 304] width 971 height 608
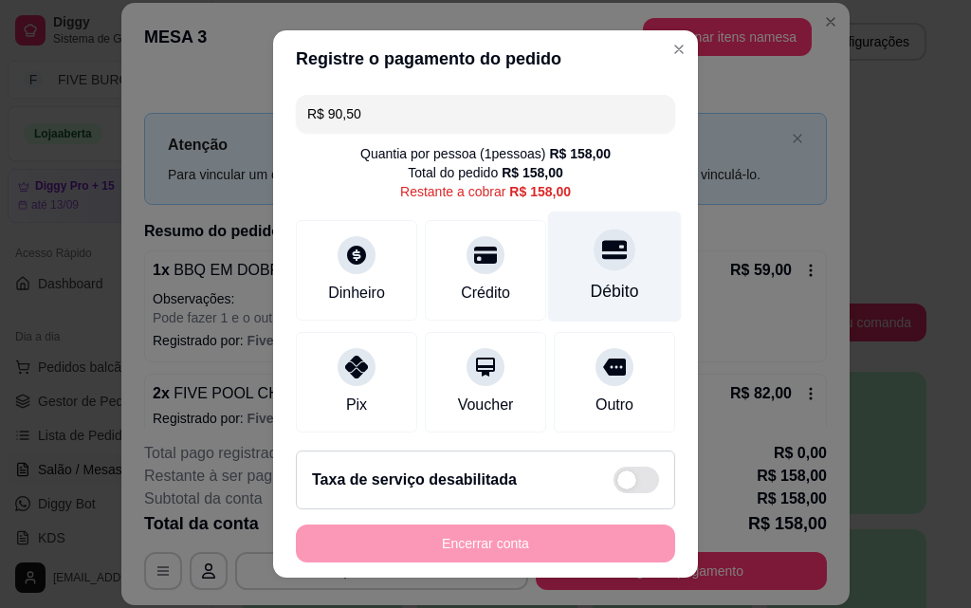
click at [614, 268] on div "Débito" at bounding box center [615, 266] width 134 height 111
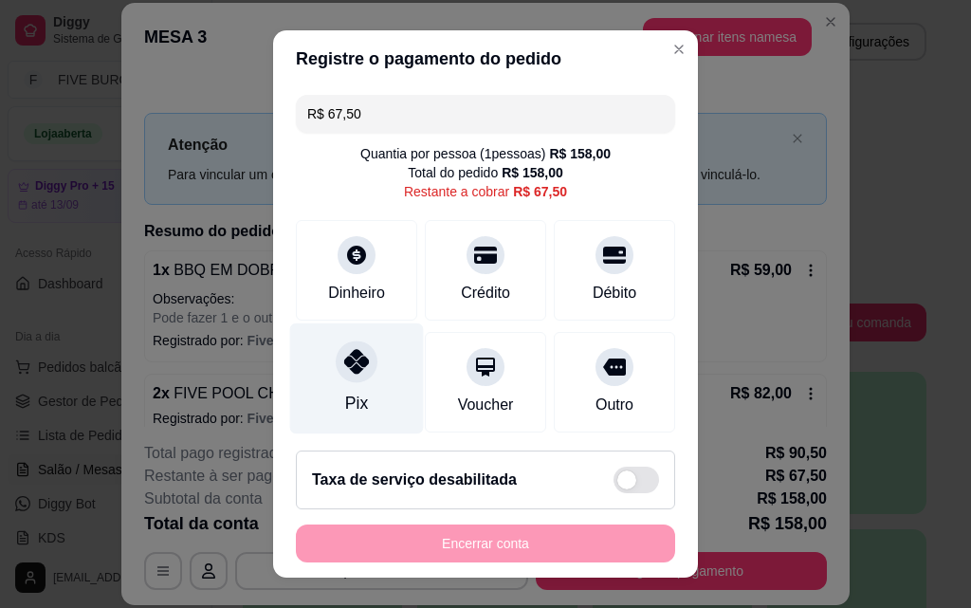
click at [378, 397] on div "Pix" at bounding box center [357, 378] width 134 height 111
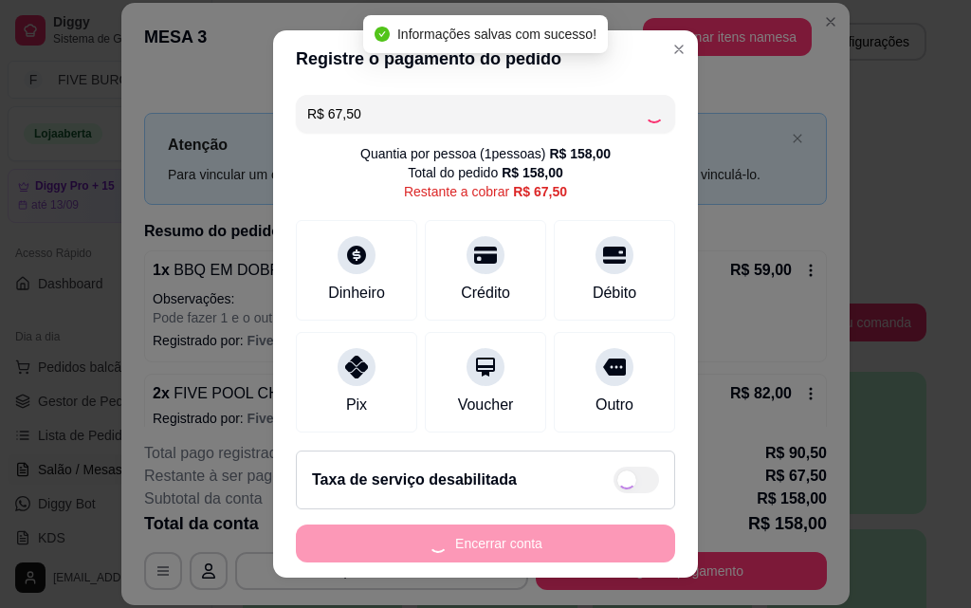
type input "R$ 0,00"
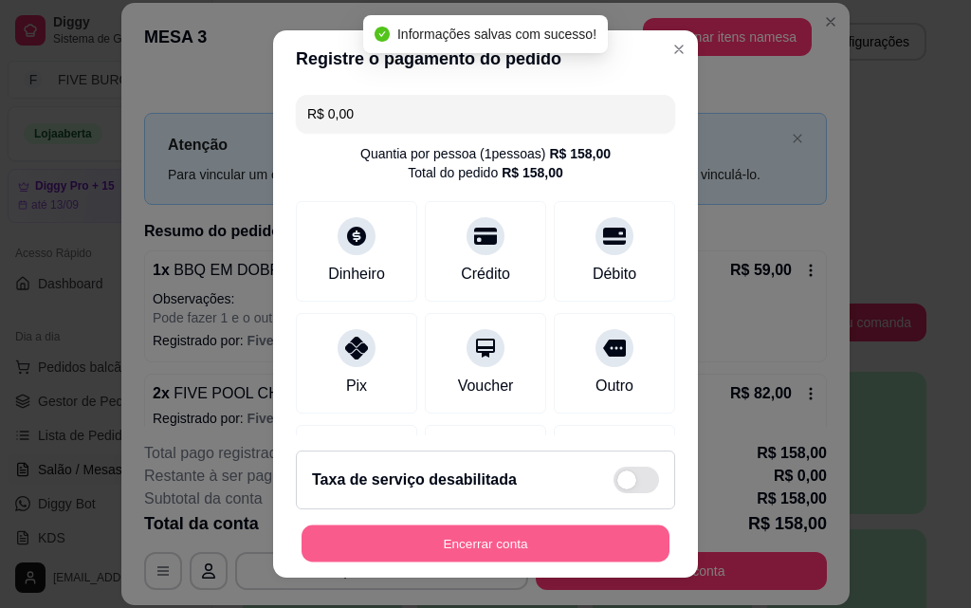
click at [575, 541] on button "Encerrar conta" at bounding box center [486, 543] width 368 height 37
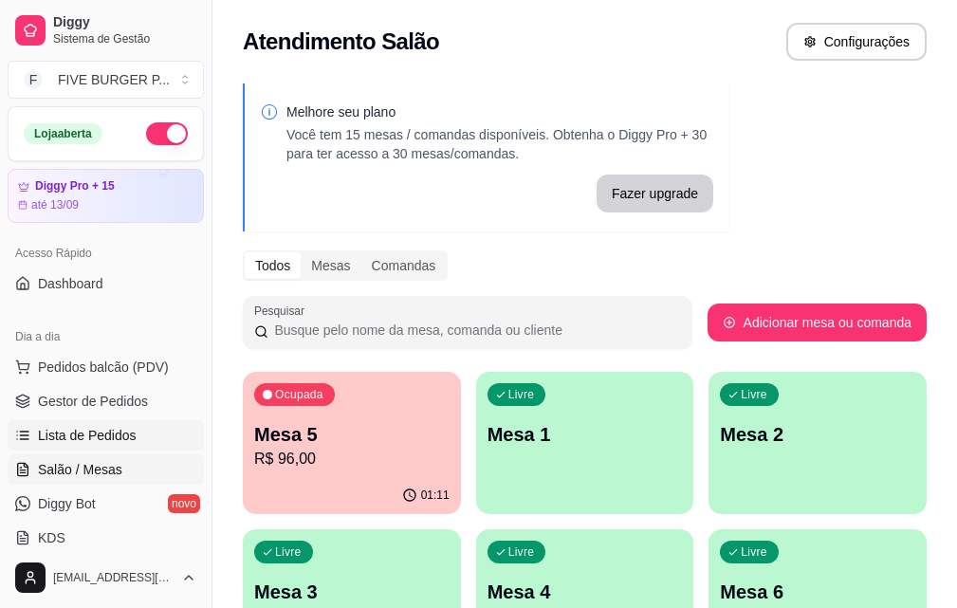
click at [113, 438] on span "Lista de Pedidos" at bounding box center [87, 435] width 99 height 19
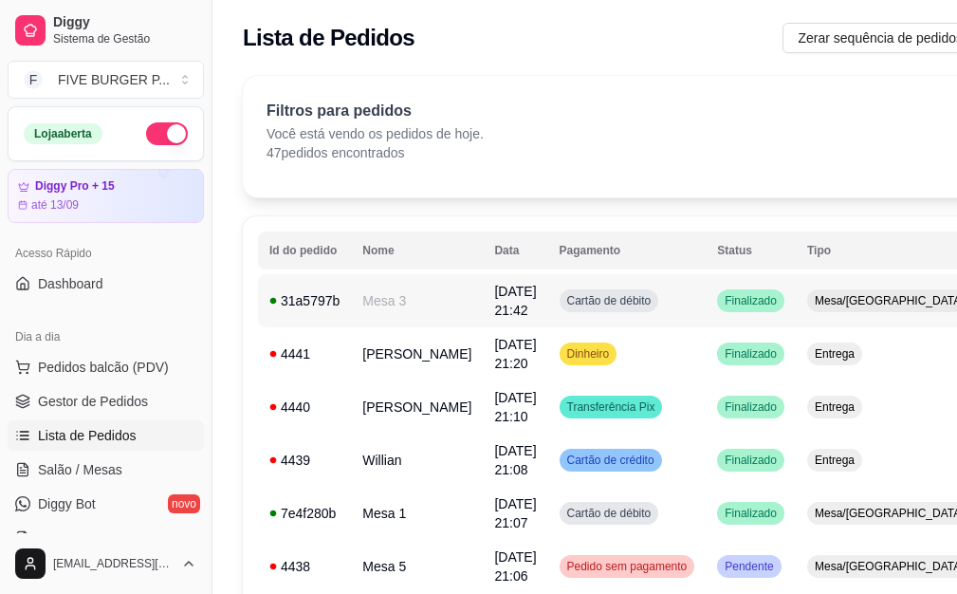
click at [620, 303] on span "Cartão de débito" at bounding box center [609, 300] width 92 height 15
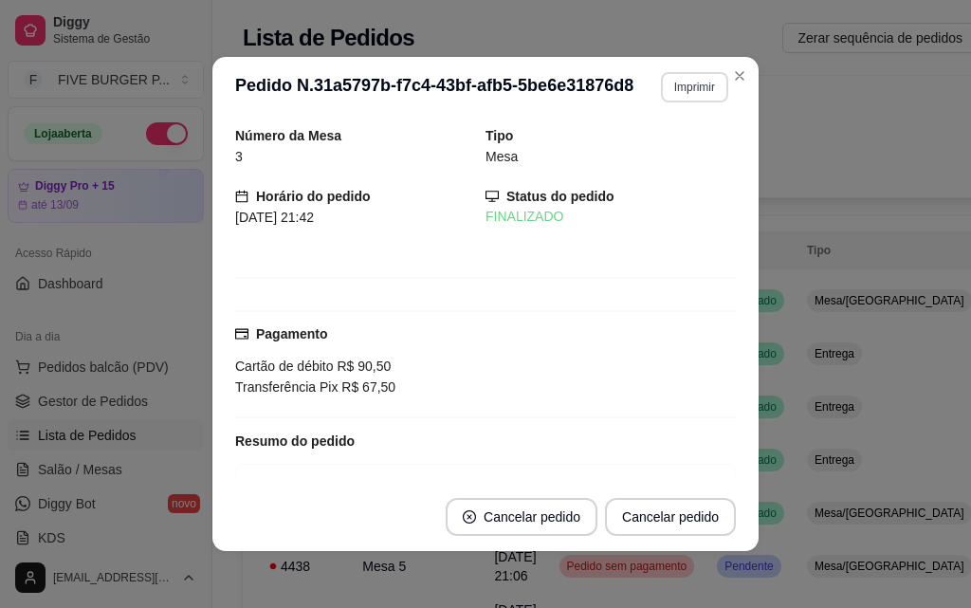
click at [688, 97] on button "Imprimir" at bounding box center [694, 87] width 67 height 30
click at [667, 144] on button "IMPRESSORA" at bounding box center [654, 153] width 138 height 30
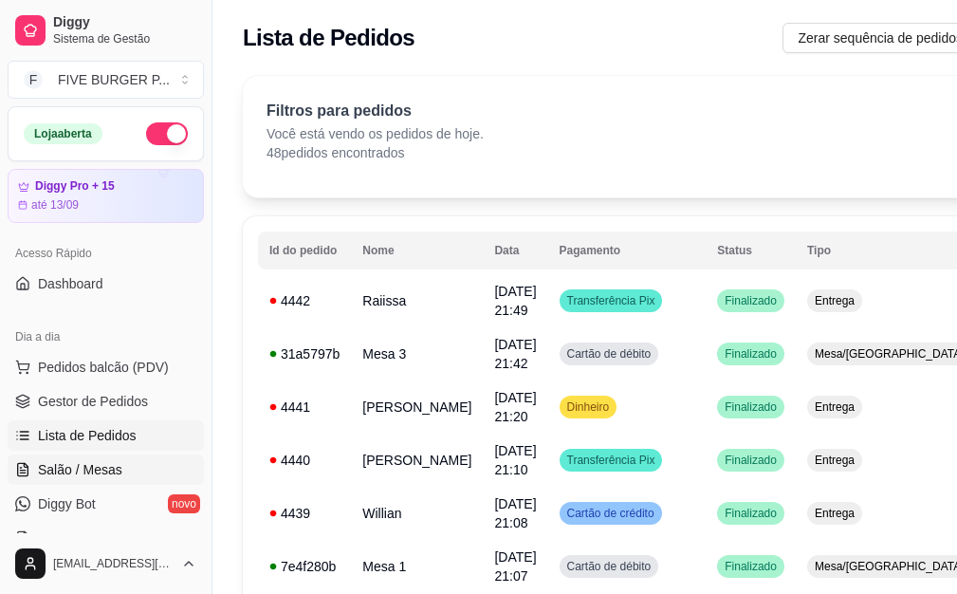
click at [115, 480] on link "Salão / Mesas" at bounding box center [106, 469] width 196 height 30
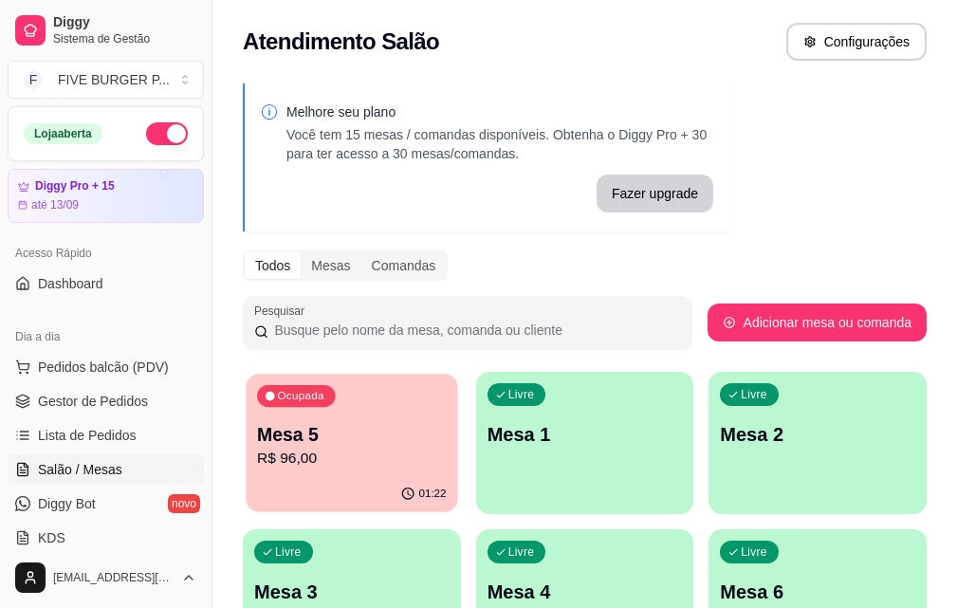
click at [292, 461] on p "R$ 96,00" at bounding box center [351, 459] width 189 height 22
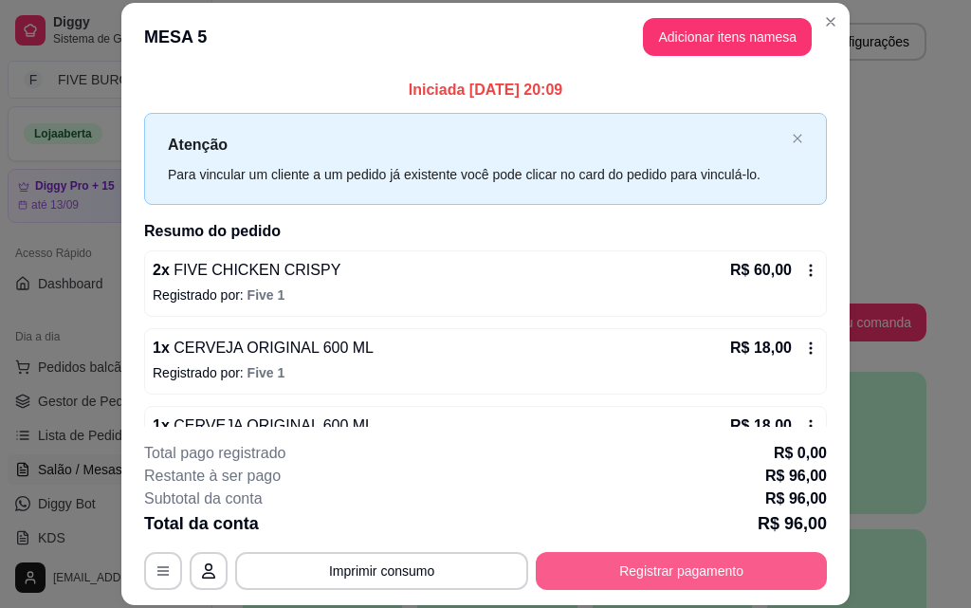
click at [606, 567] on button "Registrar pagamento" at bounding box center [681, 571] width 291 height 38
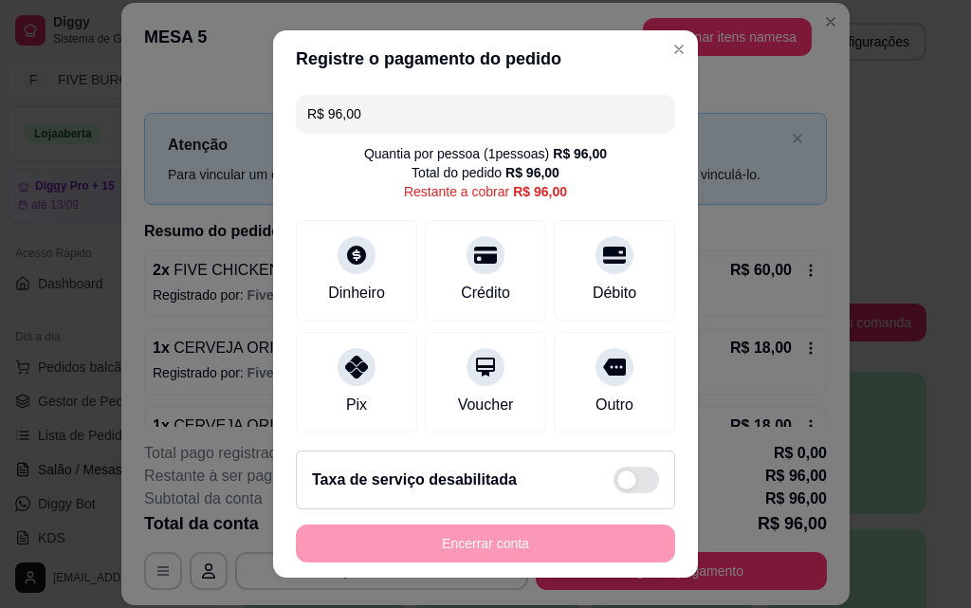
drag, startPoint x: 365, startPoint y: 116, endPoint x: 64, endPoint y: 87, distance: 302.0
click at [64, 87] on div "Registre o pagamento do pedido R$ 96,00 Quantia por pessoa ( 1 pessoas) R$ 96,0…" at bounding box center [485, 304] width 971 height 608
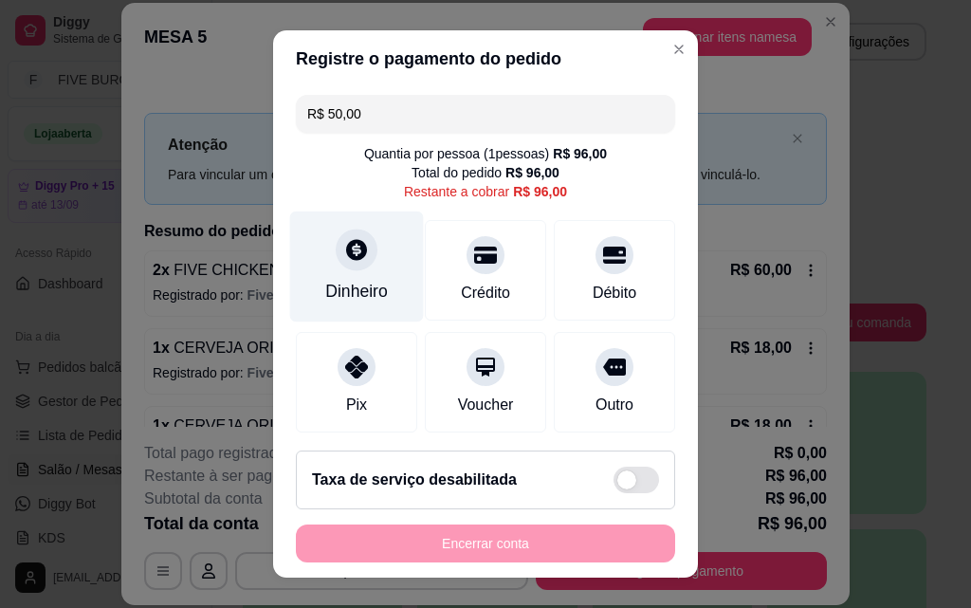
click at [334, 275] on div "Dinheiro" at bounding box center [357, 266] width 134 height 111
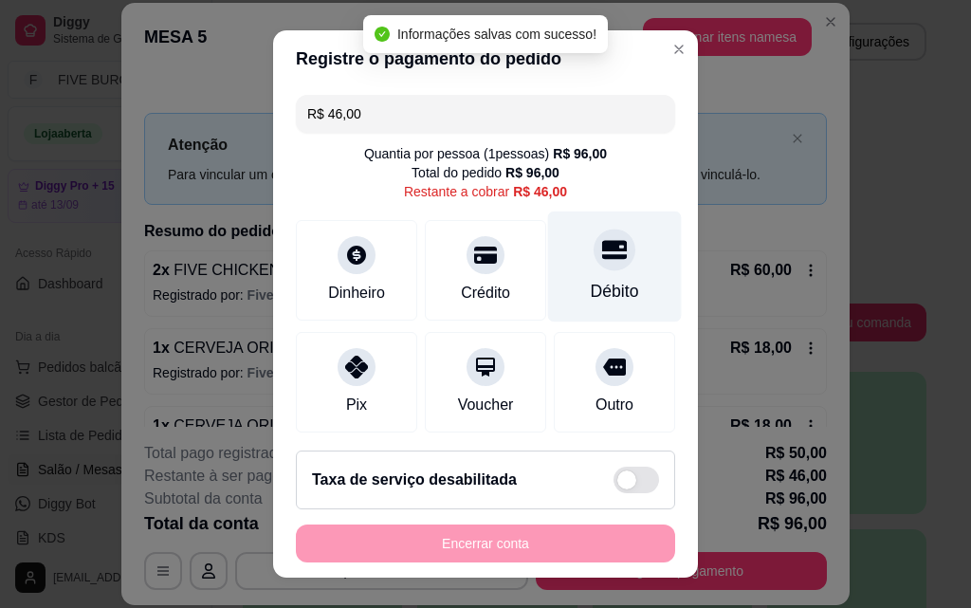
click at [591, 295] on div "Débito" at bounding box center [615, 291] width 48 height 25
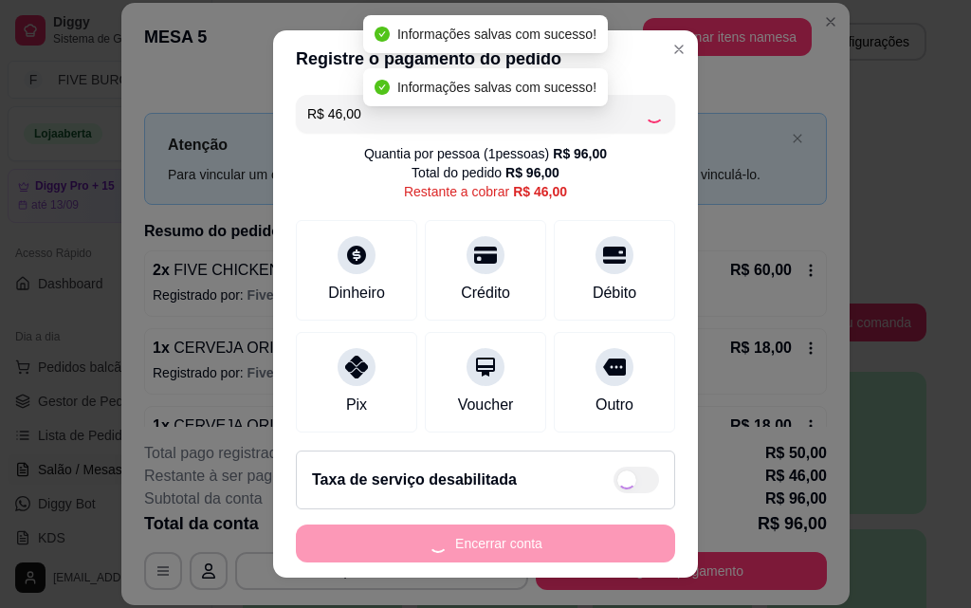
type input "R$ 0,00"
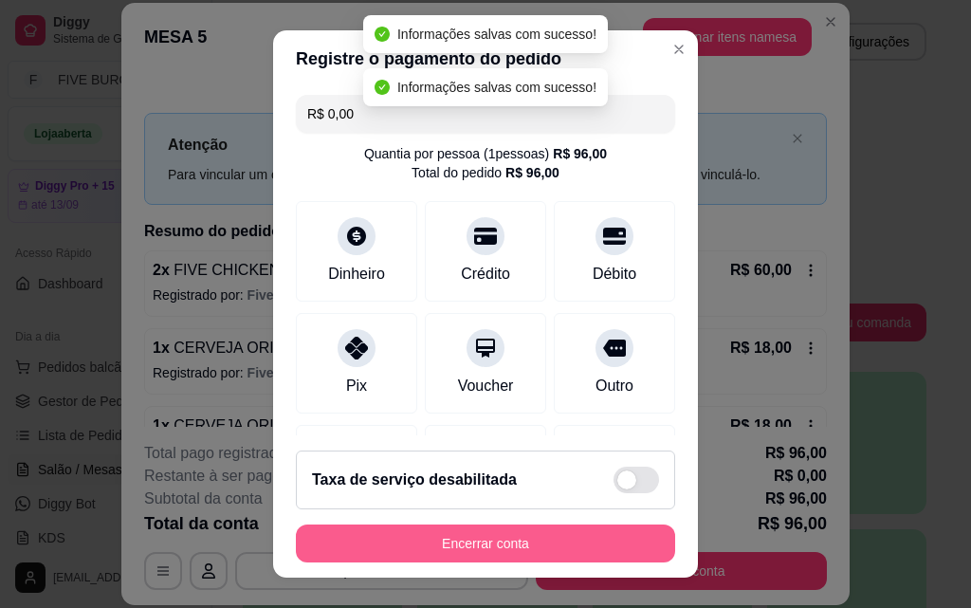
click at [490, 545] on button "Encerrar conta" at bounding box center [485, 543] width 379 height 38
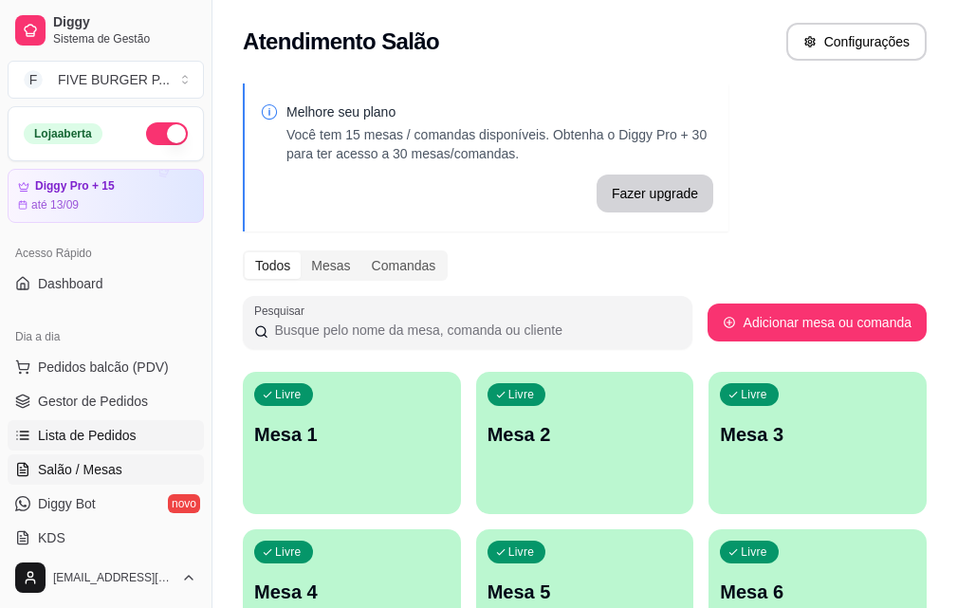
click at [153, 433] on link "Lista de Pedidos" at bounding box center [106, 435] width 196 height 30
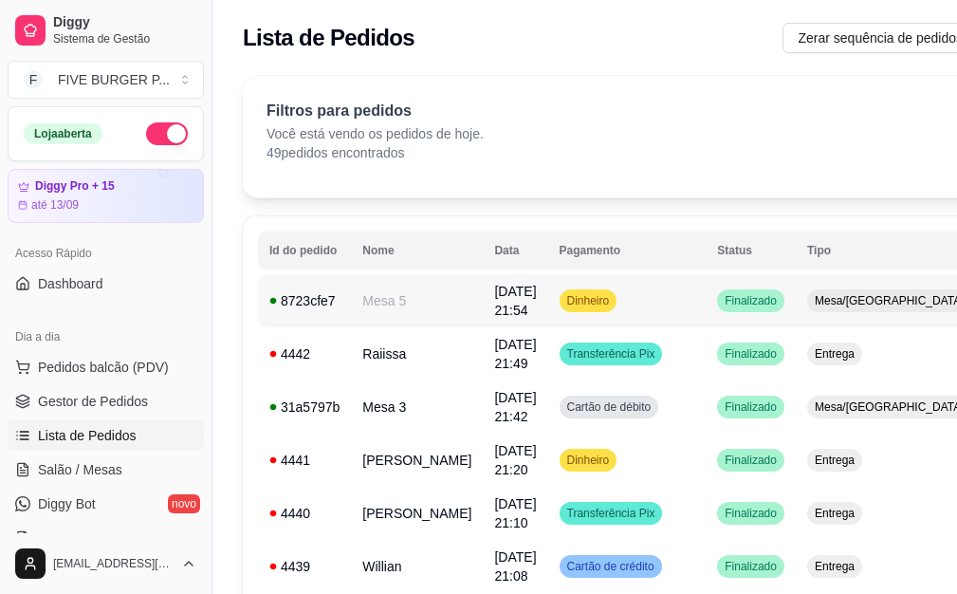
click at [706, 320] on td "Finalizado" at bounding box center [751, 300] width 90 height 53
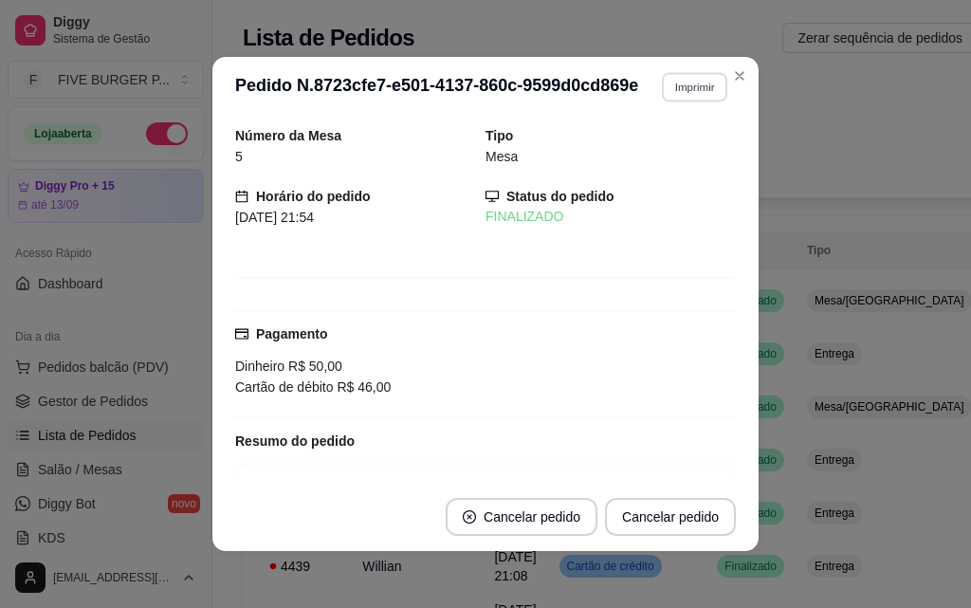
click at [682, 92] on button "Imprimir" at bounding box center [694, 86] width 65 height 29
click at [659, 149] on button "IMPRESSORA" at bounding box center [654, 153] width 138 height 30
